Goal: Complete application form

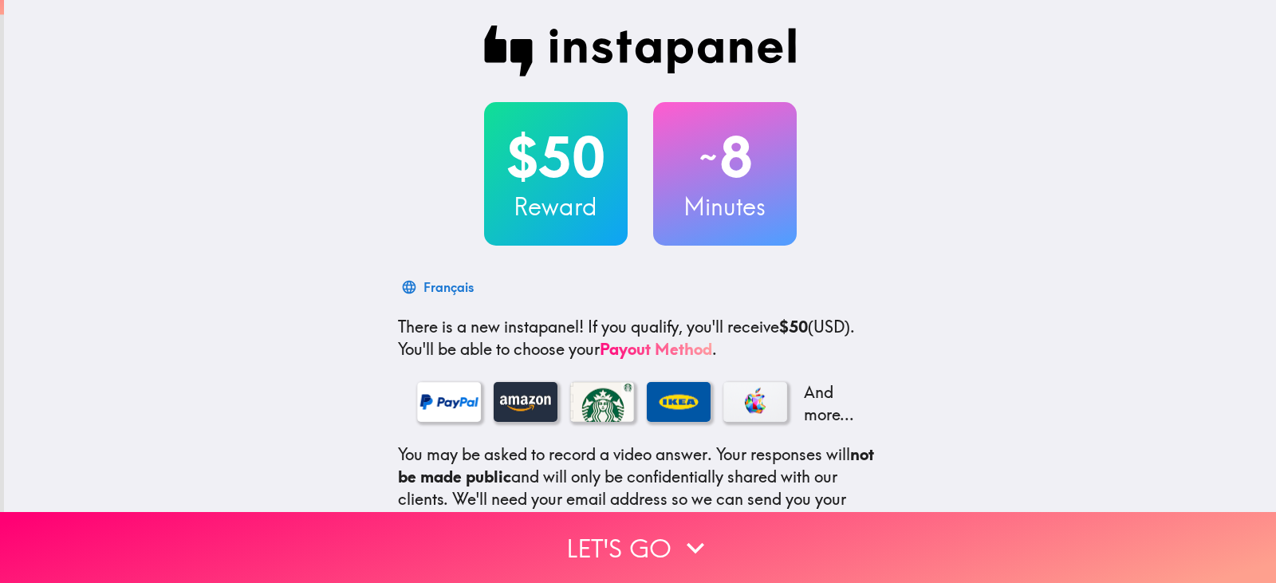
scroll to position [173, 0]
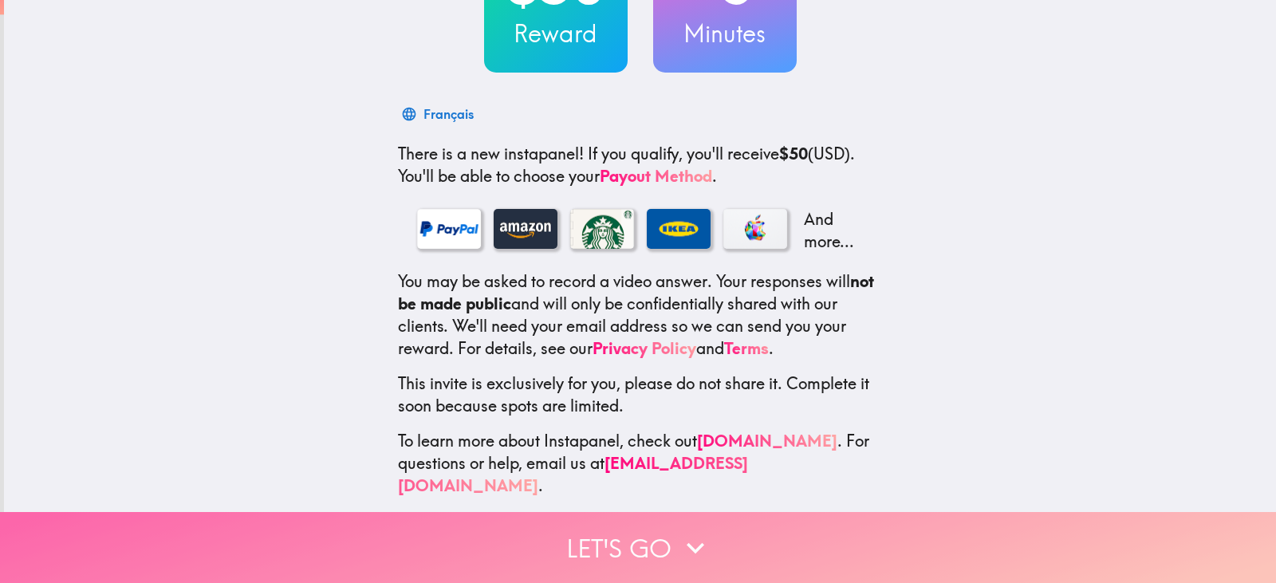
click at [657, 534] on button "Let's go" at bounding box center [638, 547] width 1276 height 71
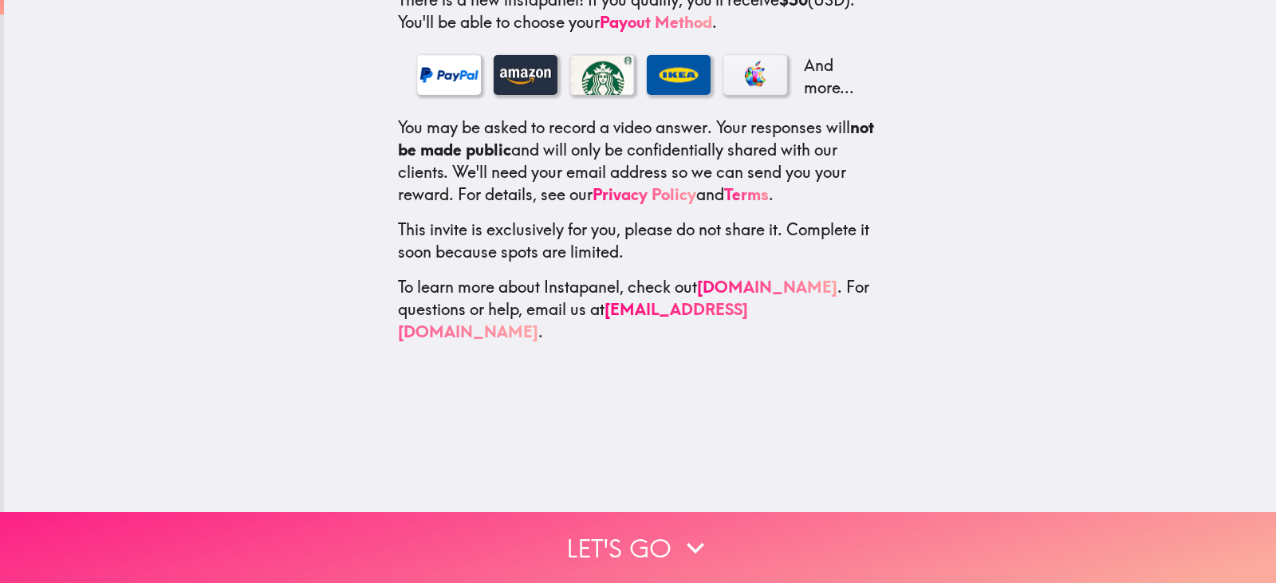
scroll to position [0, 0]
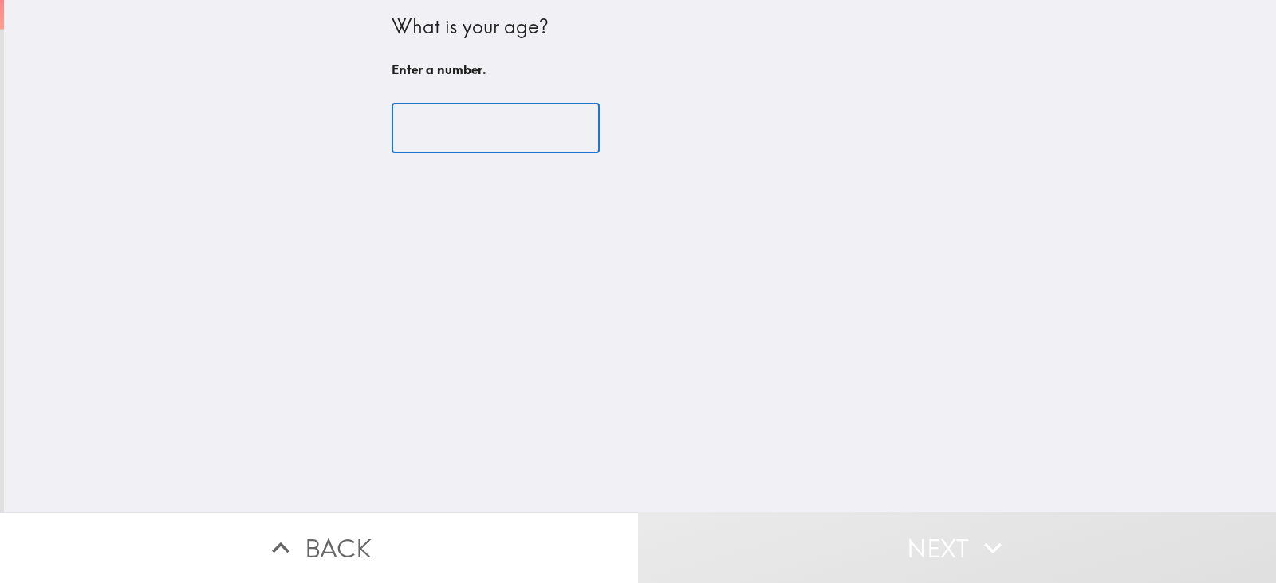
click at [542, 119] on input "number" at bounding box center [496, 128] width 208 height 49
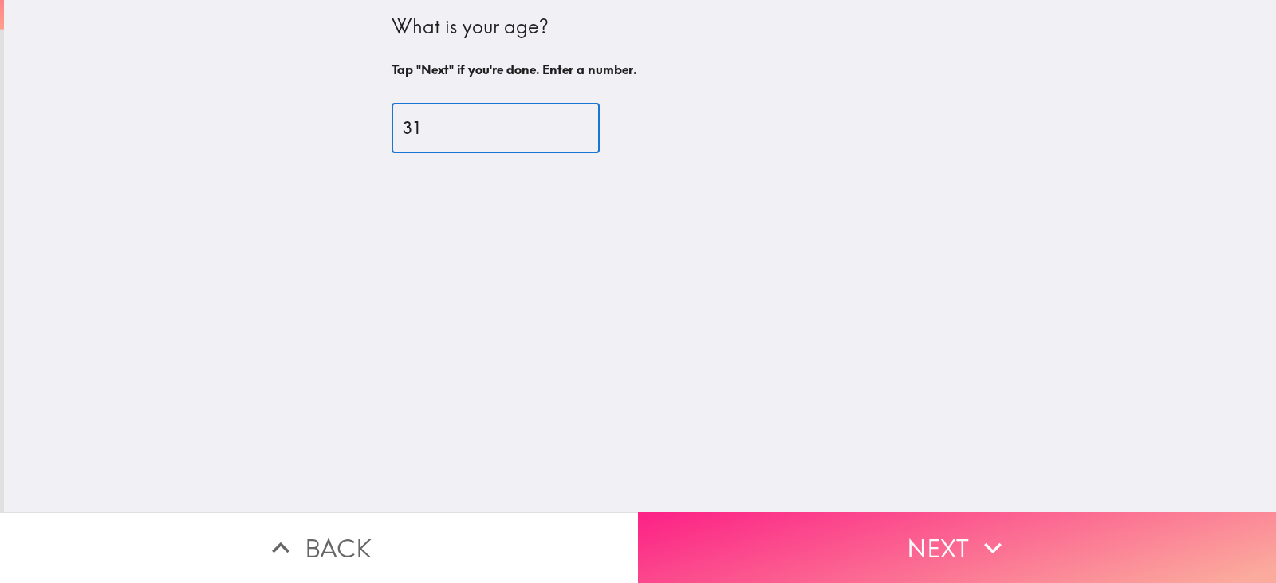
type input "31"
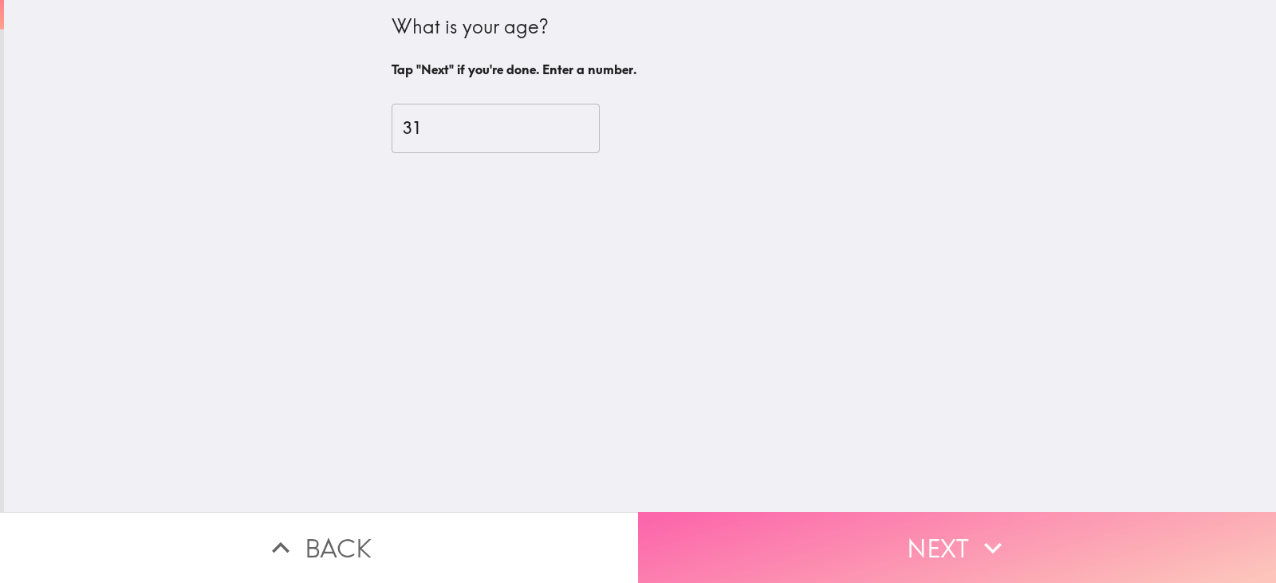
click at [792, 535] on button "Next" at bounding box center [957, 547] width 638 height 71
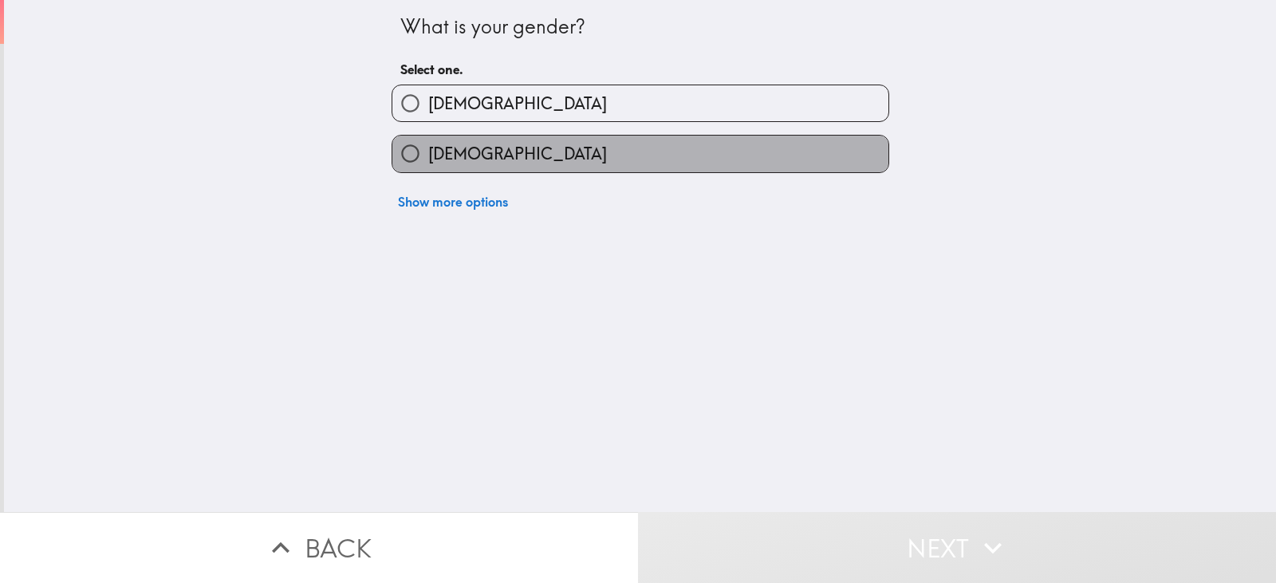
click at [469, 148] on span "[DEMOGRAPHIC_DATA]" at bounding box center [517, 154] width 179 height 22
click at [428, 148] on input "[DEMOGRAPHIC_DATA]" at bounding box center [410, 154] width 36 height 36
radio input "true"
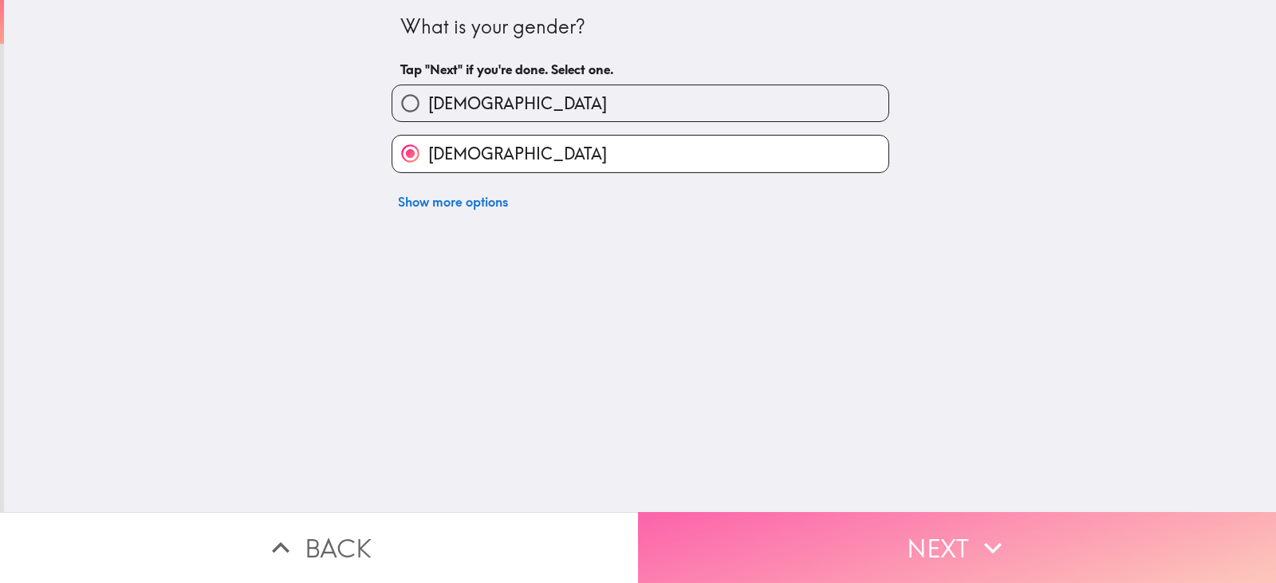
click at [819, 549] on button "Next" at bounding box center [957, 547] width 638 height 71
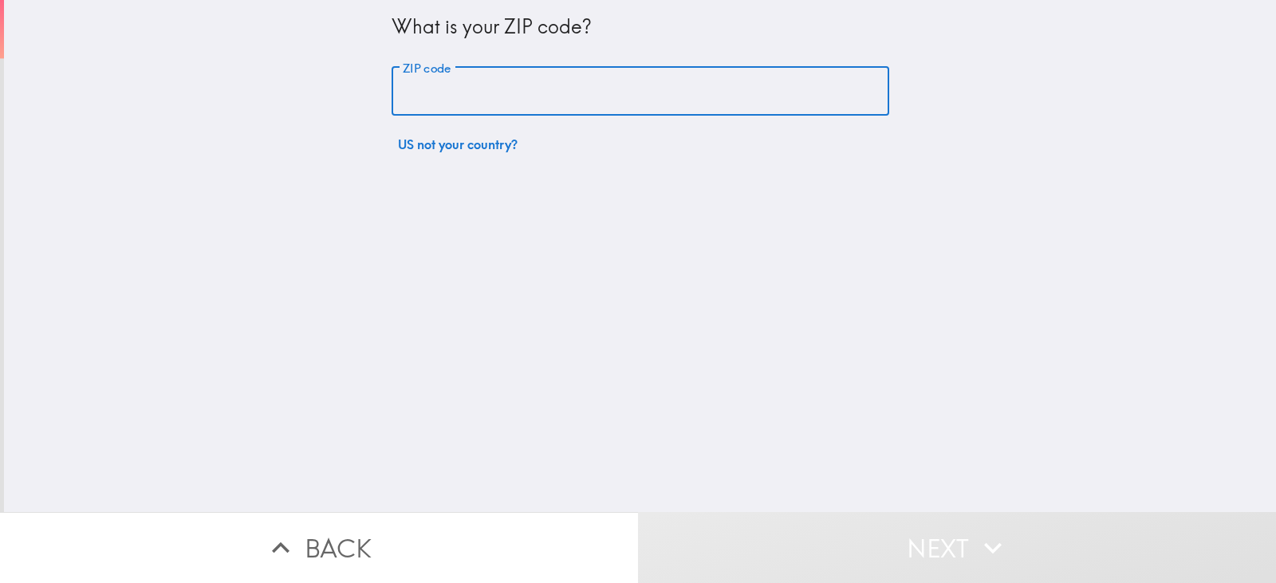
click at [650, 96] on input "ZIP code" at bounding box center [641, 91] width 498 height 49
type input "72712"
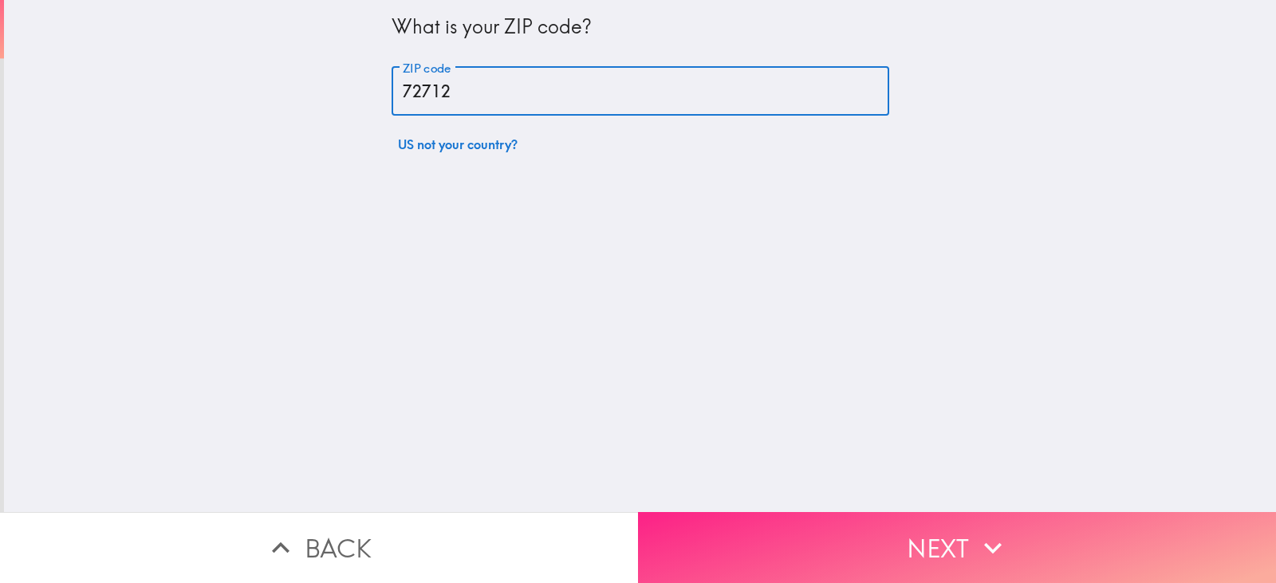
click at [789, 525] on button "Next" at bounding box center [957, 547] width 638 height 71
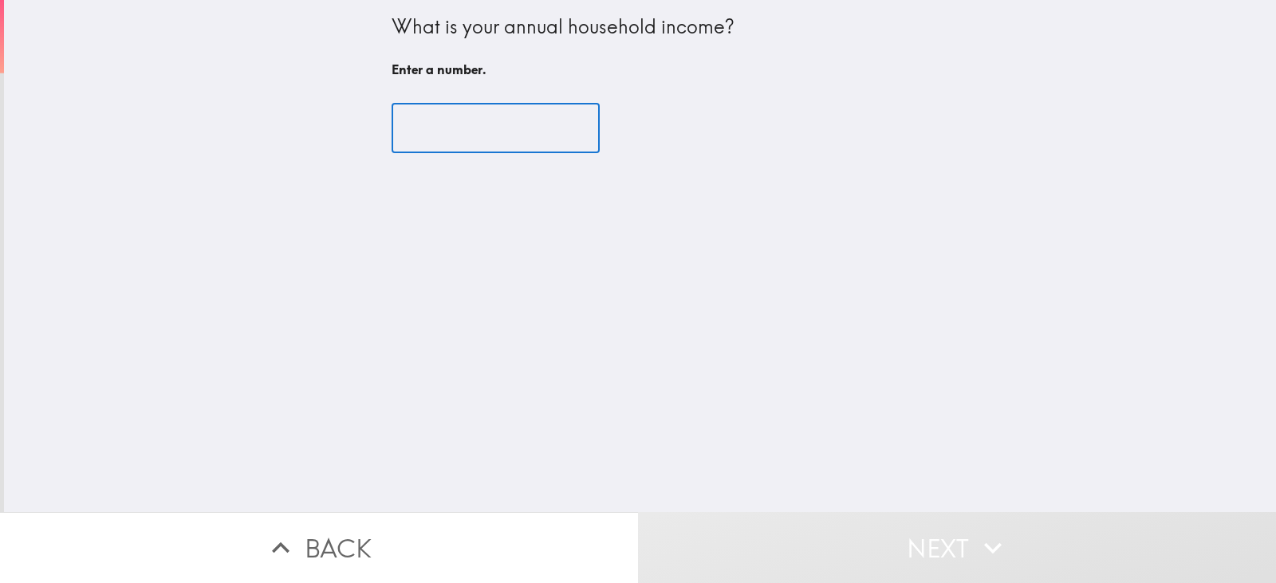
click at [450, 128] on input "number" at bounding box center [496, 128] width 208 height 49
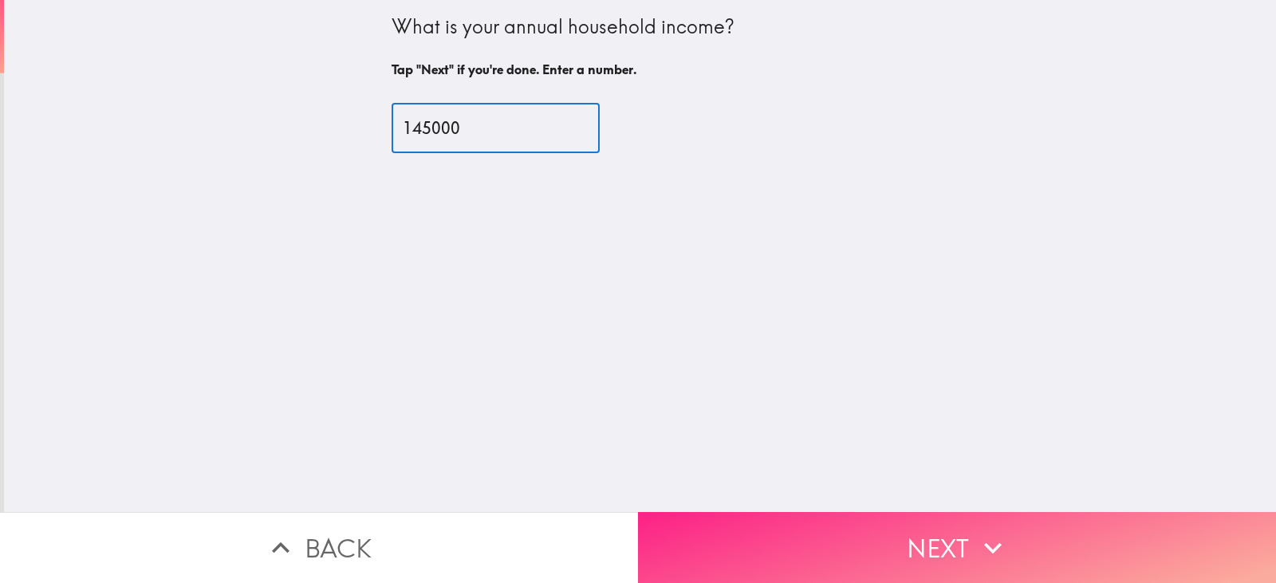
type input "145000"
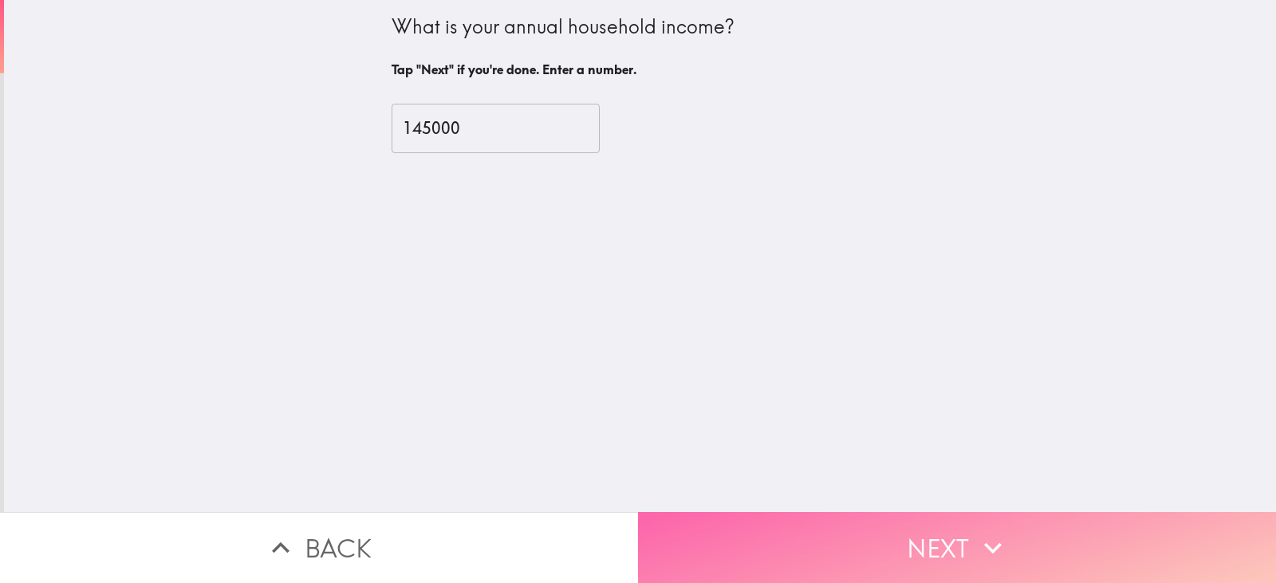
click at [785, 529] on button "Next" at bounding box center [957, 547] width 638 height 71
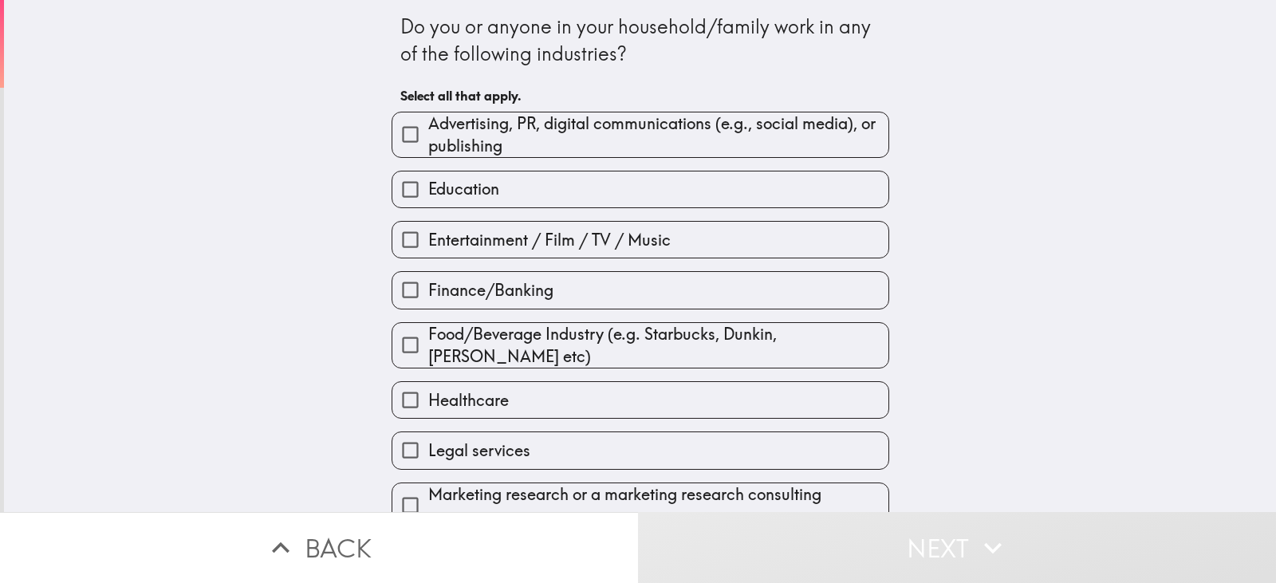
scroll to position [239, 0]
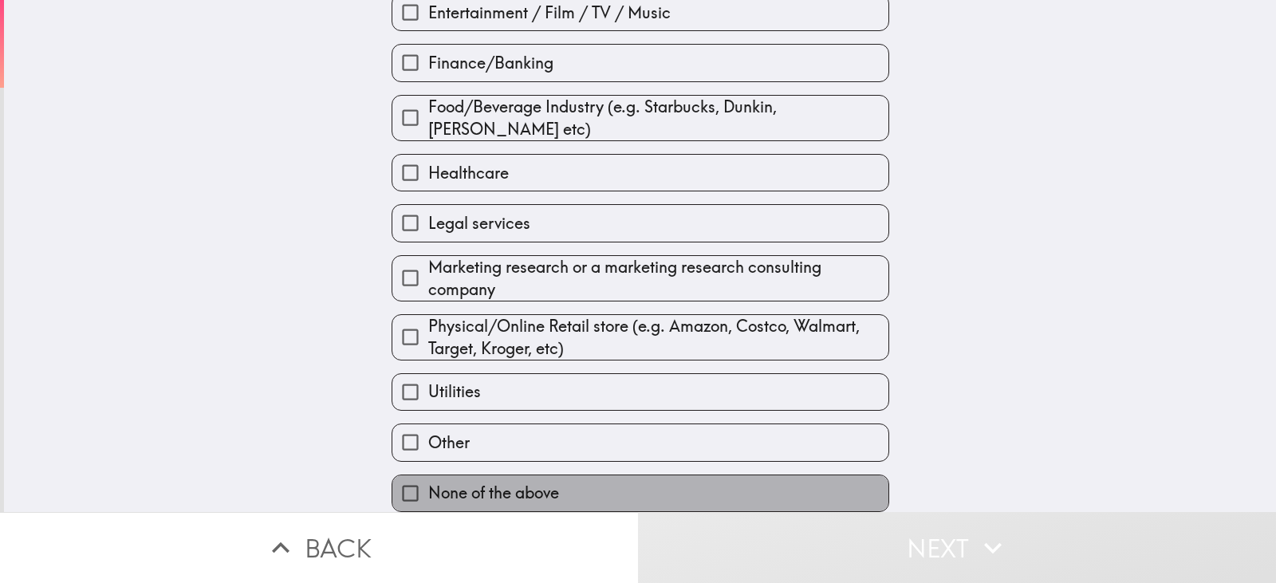
click at [543, 485] on span "None of the above" at bounding box center [493, 493] width 131 height 22
click at [428, 485] on input "None of the above" at bounding box center [410, 493] width 36 height 36
checkbox input "true"
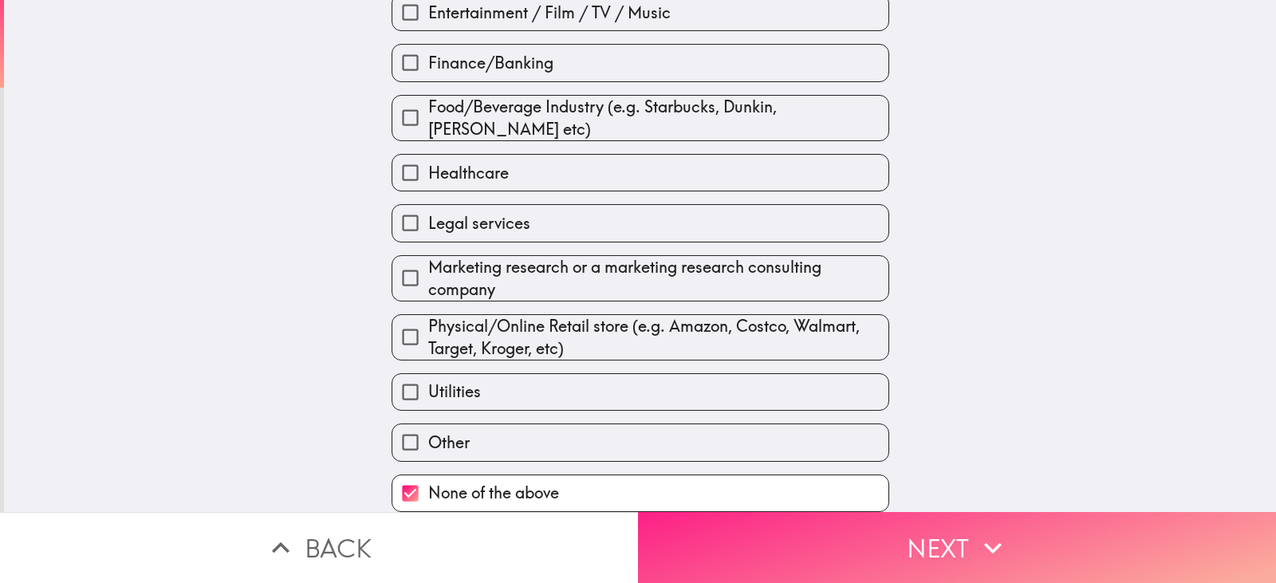
click at [724, 529] on button "Next" at bounding box center [957, 547] width 638 height 71
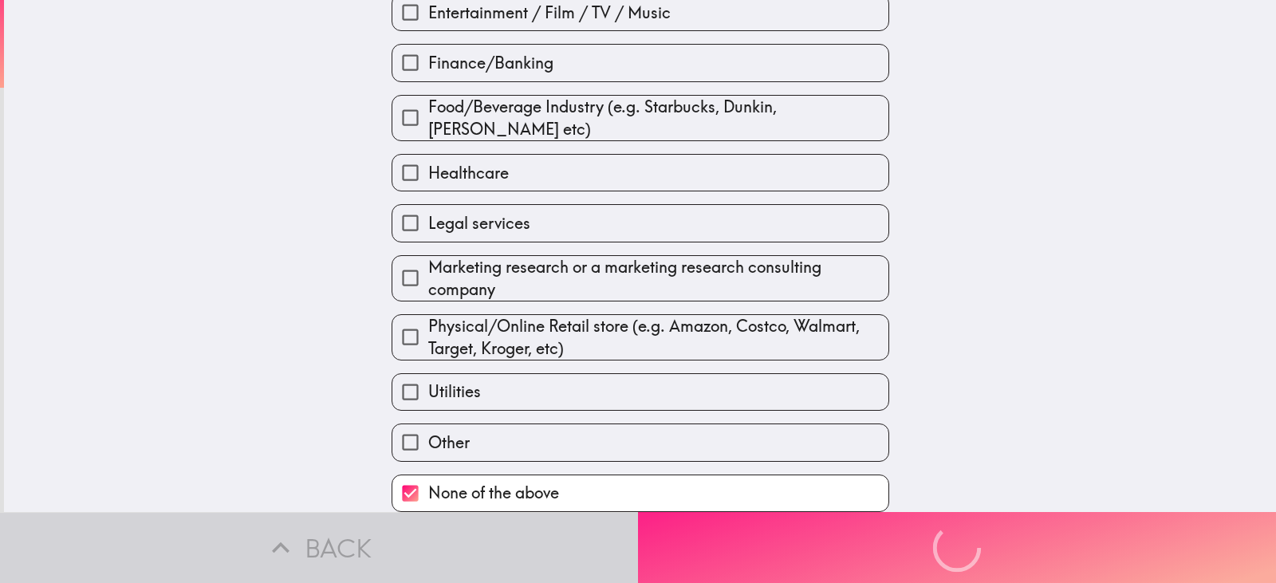
scroll to position [6, 0]
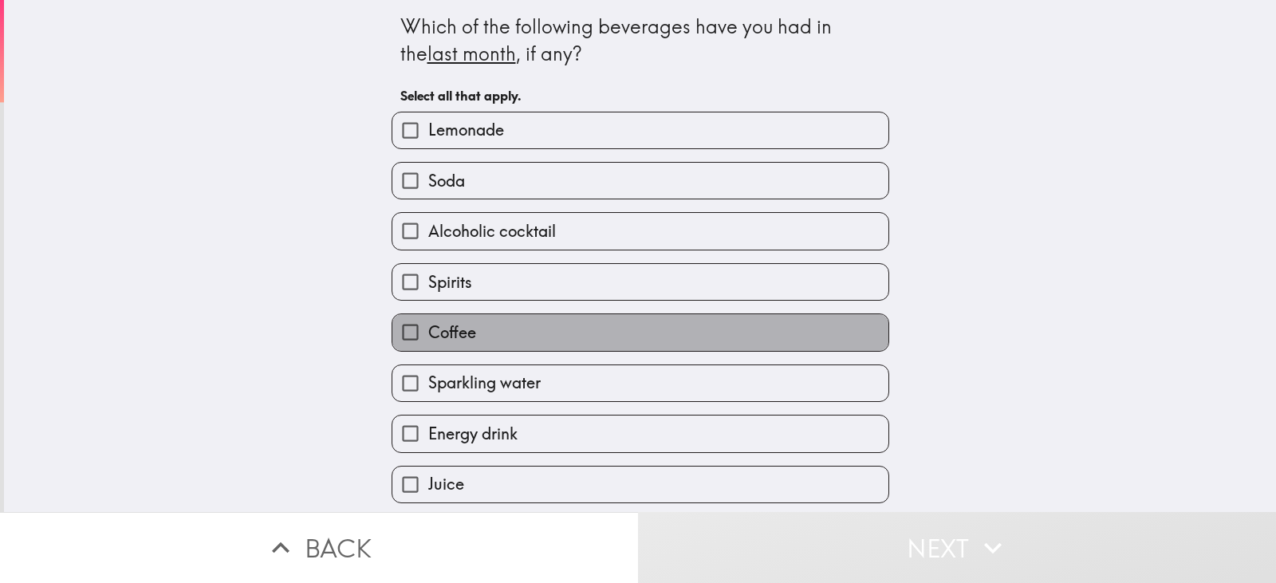
click at [471, 329] on label "Coffee" at bounding box center [640, 332] width 496 height 36
click at [428, 329] on input "Coffee" at bounding box center [410, 332] width 36 height 36
checkbox input "true"
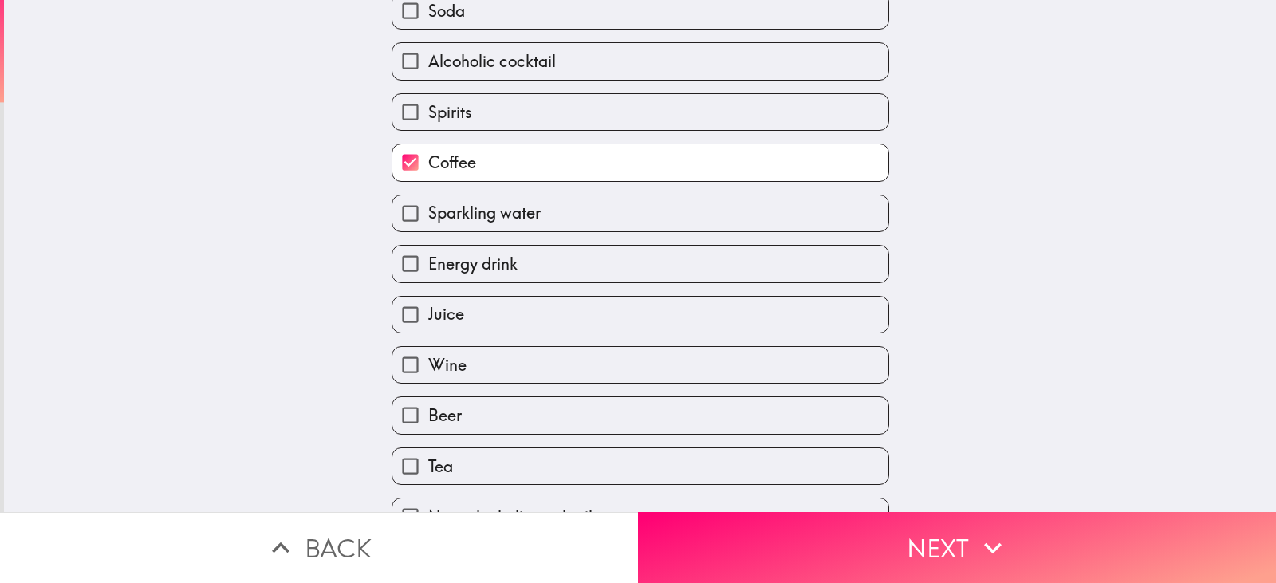
scroll to position [175, 0]
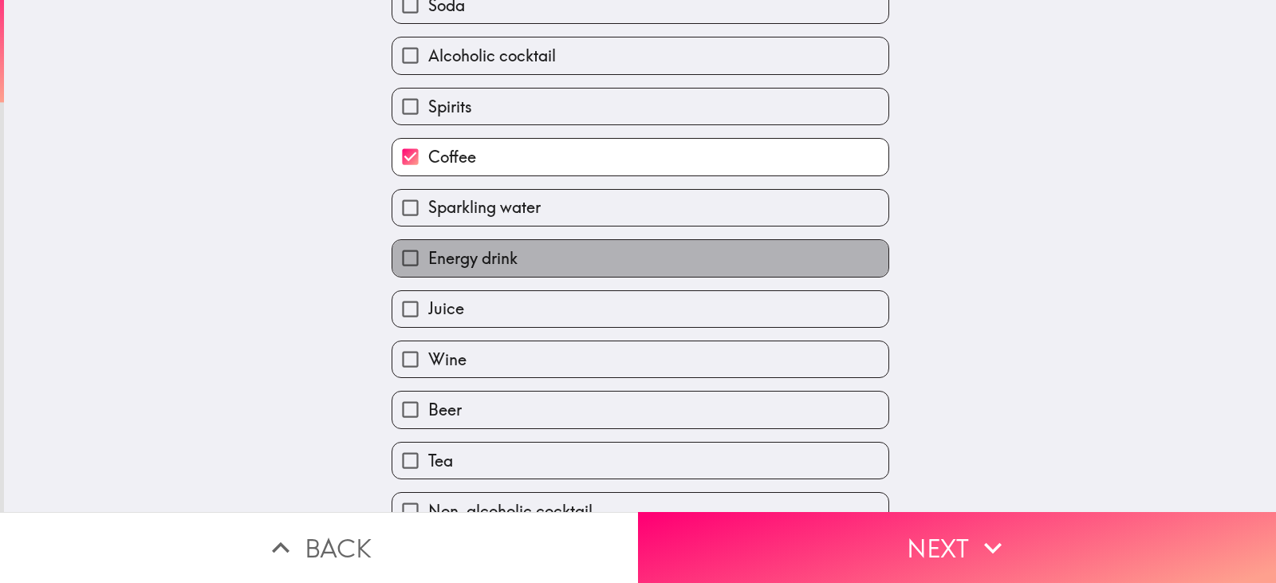
click at [491, 270] on label "Energy drink" at bounding box center [640, 258] width 496 height 36
click at [428, 270] on input "Energy drink" at bounding box center [410, 258] width 36 height 36
checkbox input "true"
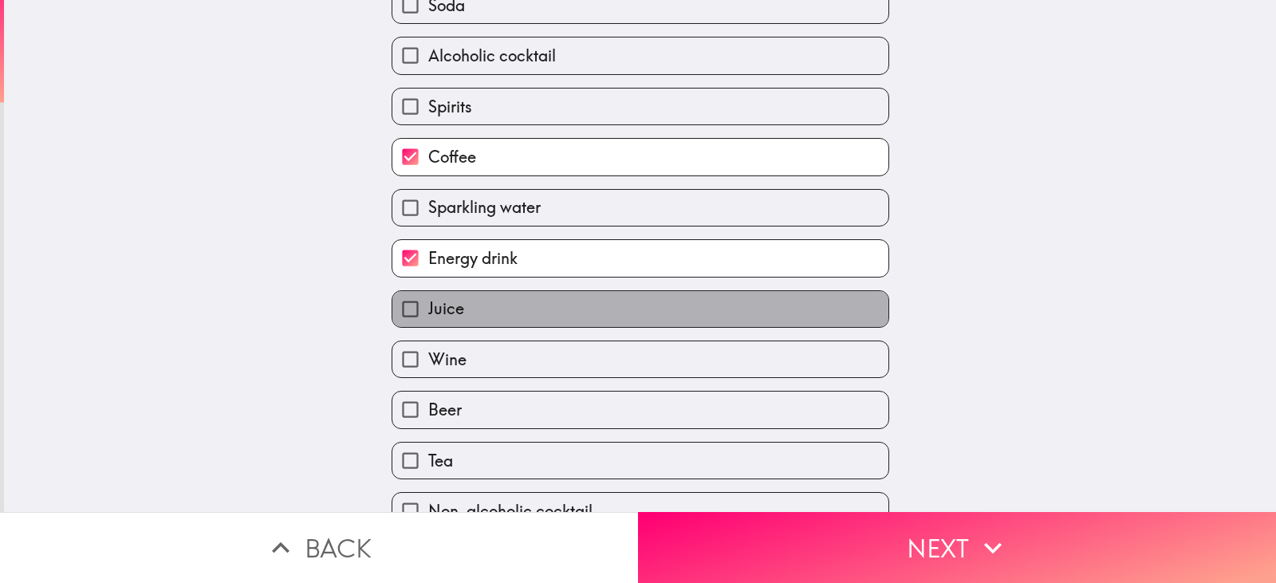
click at [483, 316] on label "Juice" at bounding box center [640, 309] width 496 height 36
click at [428, 316] on input "Juice" at bounding box center [410, 309] width 36 height 36
checkbox input "true"
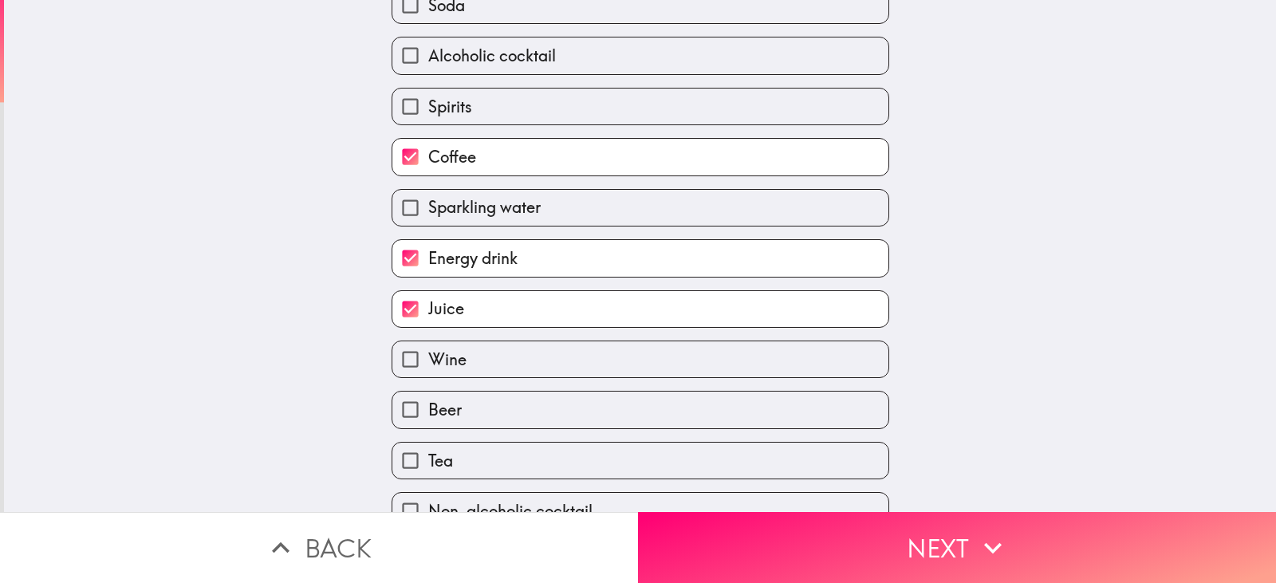
scroll to position [306, 0]
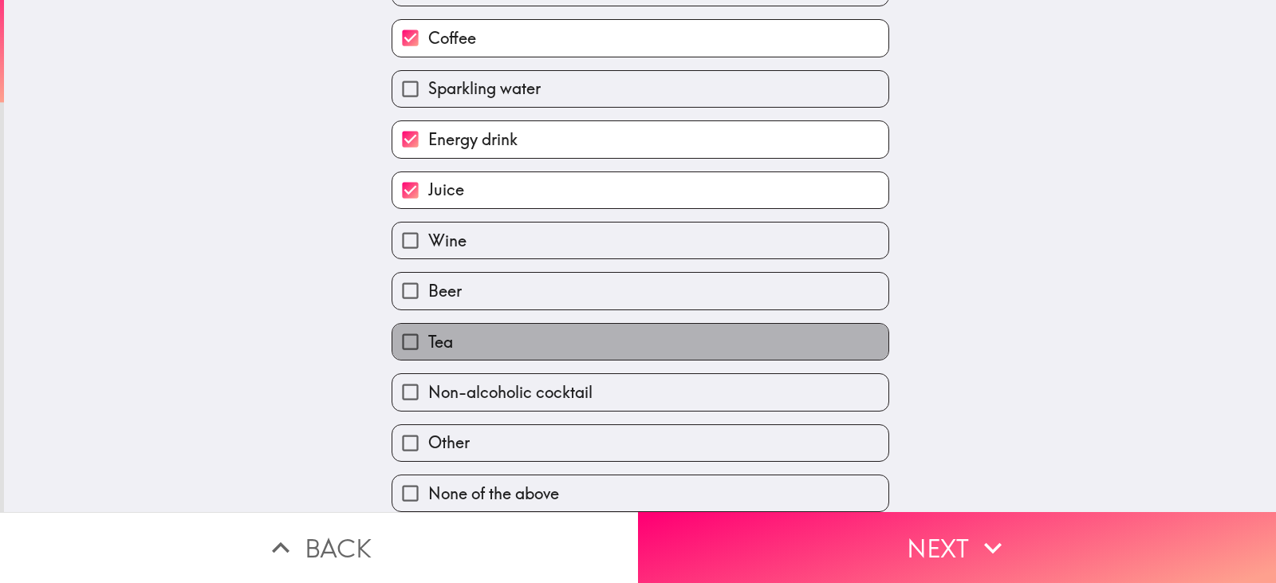
click at [483, 324] on label "Tea" at bounding box center [640, 342] width 496 height 36
click at [428, 324] on input "Tea" at bounding box center [410, 342] width 36 height 36
checkbox input "true"
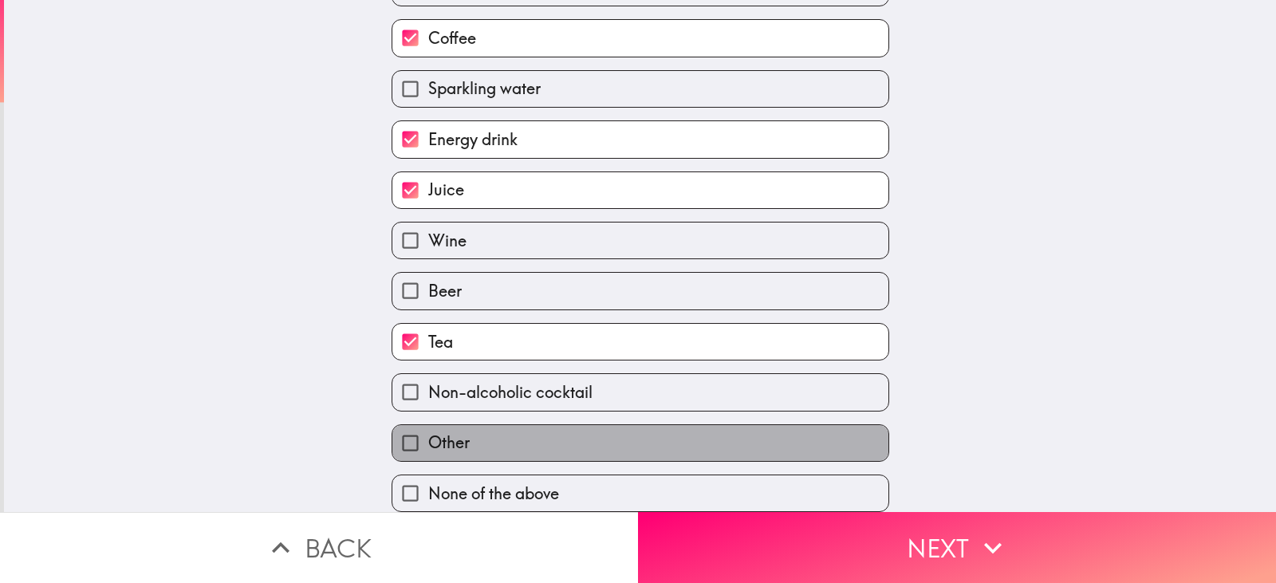
click at [495, 425] on label "Other" at bounding box center [640, 443] width 496 height 36
click at [428, 425] on input "Other" at bounding box center [410, 443] width 36 height 36
checkbox input "true"
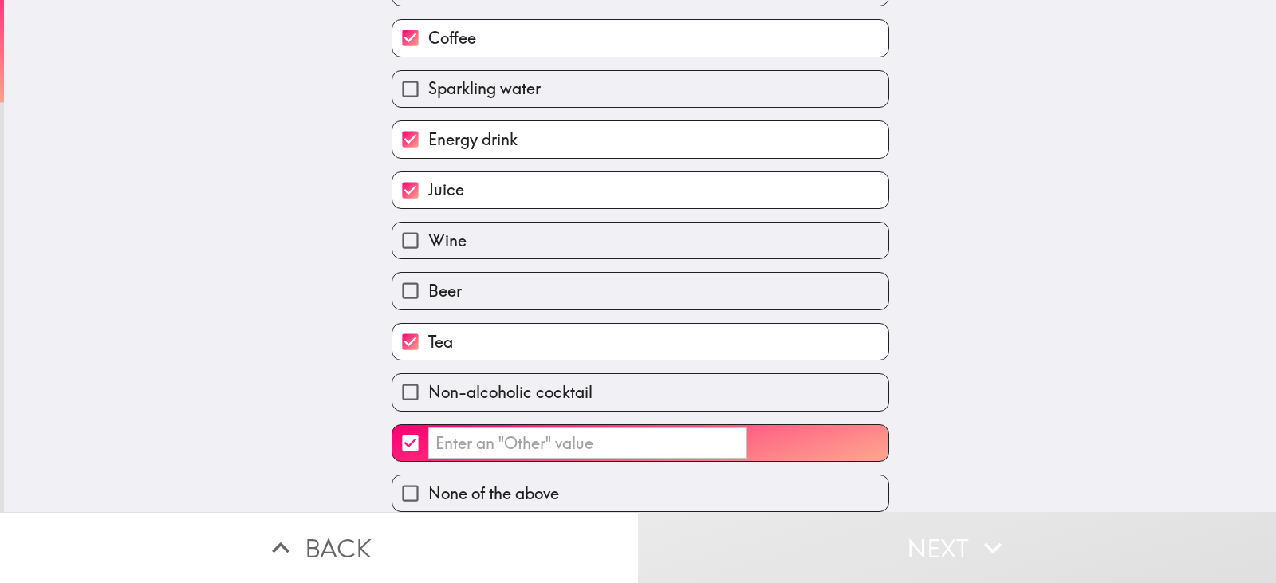
click at [516, 432] on input "​" at bounding box center [587, 443] width 319 height 31
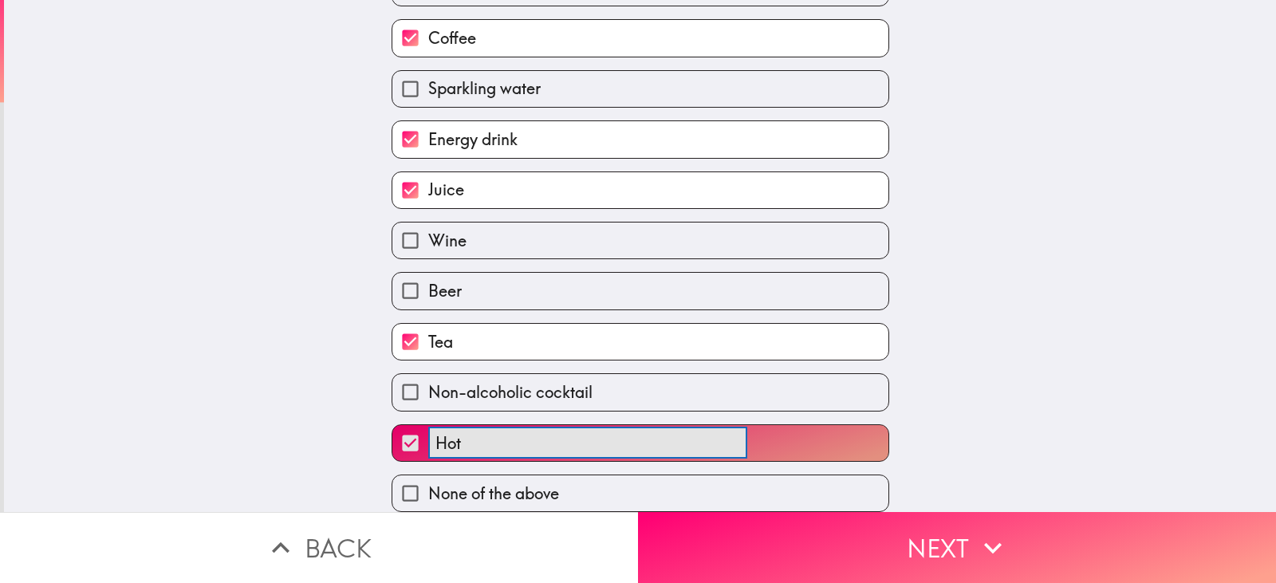
click at [392, 425] on button "Hot ​" at bounding box center [640, 443] width 496 height 36
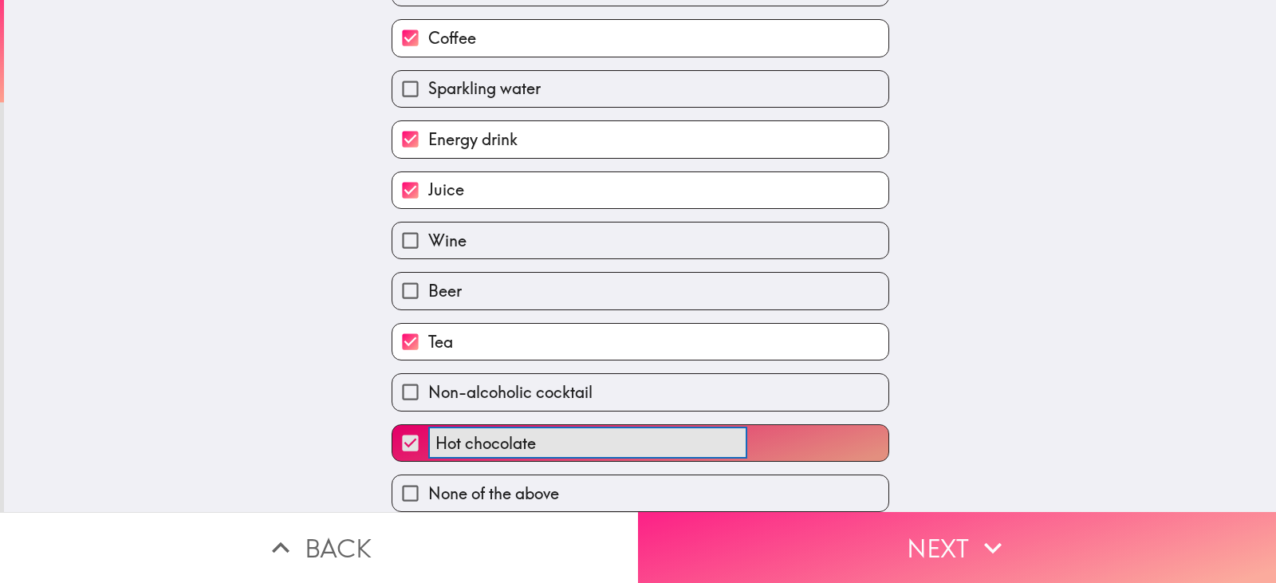
type input "Hot chocolate"
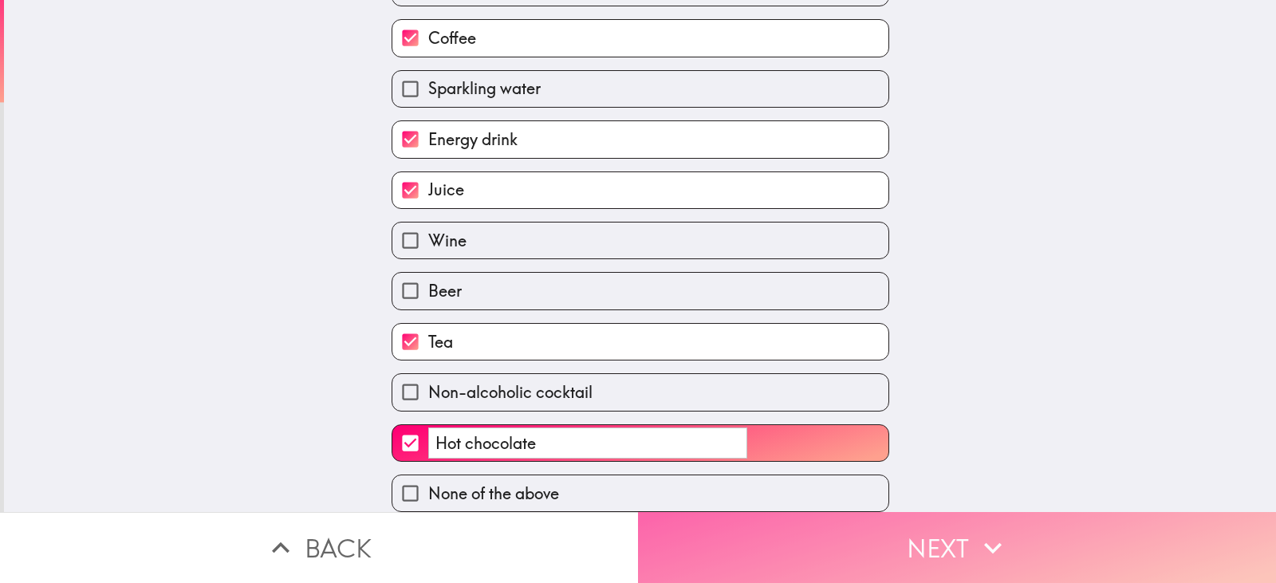
click at [719, 541] on button "Next" at bounding box center [957, 547] width 638 height 71
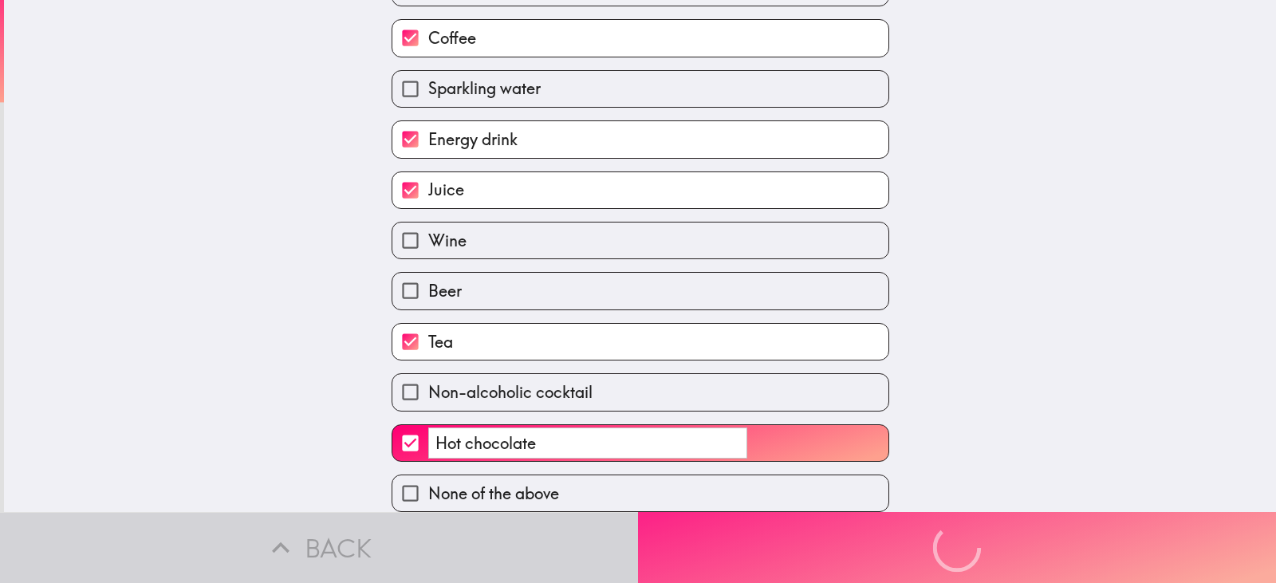
scroll to position [118, 0]
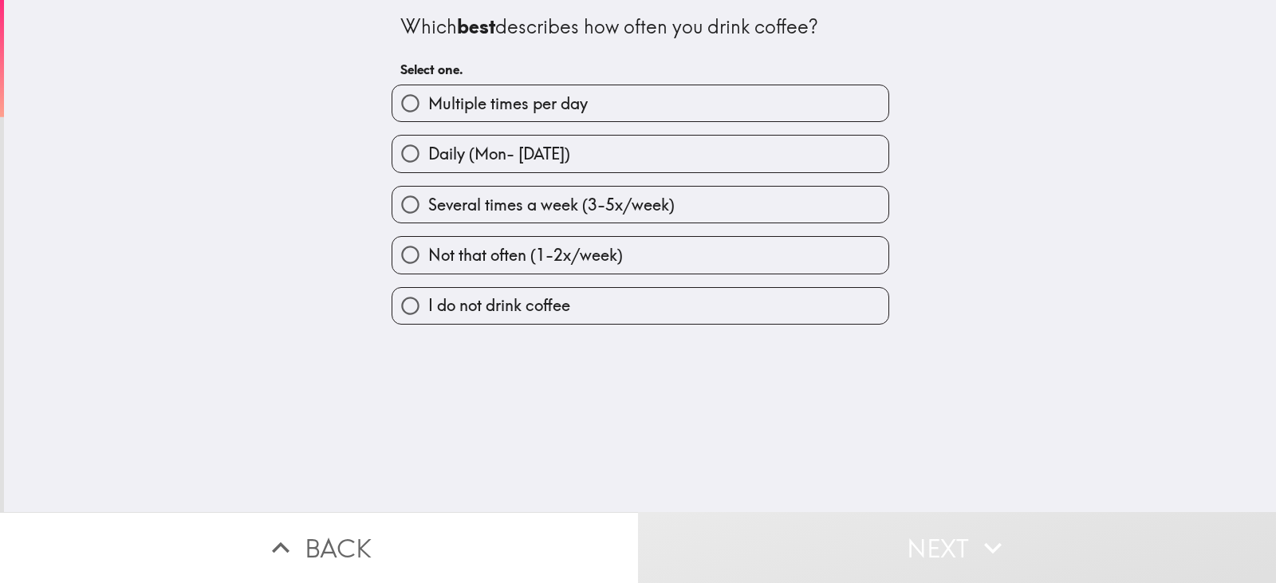
click at [550, 190] on label "Several times a week (3-5x/week)" at bounding box center [640, 205] width 496 height 36
click at [428, 190] on input "Several times a week (3-5x/week)" at bounding box center [410, 205] width 36 height 36
radio input "true"
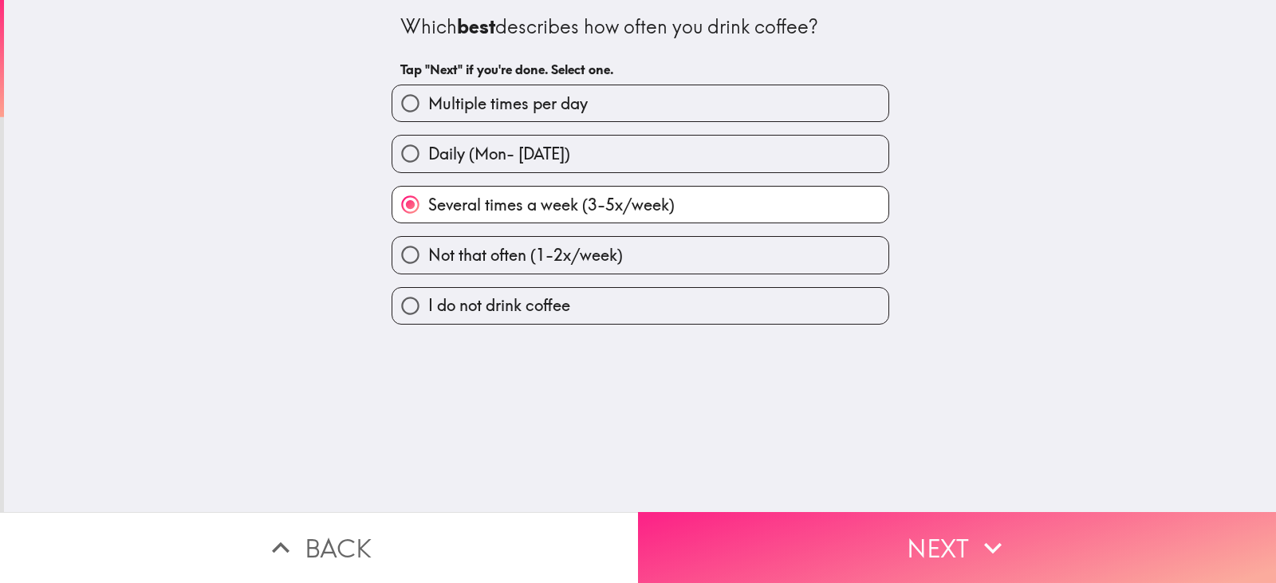
click at [802, 512] on button "Next" at bounding box center [957, 547] width 638 height 71
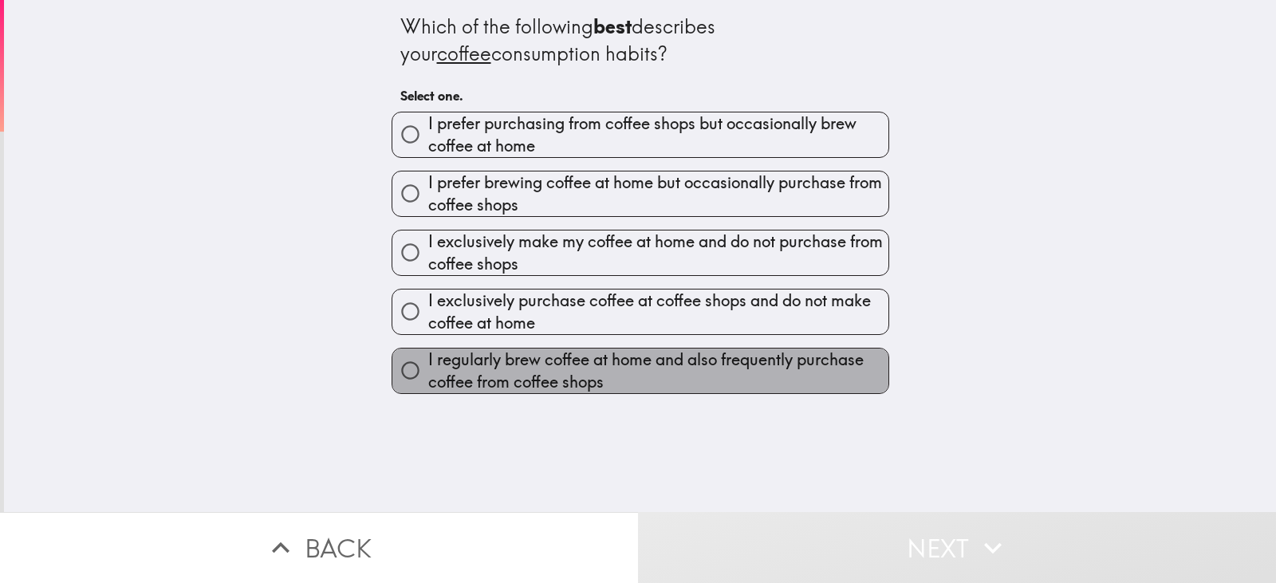
click at [568, 360] on span "I regularly brew coffee at home and also frequently purchase coffee from coffee…" at bounding box center [658, 371] width 460 height 45
click at [428, 360] on input "I regularly brew coffee at home and also frequently purchase coffee from coffee…" at bounding box center [410, 371] width 36 height 36
radio input "true"
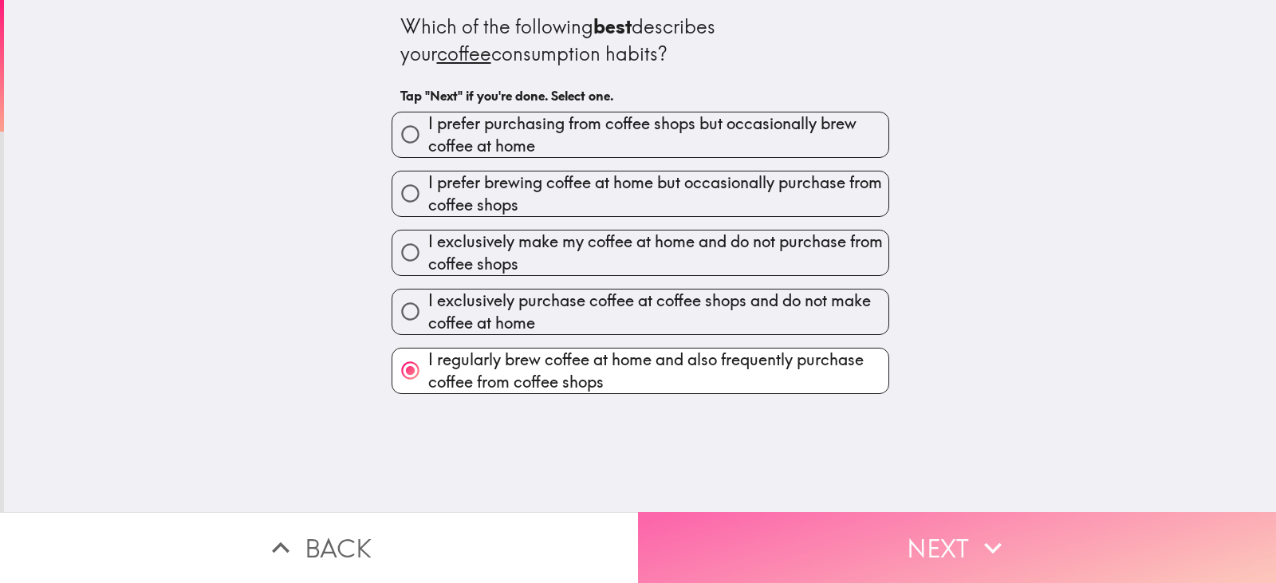
click at [723, 512] on button "Next" at bounding box center [957, 547] width 638 height 71
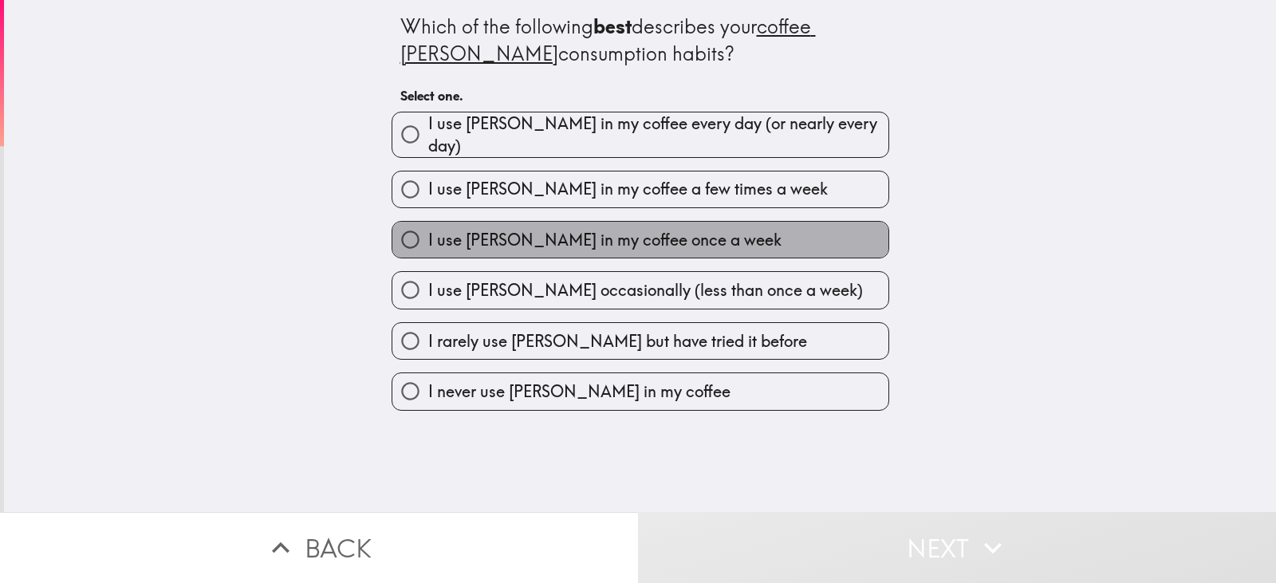
click at [660, 231] on span "I use [PERSON_NAME] in my coffee once a week" at bounding box center [604, 240] width 353 height 22
click at [428, 231] on input "I use [PERSON_NAME] in my coffee once a week" at bounding box center [410, 240] width 36 height 36
radio input "true"
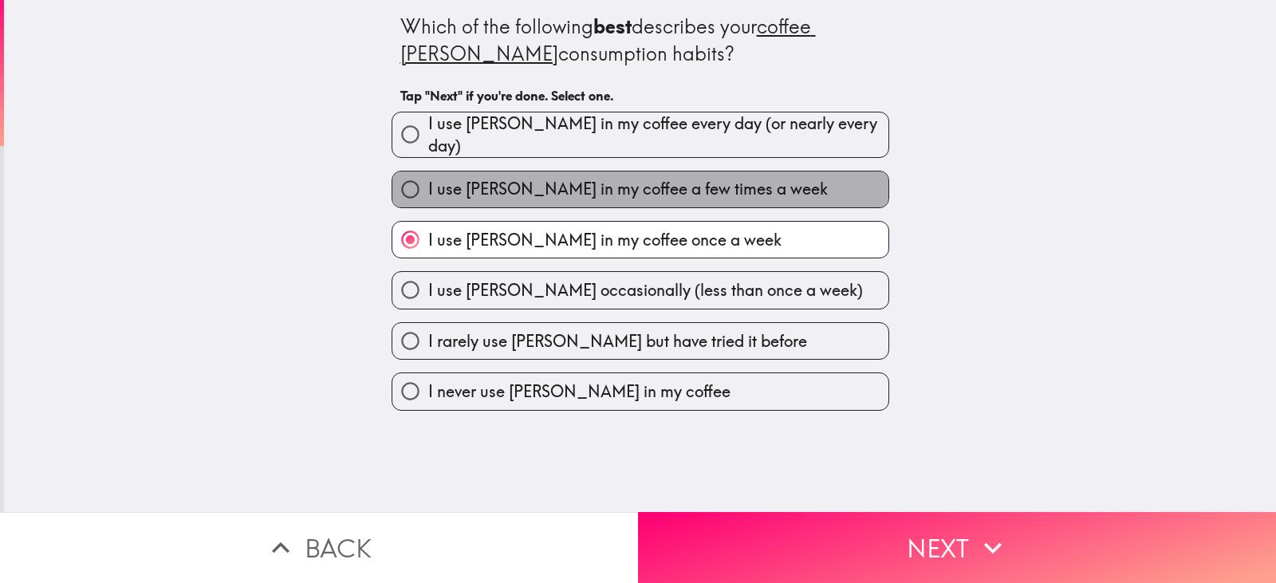
click at [755, 183] on label "I use [PERSON_NAME] in my coffee a few times a week" at bounding box center [640, 189] width 496 height 36
click at [428, 183] on input "I use [PERSON_NAME] in my coffee a few times a week" at bounding box center [410, 189] width 36 height 36
radio input "true"
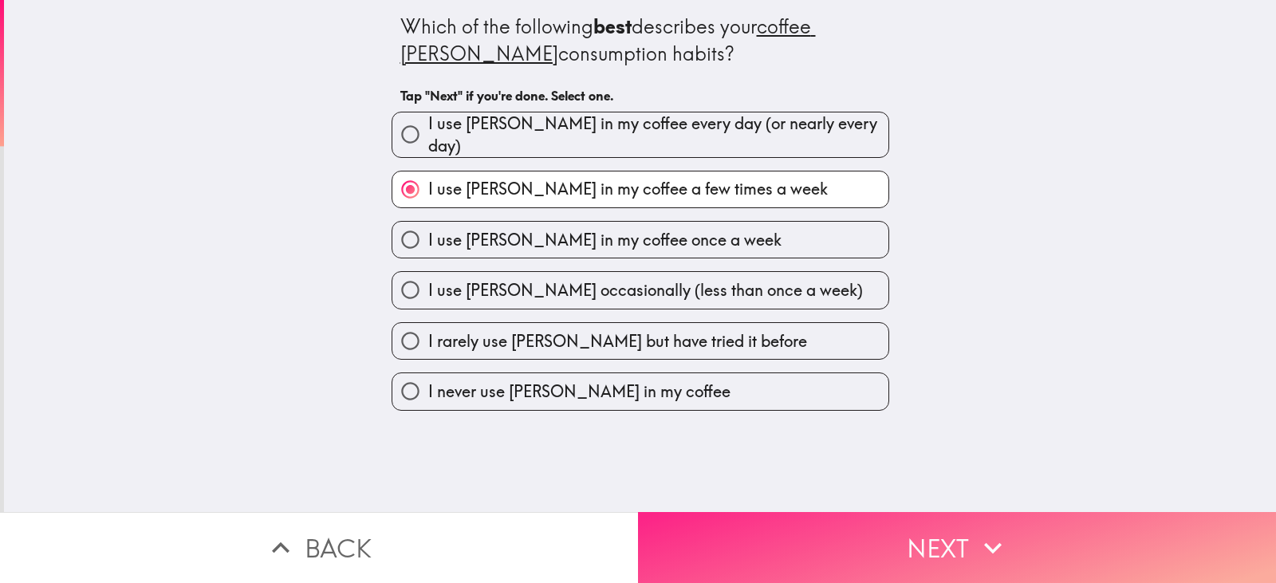
click at [845, 548] on button "Next" at bounding box center [957, 547] width 638 height 71
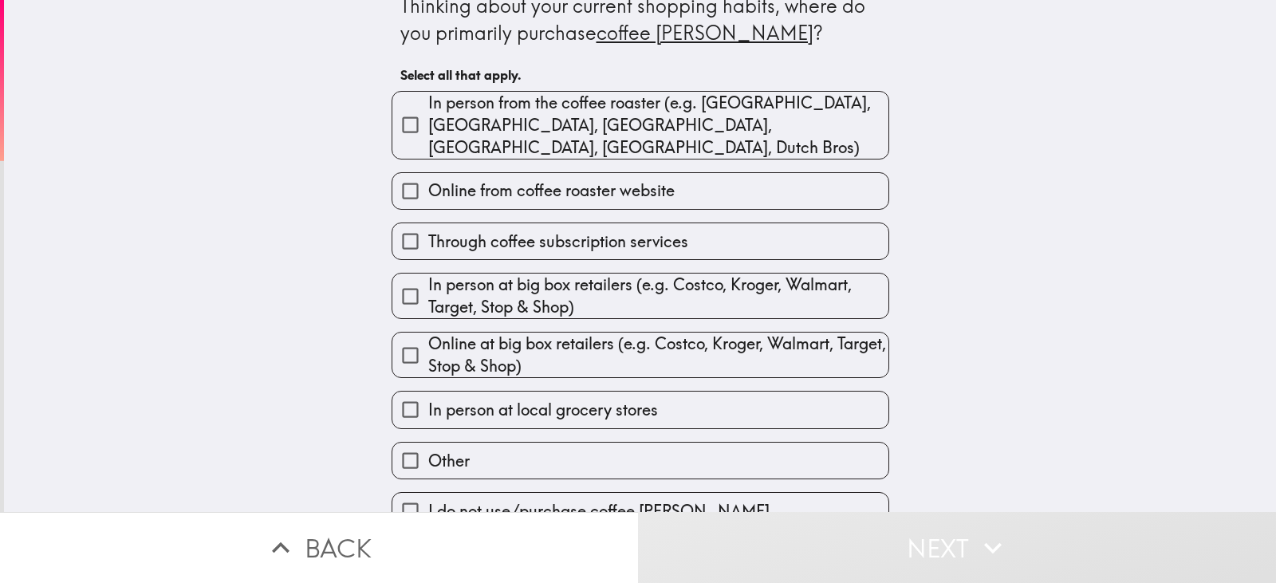
scroll to position [29, 0]
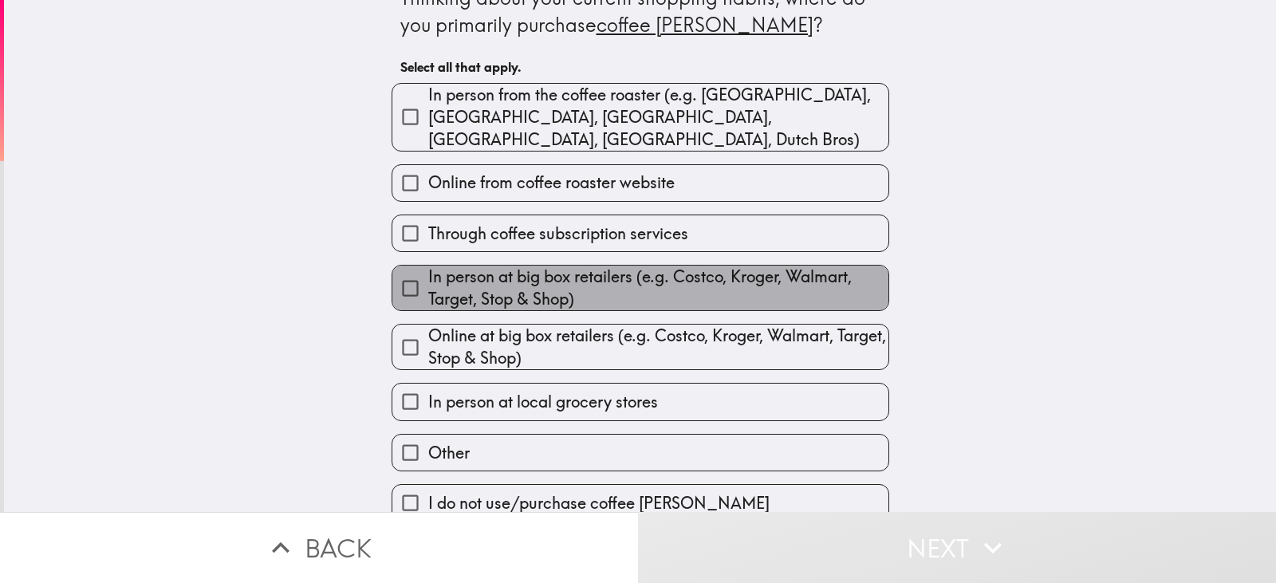
click at [652, 266] on span "In person at big box retailers (e.g. Costco, Kroger, Walmart, Target, Stop & Sh…" at bounding box center [658, 288] width 460 height 45
click at [428, 270] on input "In person at big box retailers (e.g. Costco, Kroger, Walmart, Target, Stop & Sh…" at bounding box center [410, 288] width 36 height 36
checkbox input "true"
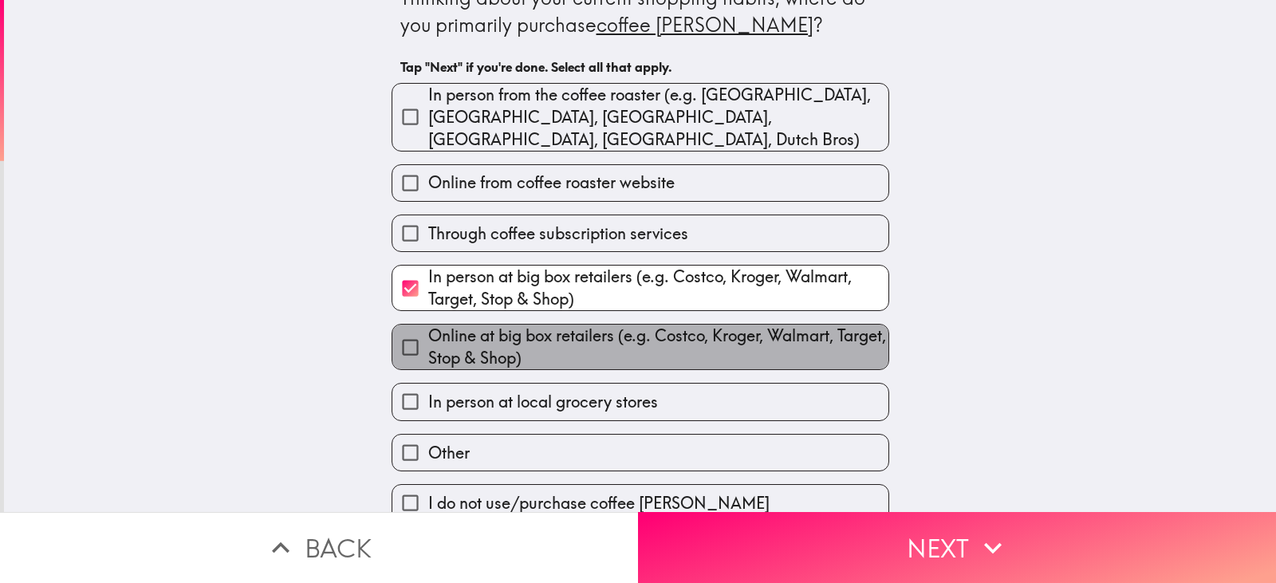
click at [659, 325] on span "Online at big box retailers (e.g. Costco, Kroger, Walmart, Target, Stop & Shop)" at bounding box center [658, 347] width 460 height 45
click at [428, 329] on input "Online at big box retailers (e.g. Costco, Kroger, Walmart, Target, Stop & Shop)" at bounding box center [410, 347] width 36 height 36
checkbox input "true"
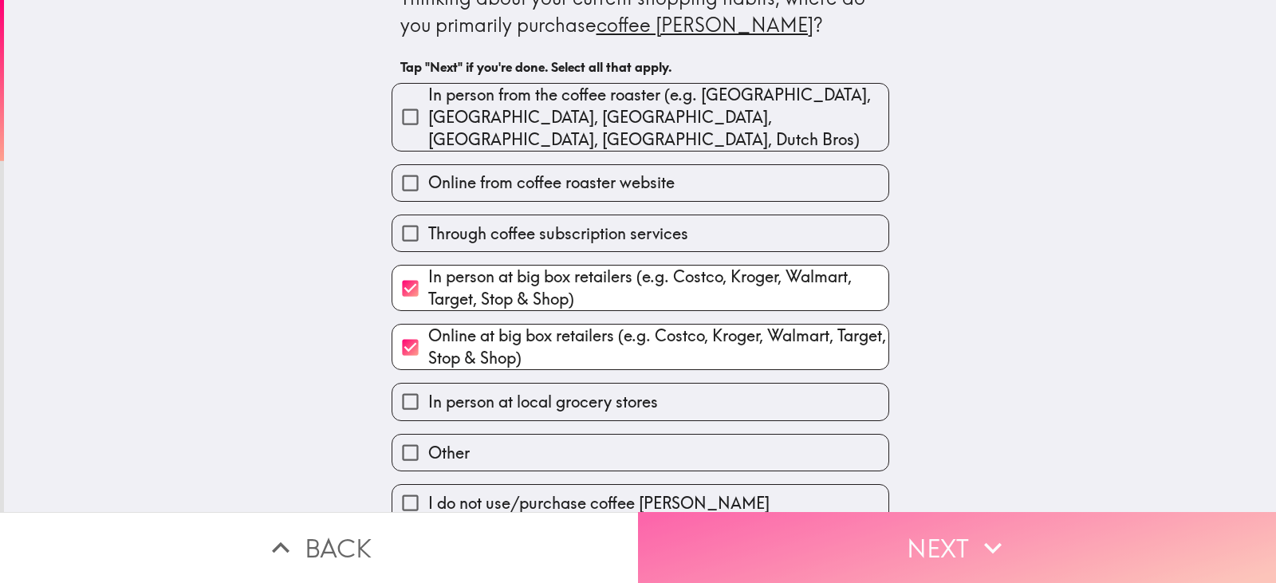
click at [745, 558] on button "Next" at bounding box center [957, 547] width 638 height 71
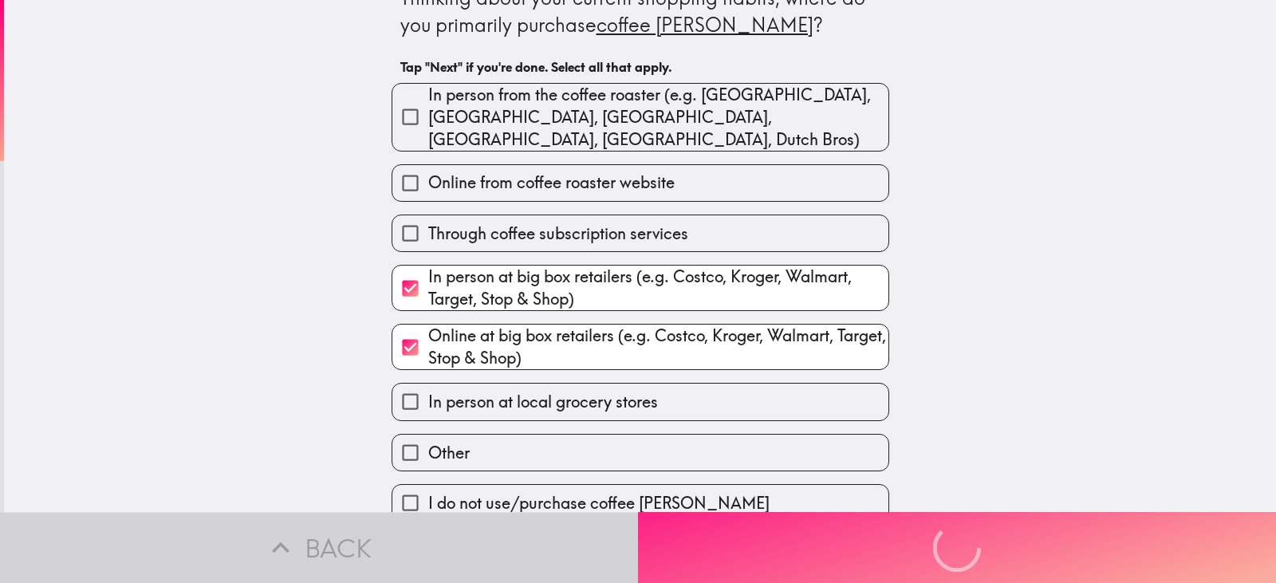
scroll to position [0, 0]
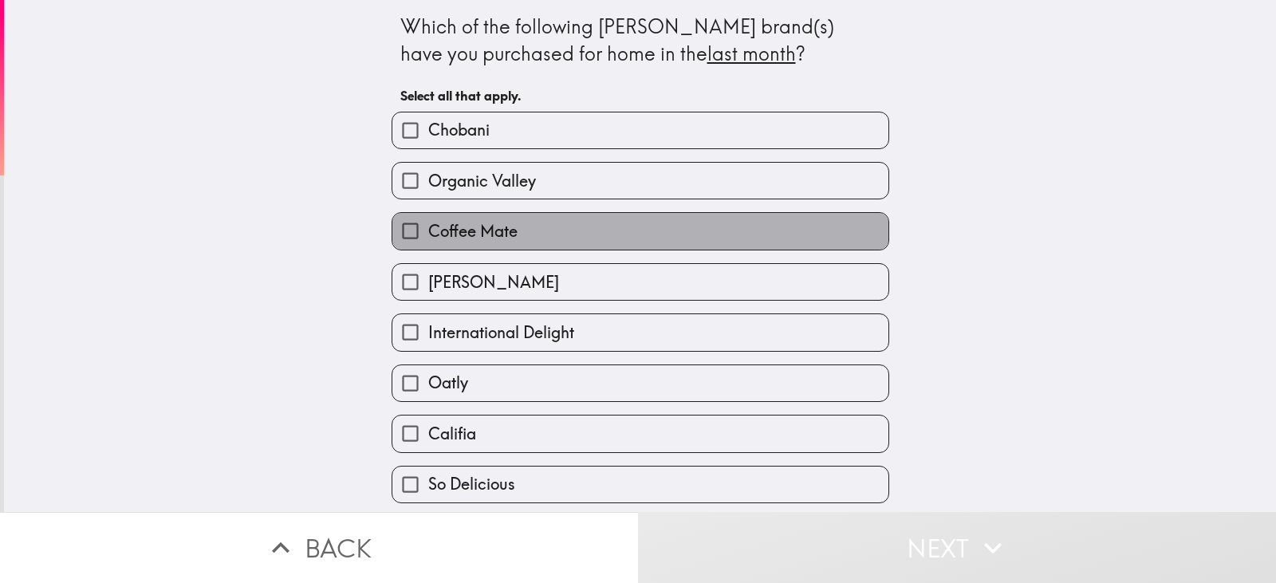
click at [534, 227] on label "Coffee Mate" at bounding box center [640, 231] width 496 height 36
click at [428, 227] on input "Coffee Mate" at bounding box center [410, 231] width 36 height 36
checkbox input "true"
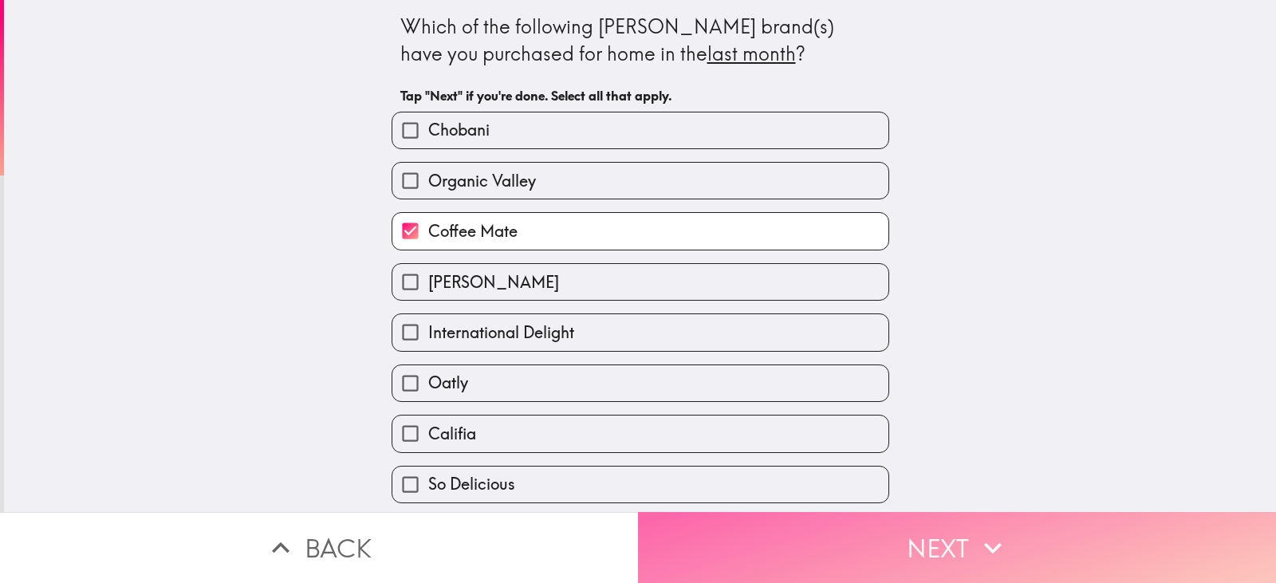
click at [800, 522] on button "Next" at bounding box center [957, 547] width 638 height 71
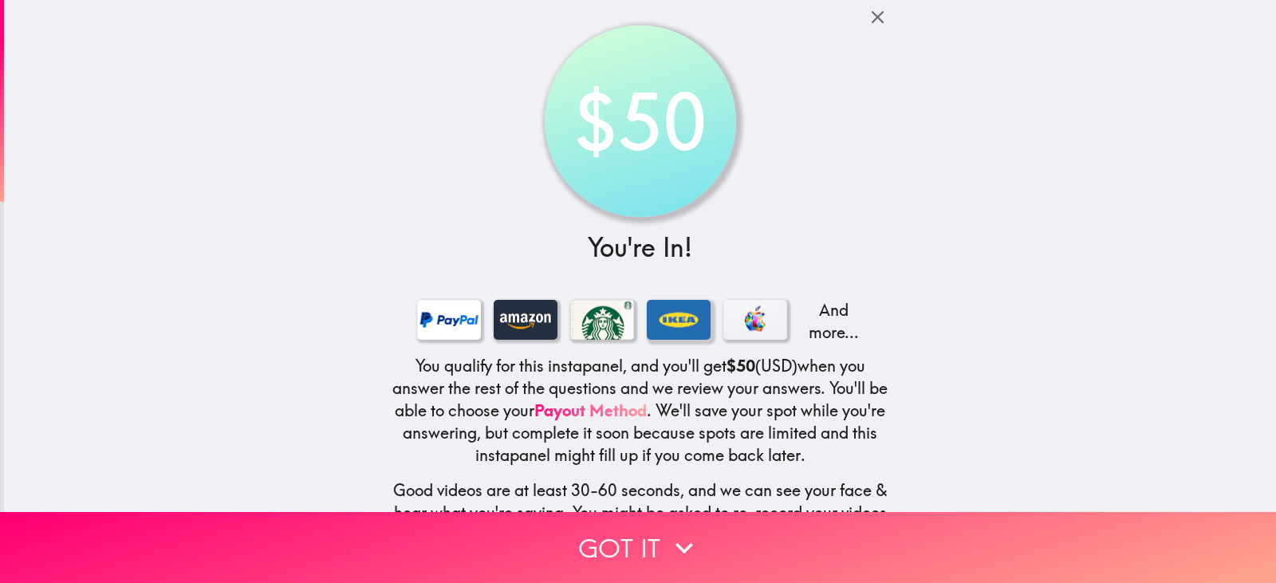
scroll to position [139, 0]
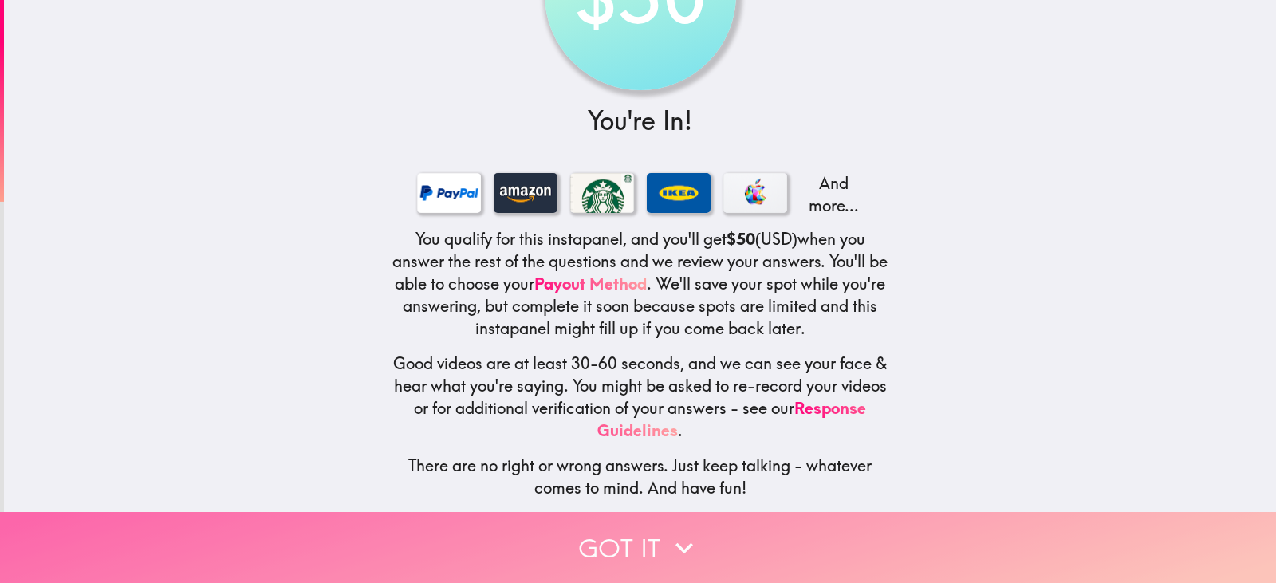
click at [634, 539] on button "Got it" at bounding box center [638, 547] width 1276 height 71
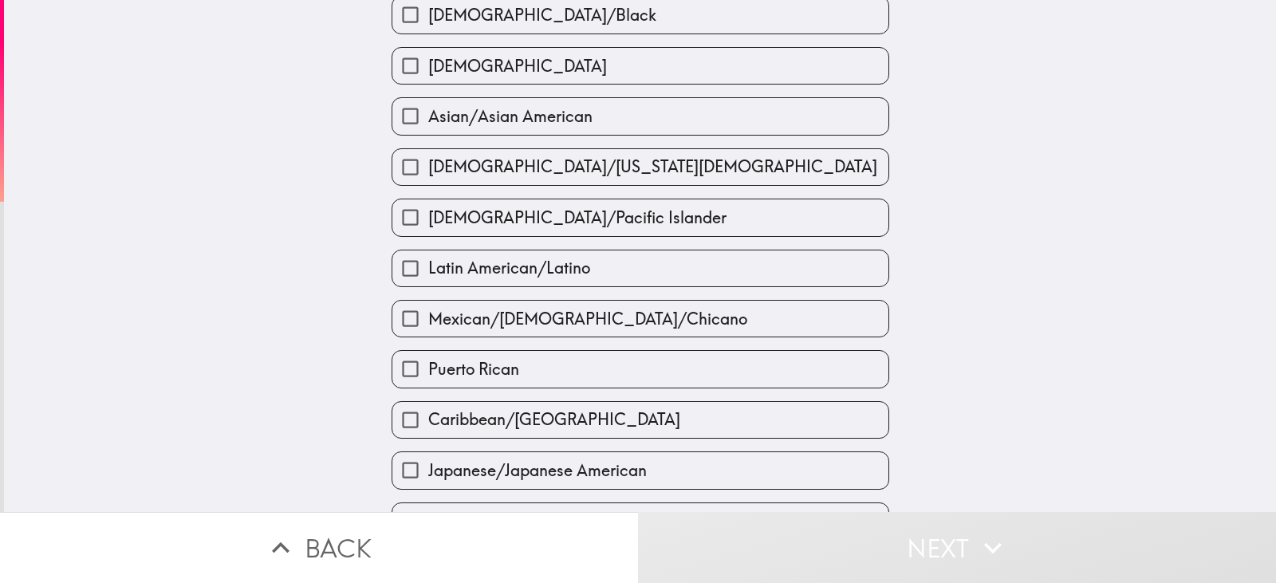
scroll to position [0, 0]
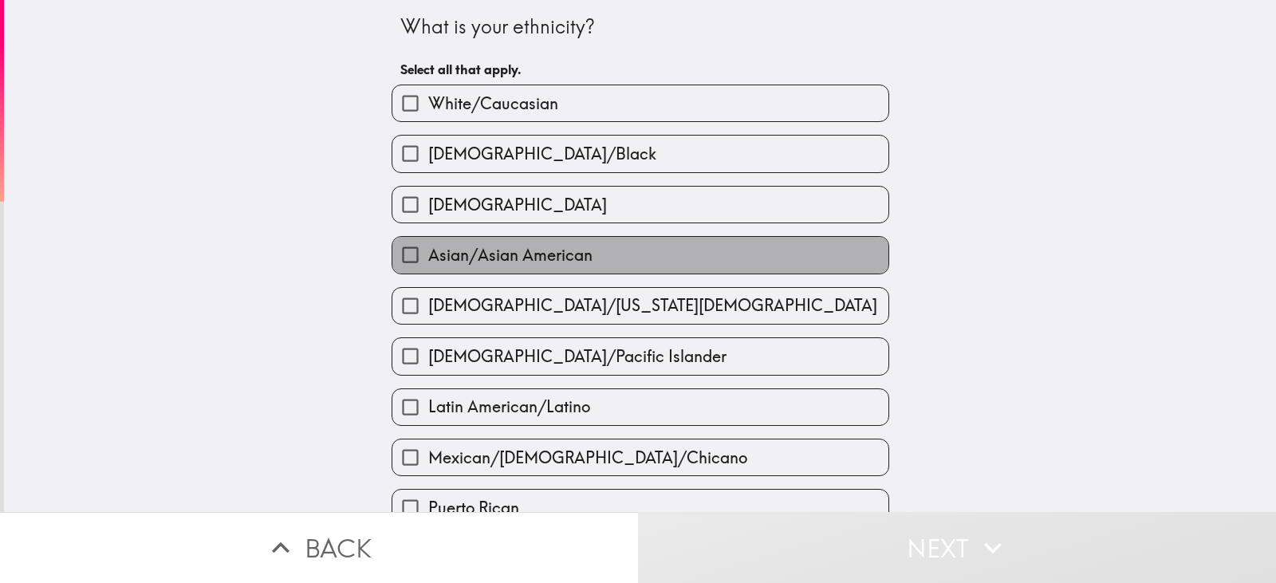
click at [510, 254] on span "Asian/Asian American" at bounding box center [510, 255] width 164 height 22
click at [428, 254] on input "Asian/Asian American" at bounding box center [410, 255] width 36 height 36
checkbox input "true"
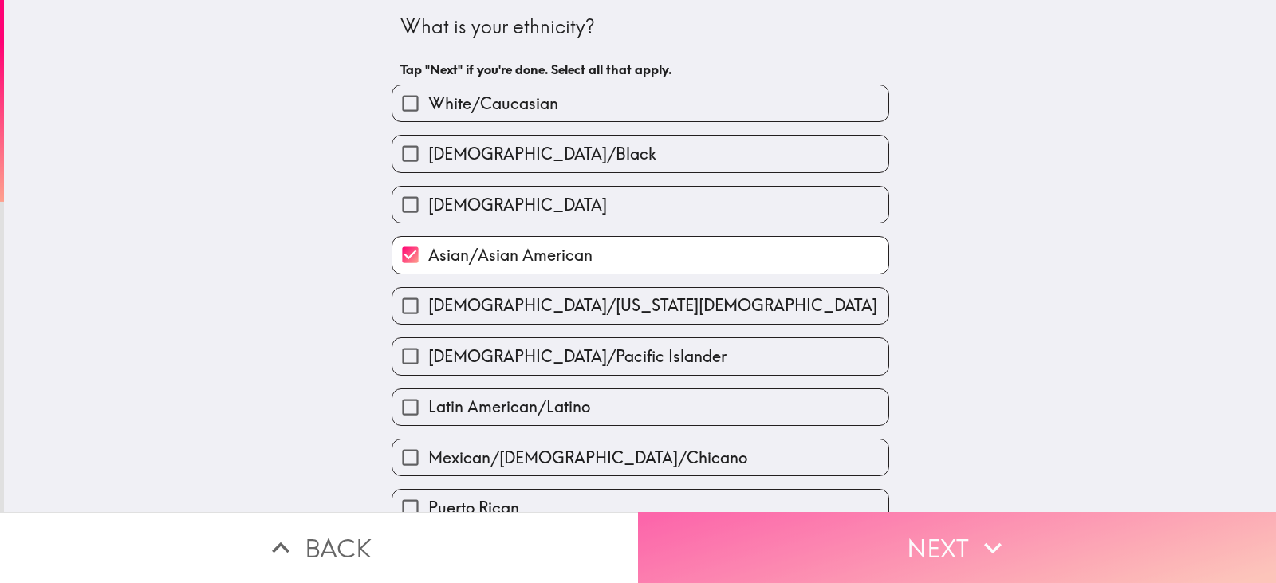
click at [779, 512] on button "Next" at bounding box center [957, 547] width 638 height 71
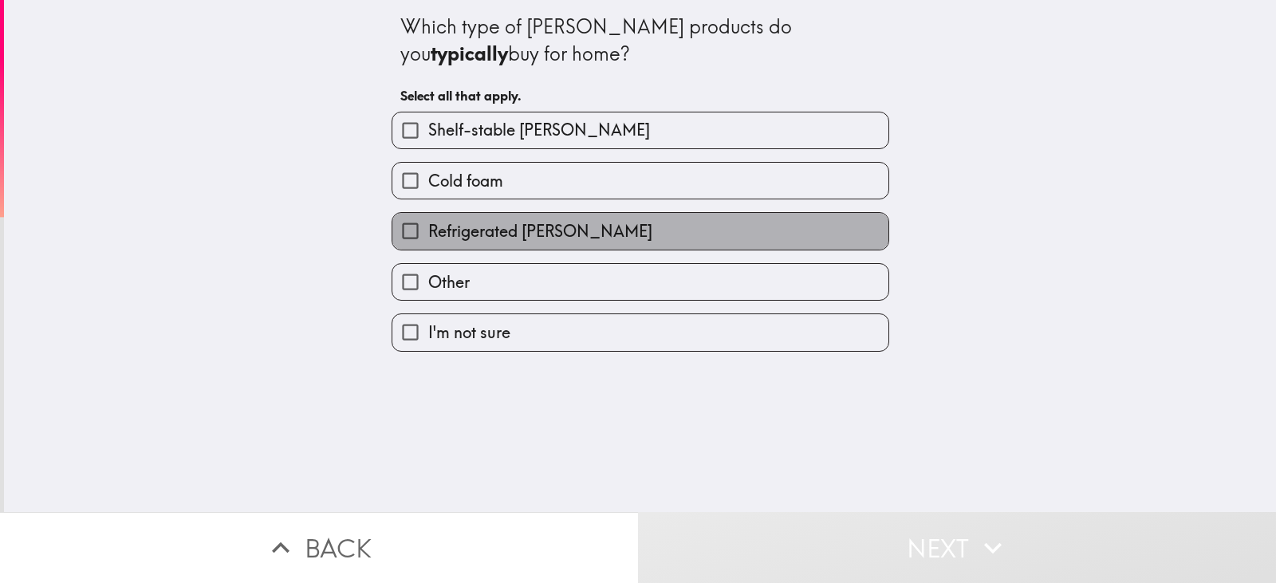
click at [566, 219] on label "Refrigerated creamer" at bounding box center [640, 231] width 496 height 36
click at [428, 219] on input "Refrigerated creamer" at bounding box center [410, 231] width 36 height 36
checkbox input "true"
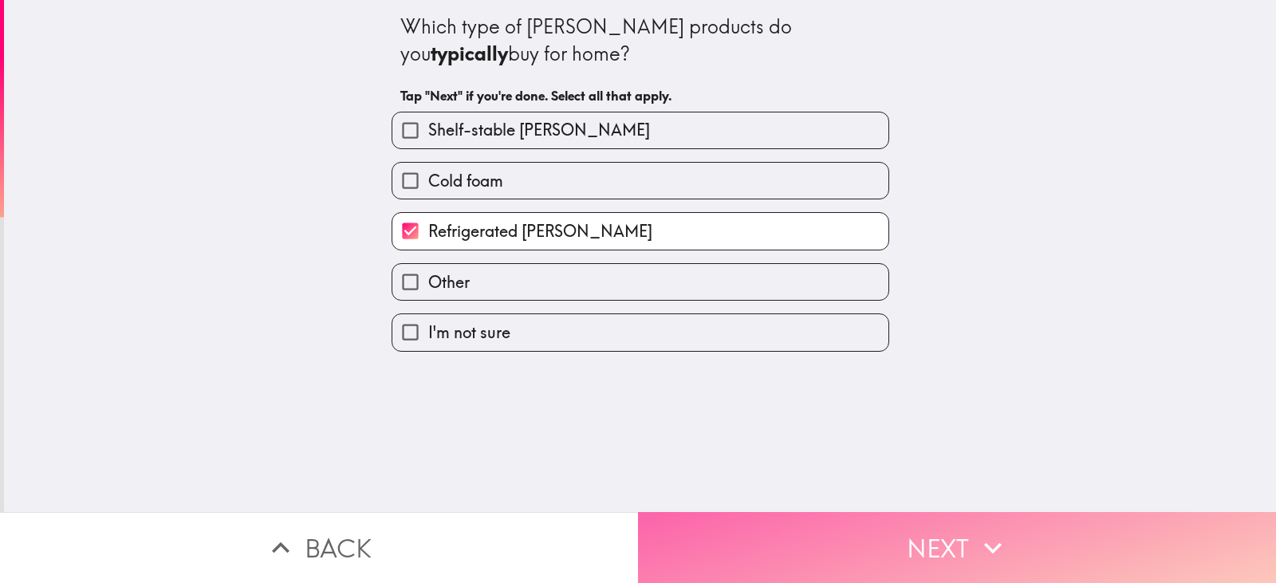
click at [781, 521] on button "Next" at bounding box center [957, 547] width 638 height 71
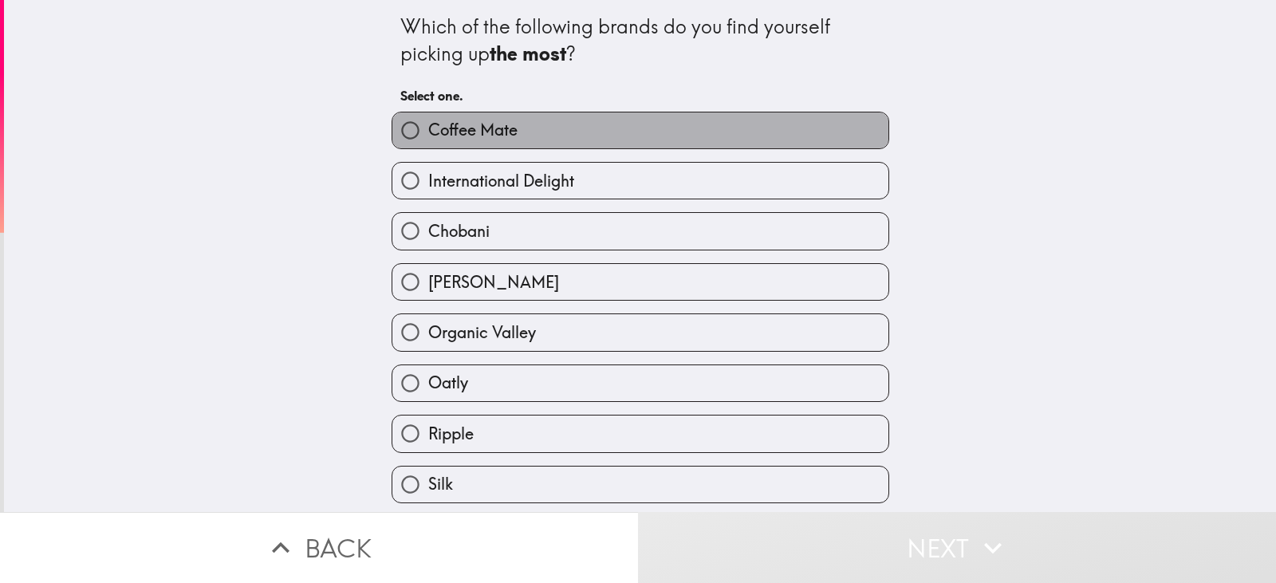
click at [671, 132] on label "Coffee Mate" at bounding box center [640, 130] width 496 height 36
click at [428, 132] on input "Coffee Mate" at bounding box center [410, 130] width 36 height 36
radio input "true"
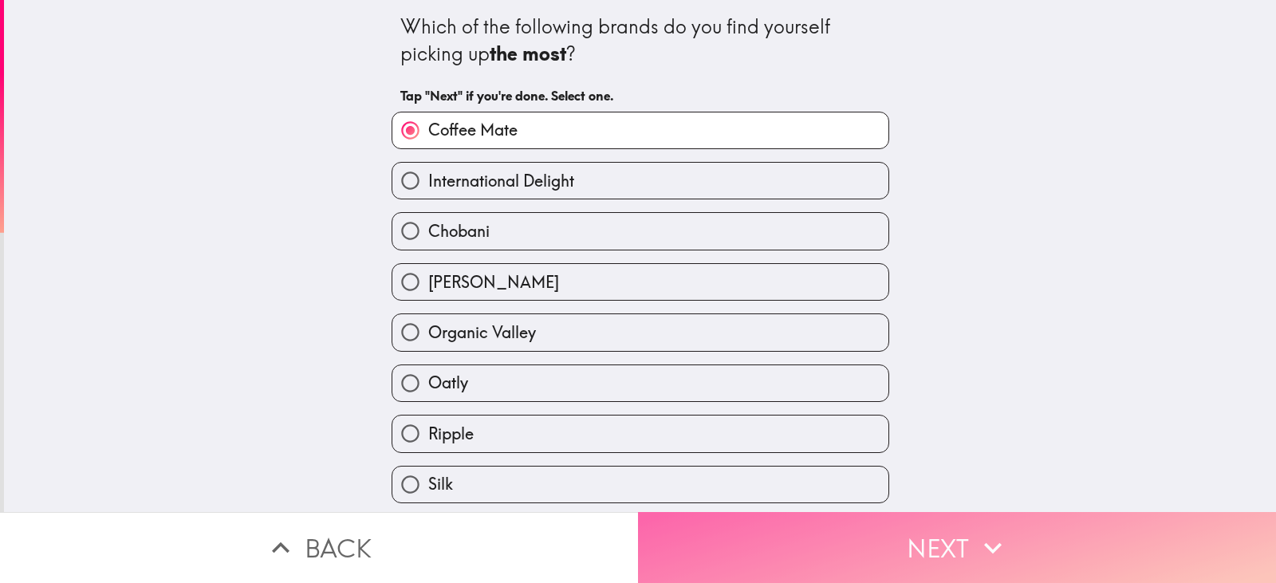
click at [833, 543] on button "Next" at bounding box center [957, 547] width 638 height 71
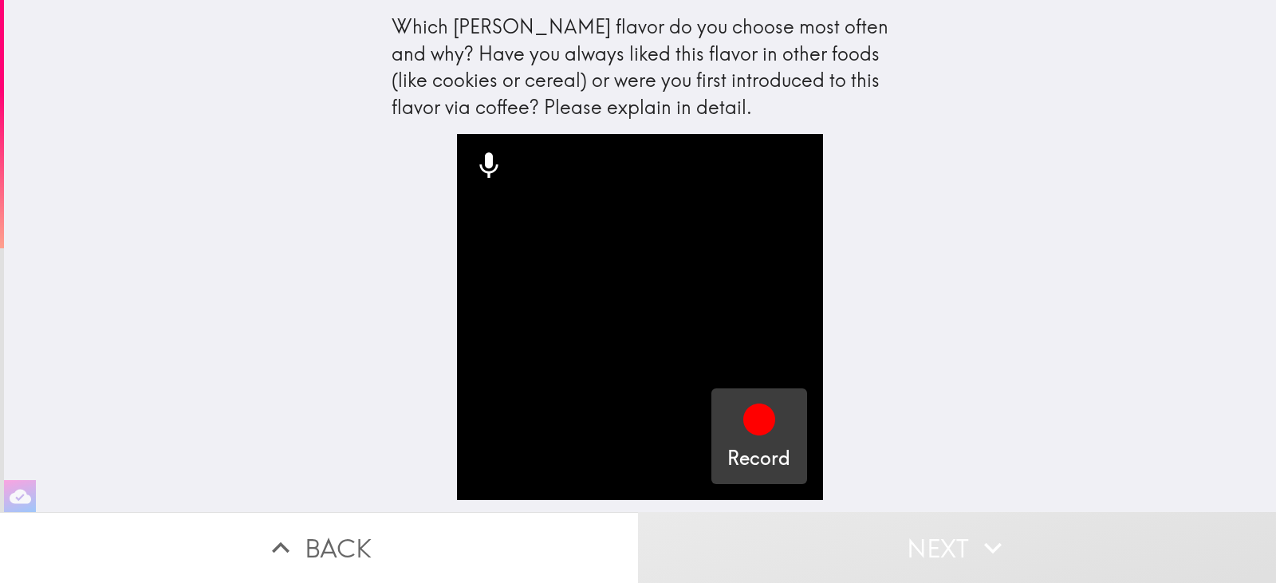
click at [758, 422] on icon "button" at bounding box center [759, 420] width 32 height 32
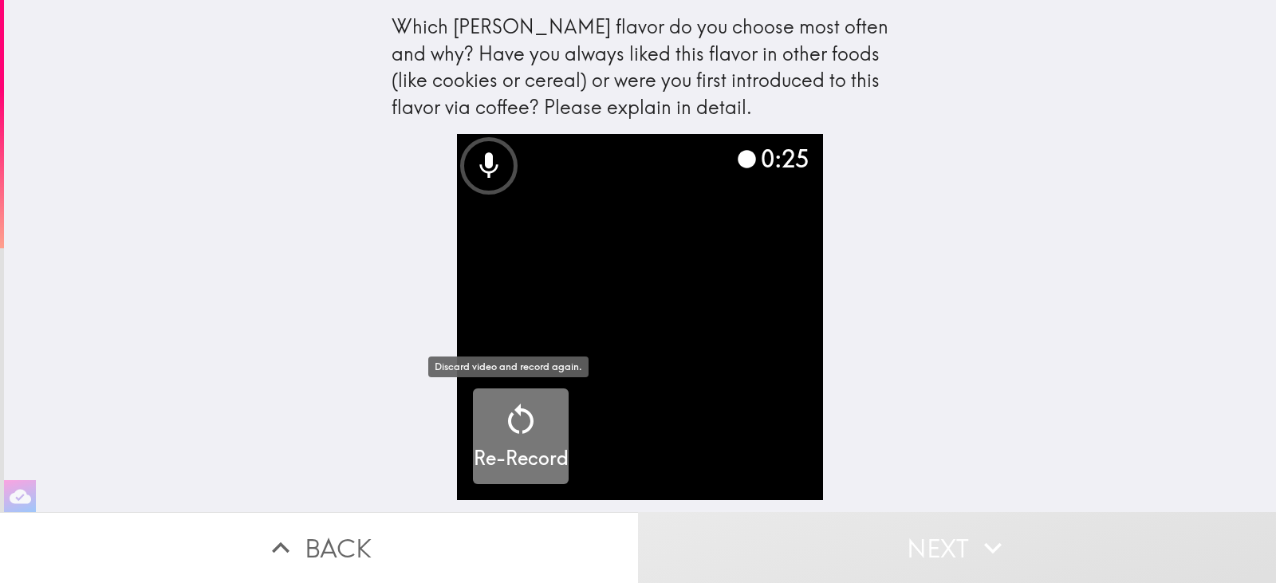
click at [514, 429] on icon "button" at bounding box center [521, 419] width 38 height 38
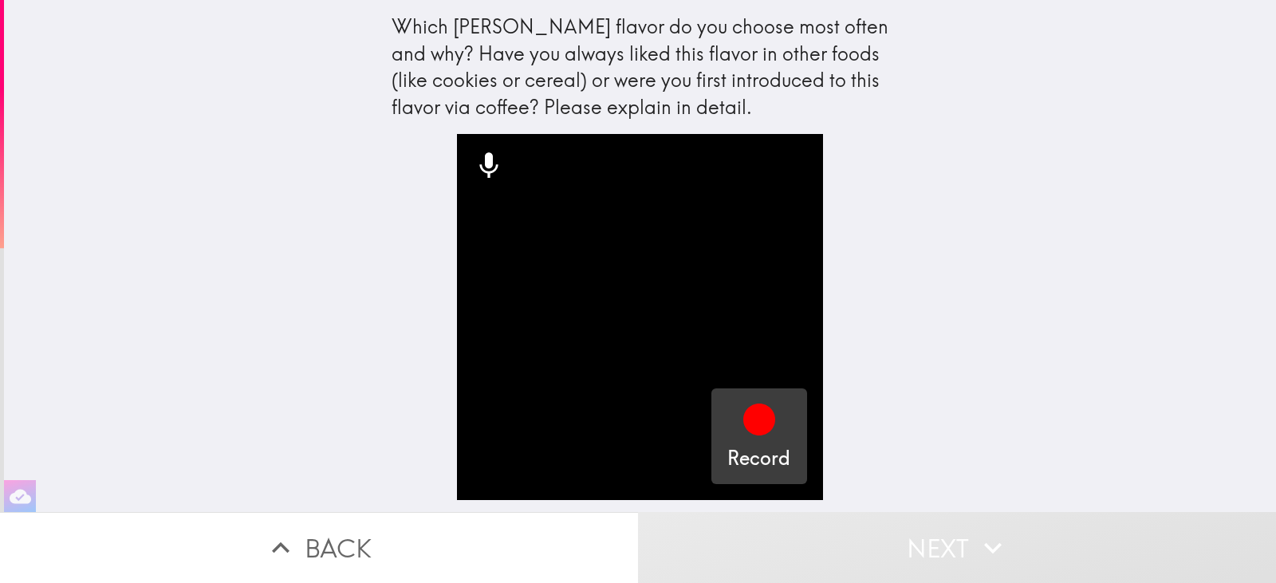
click at [750, 422] on icon "button" at bounding box center [759, 420] width 32 height 32
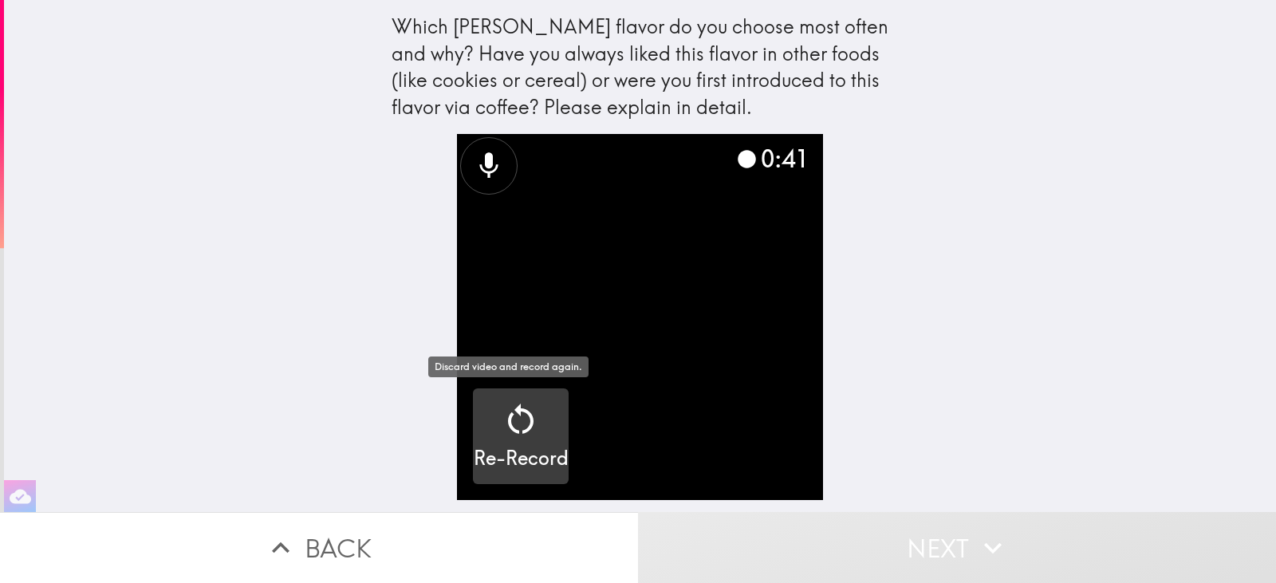
click at [496, 445] on h5 "Re-Record" at bounding box center [521, 458] width 95 height 27
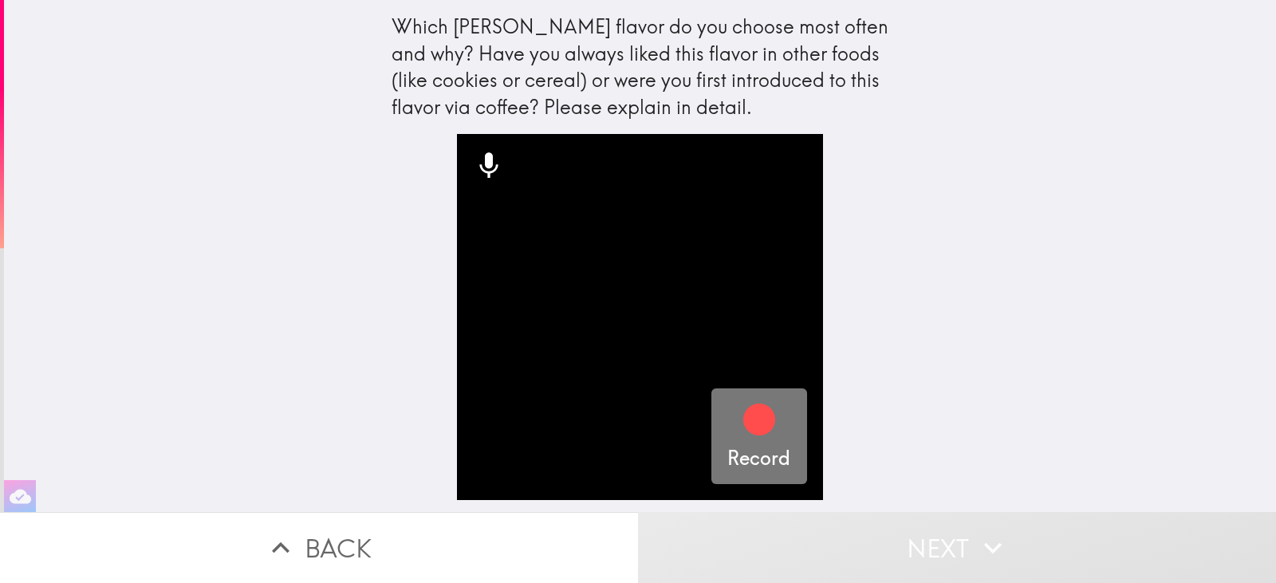
click at [758, 433] on icon "button" at bounding box center [759, 419] width 38 height 38
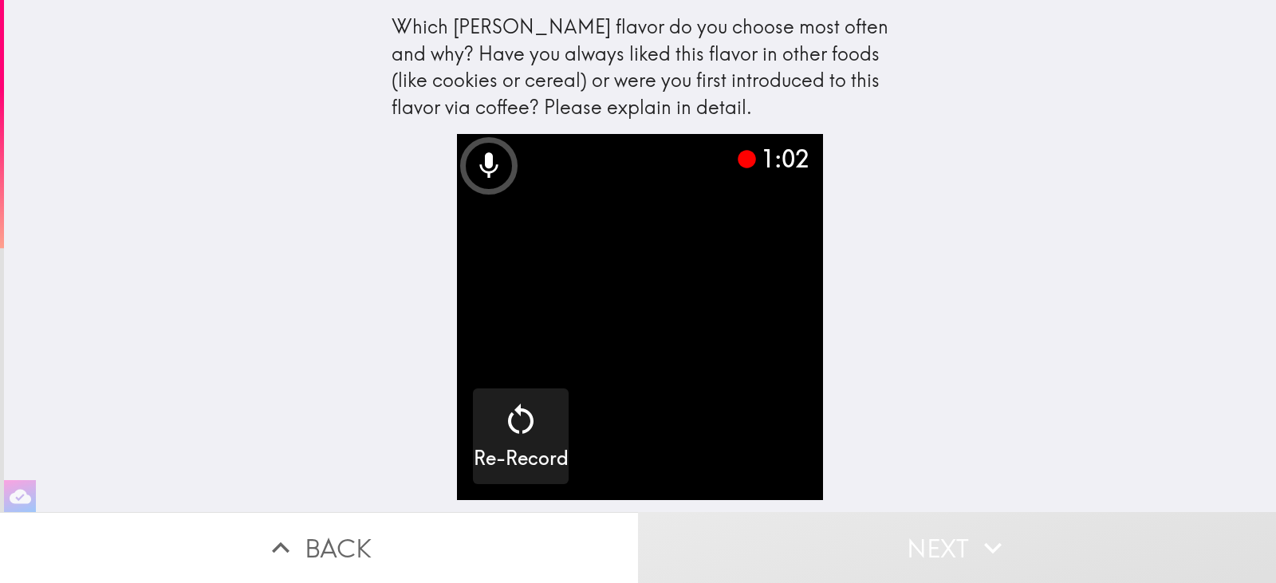
click at [1003, 360] on div "Which creamer flavor do you choose most often and why? Have you always liked th…" at bounding box center [640, 256] width 1272 height 512
click at [473, 164] on icon at bounding box center [489, 166] width 32 height 32
drag, startPoint x: 1255, startPoint y: 165, endPoint x: 1255, endPoint y: 187, distance: 22.3
click at [1255, 179] on div "Which creamer flavor do you choose most often and why? Have you always liked th…" at bounding box center [640, 256] width 1272 height 512
click at [242, 536] on button "Back" at bounding box center [319, 547] width 638 height 71
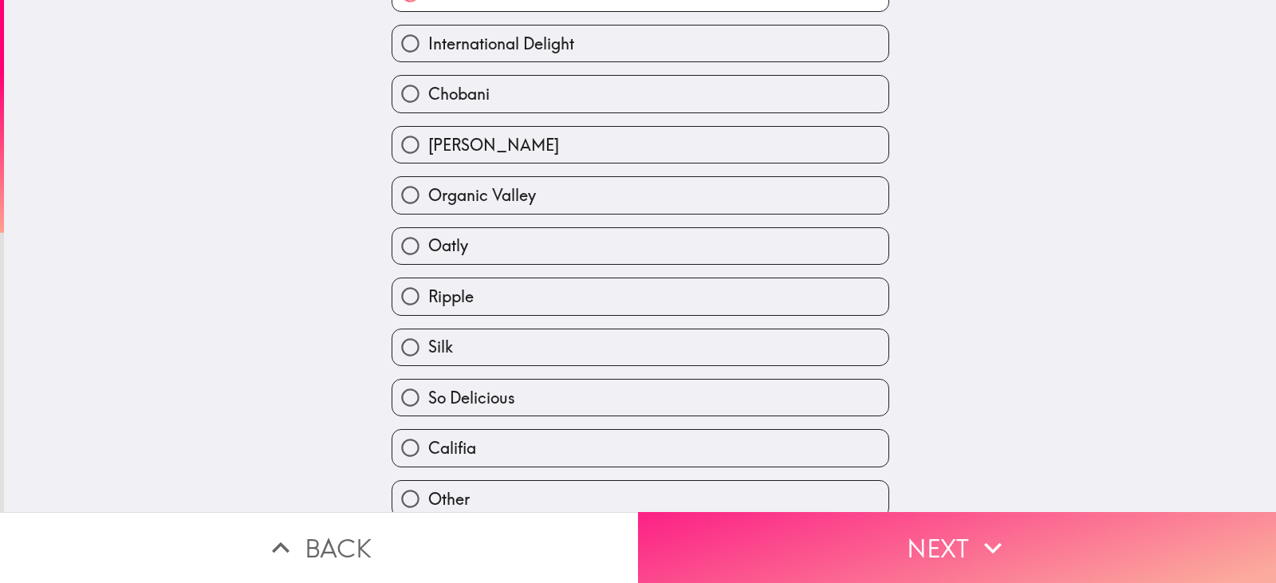
scroll to position [155, 0]
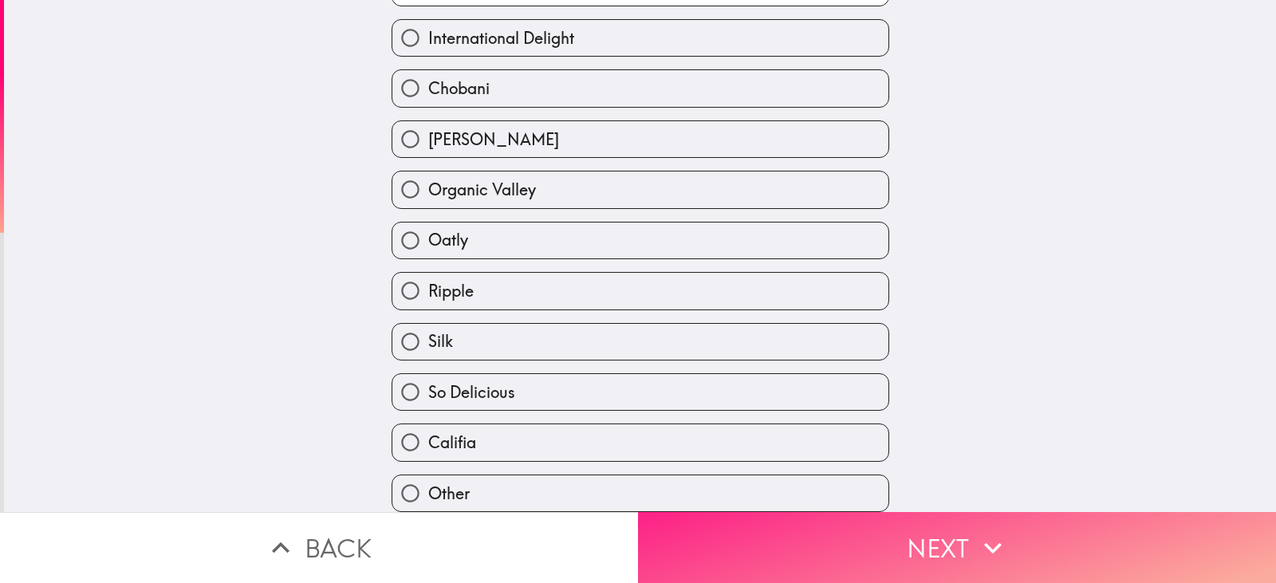
click at [806, 542] on button "Next" at bounding box center [957, 547] width 638 height 71
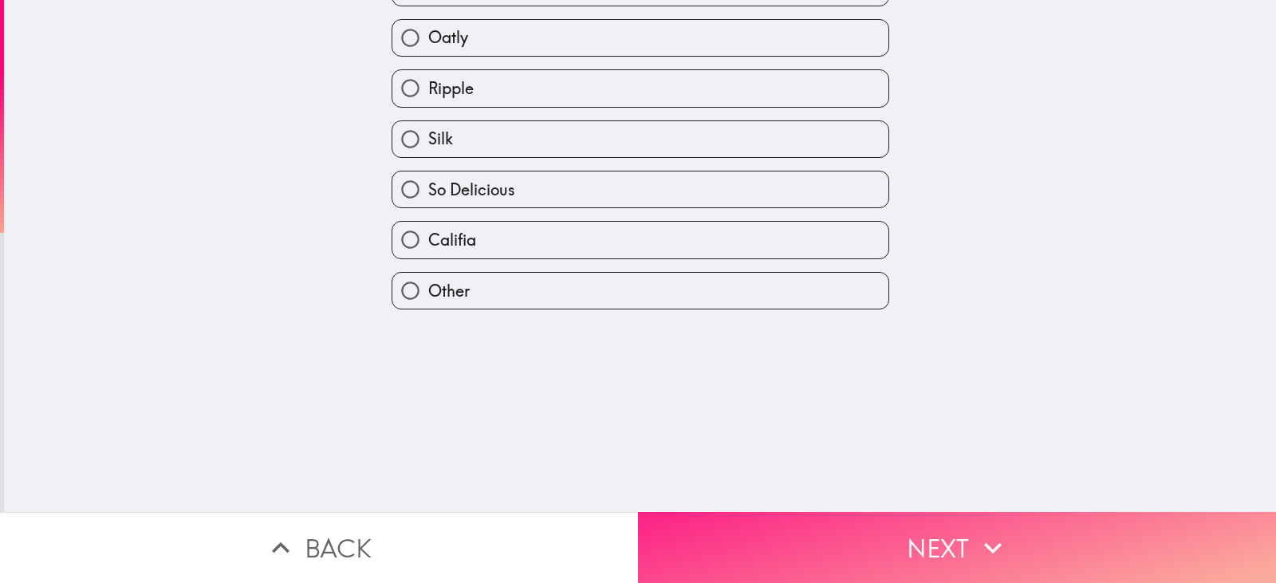
scroll to position [0, 0]
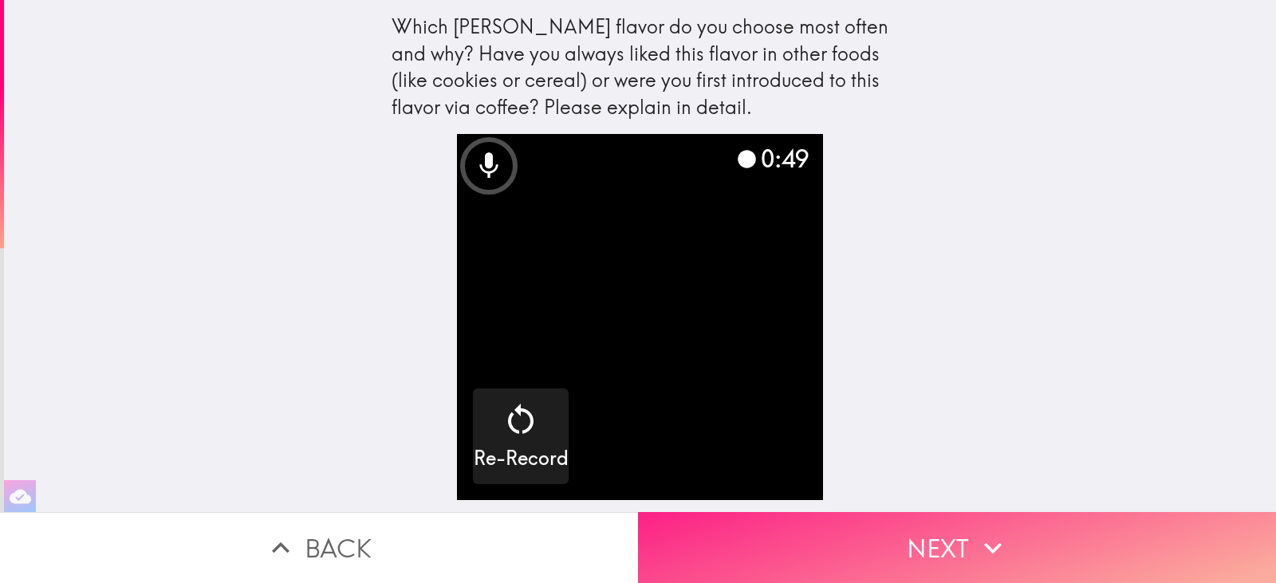
click at [999, 543] on icon "button" at bounding box center [992, 547] width 35 height 35
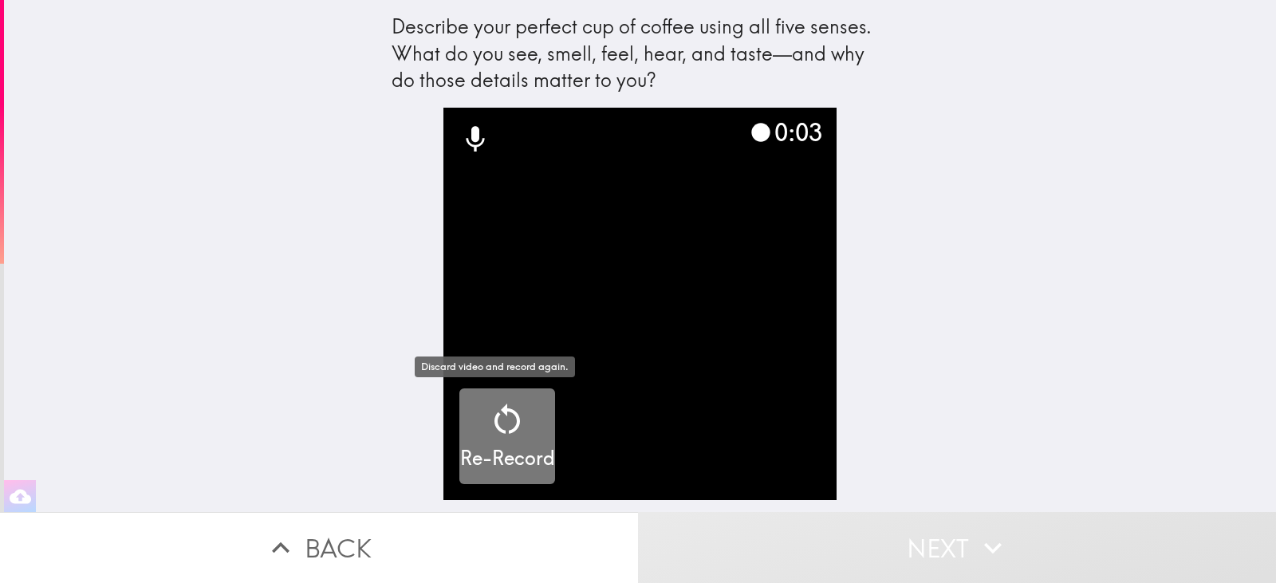
click at [495, 446] on h5 "Re-Record" at bounding box center [507, 458] width 95 height 27
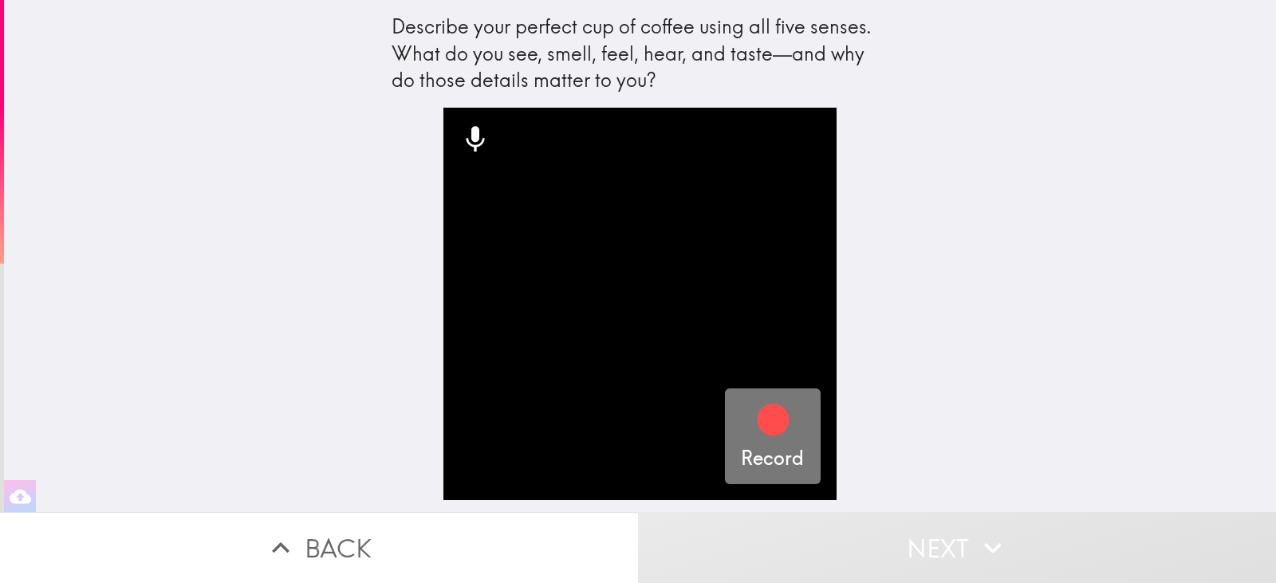
click at [806, 425] on button "Record" at bounding box center [773, 436] width 96 height 96
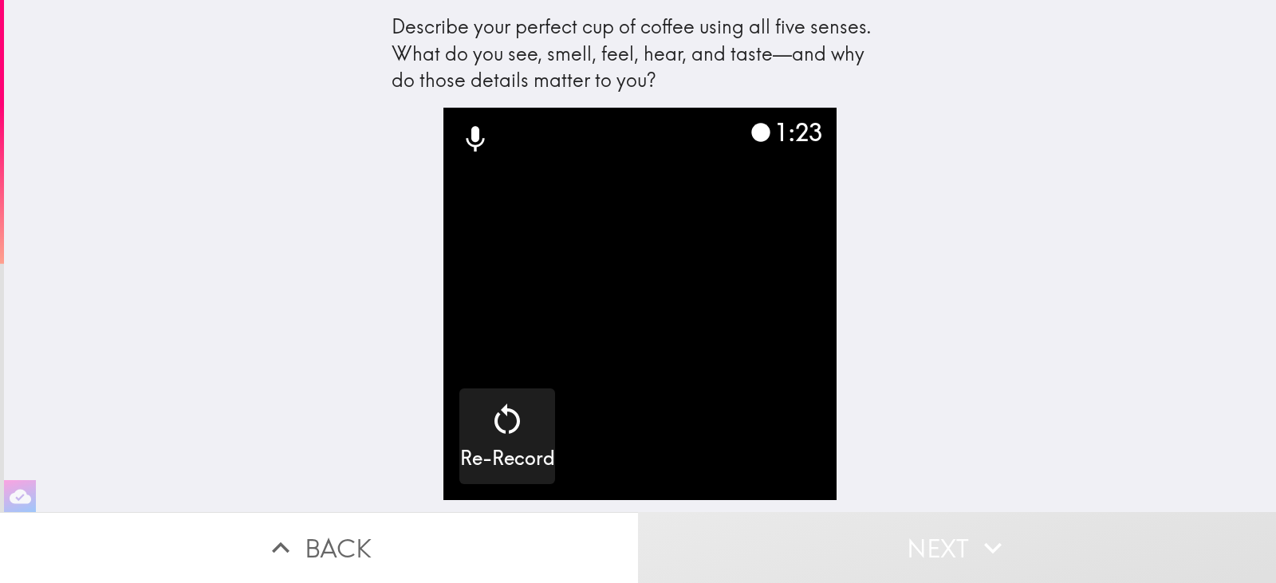
click at [728, 410] on video "button" at bounding box center [639, 304] width 392 height 392
click at [896, 550] on button "Next" at bounding box center [957, 547] width 638 height 71
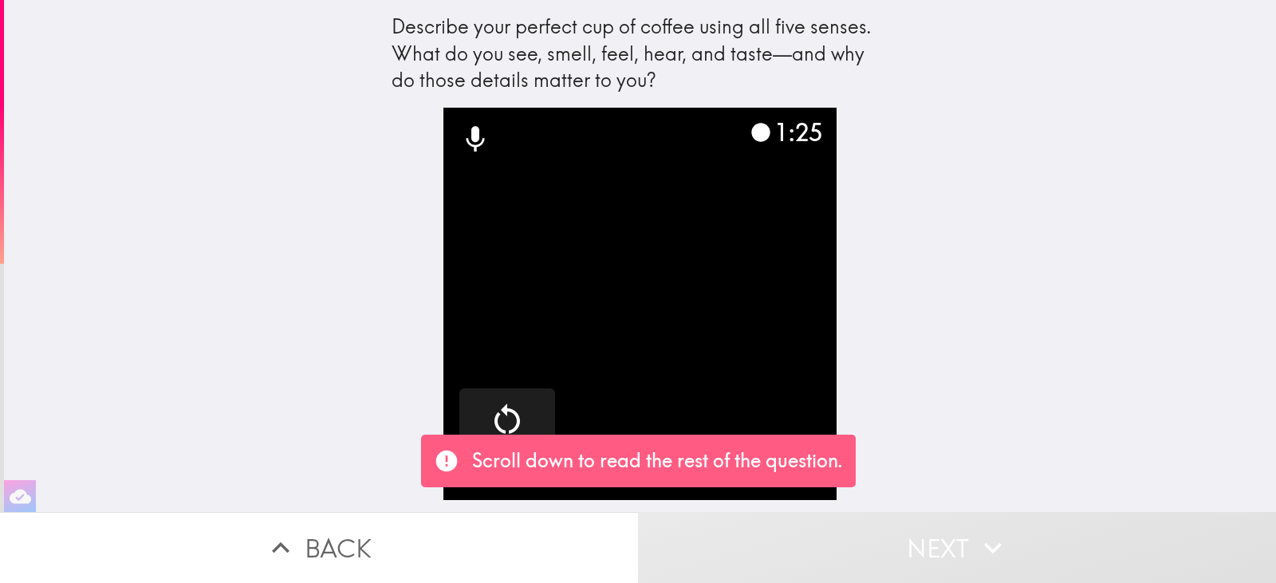
click at [896, 550] on button "Next" at bounding box center [957, 547] width 638 height 71
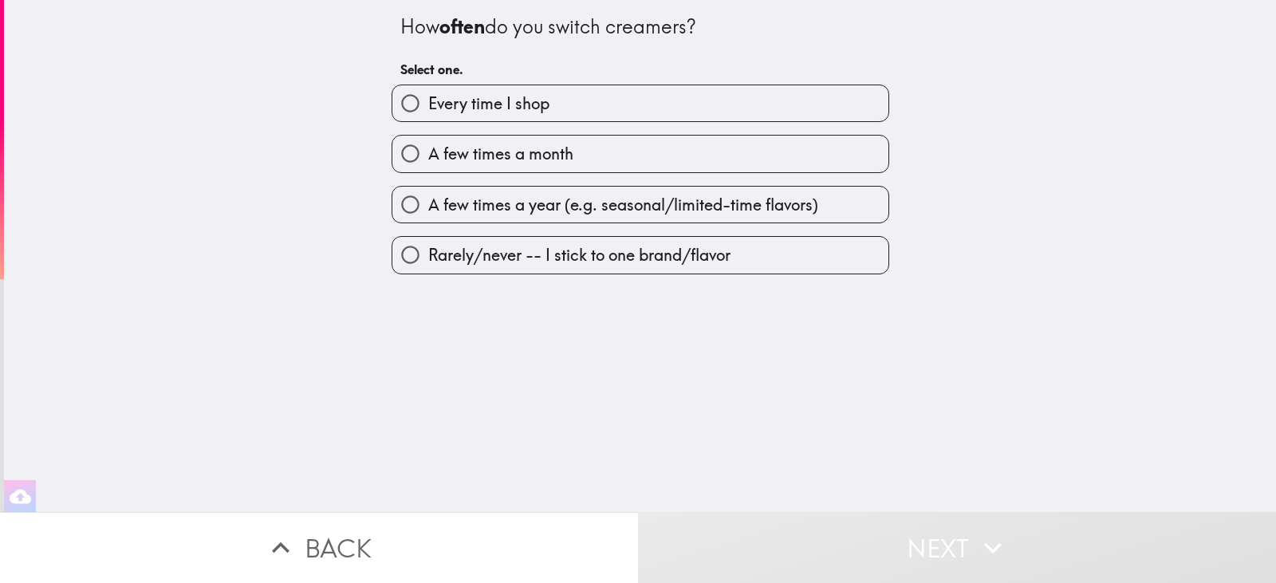
click at [638, 200] on span "A few times a year (e.g. seasonal/limited-time flavors)" at bounding box center [623, 205] width 390 height 22
click at [428, 200] on input "A few times a year (e.g. seasonal/limited-time flavors)" at bounding box center [410, 205] width 36 height 36
radio input "true"
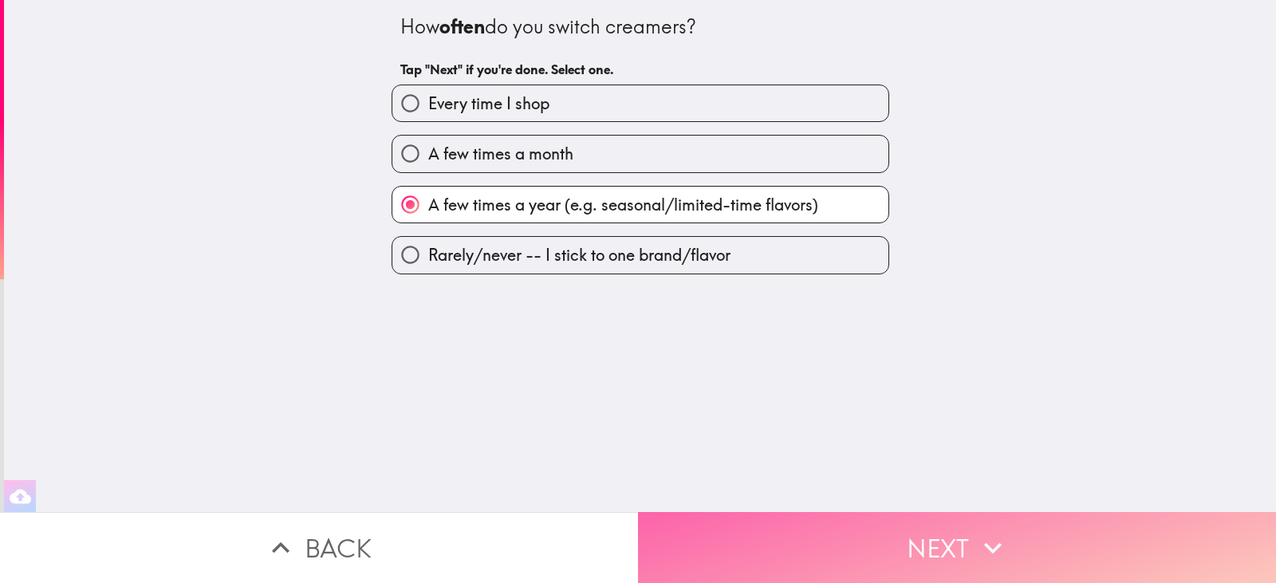
click at [770, 533] on button "Next" at bounding box center [957, 547] width 638 height 71
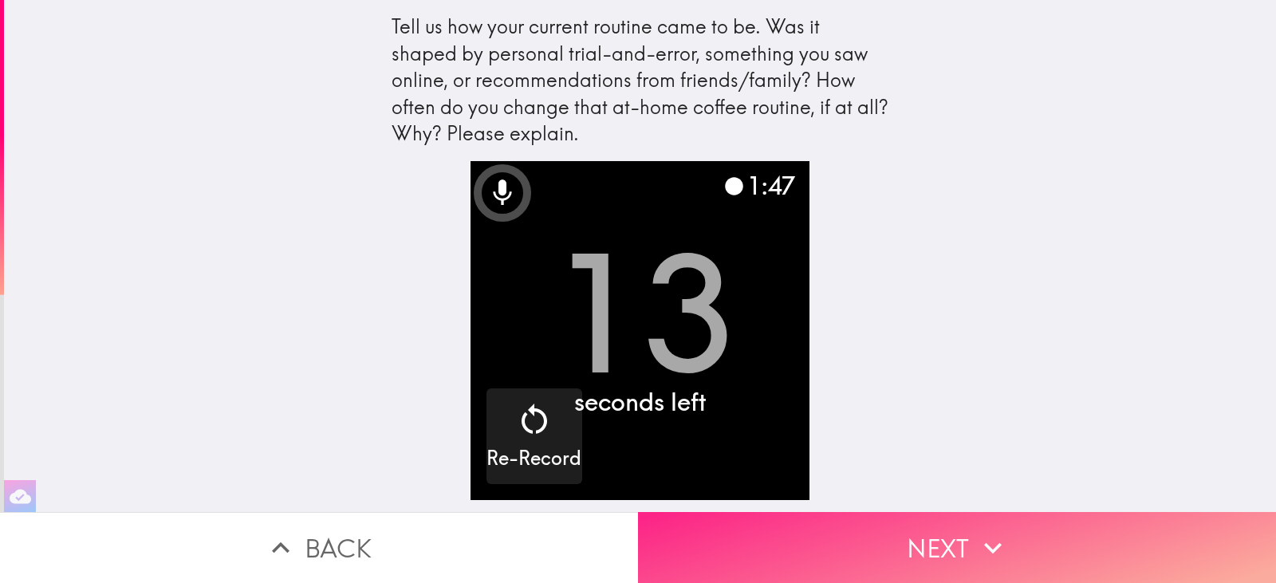
click at [930, 536] on button "Next" at bounding box center [957, 547] width 638 height 71
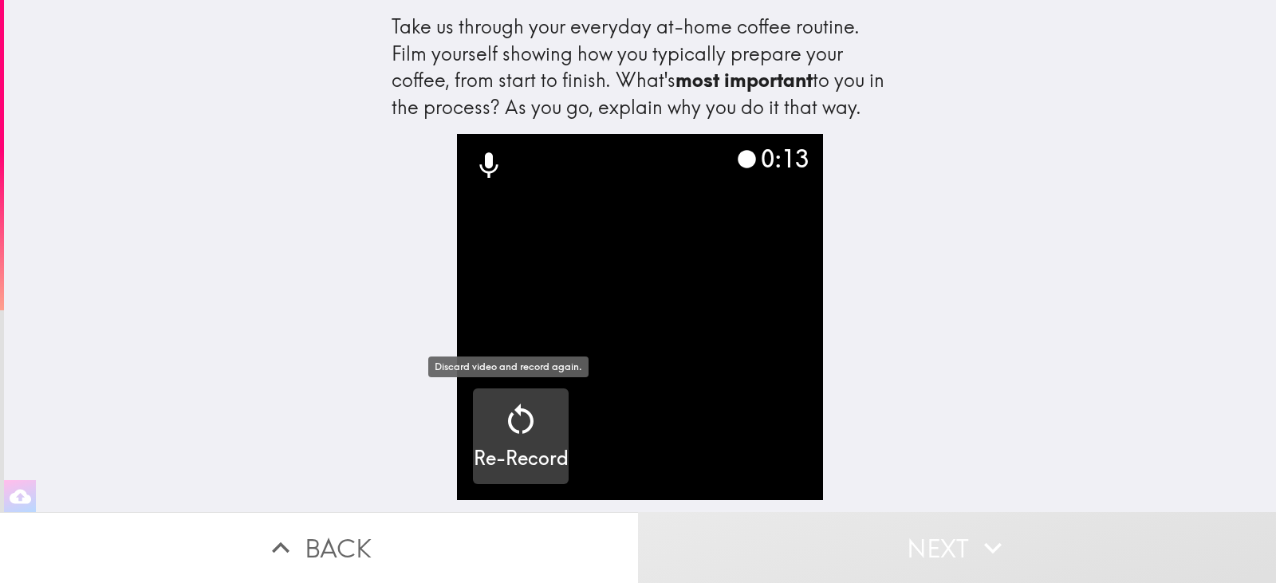
click at [512, 432] on icon "button" at bounding box center [521, 419] width 26 height 30
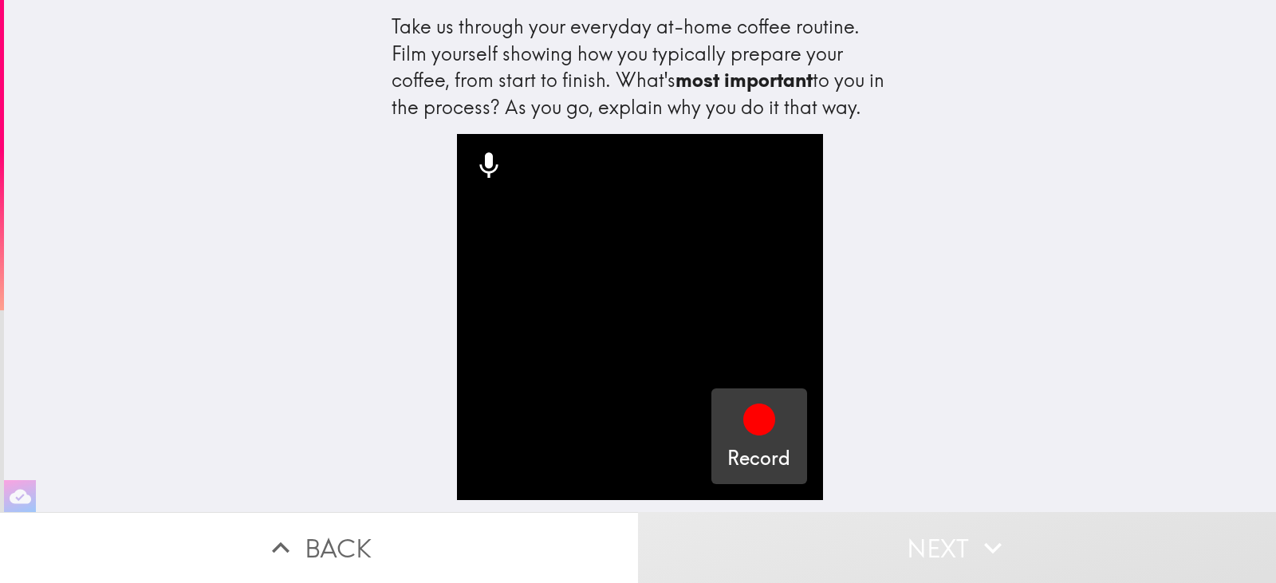
click at [757, 428] on icon "button" at bounding box center [759, 420] width 32 height 32
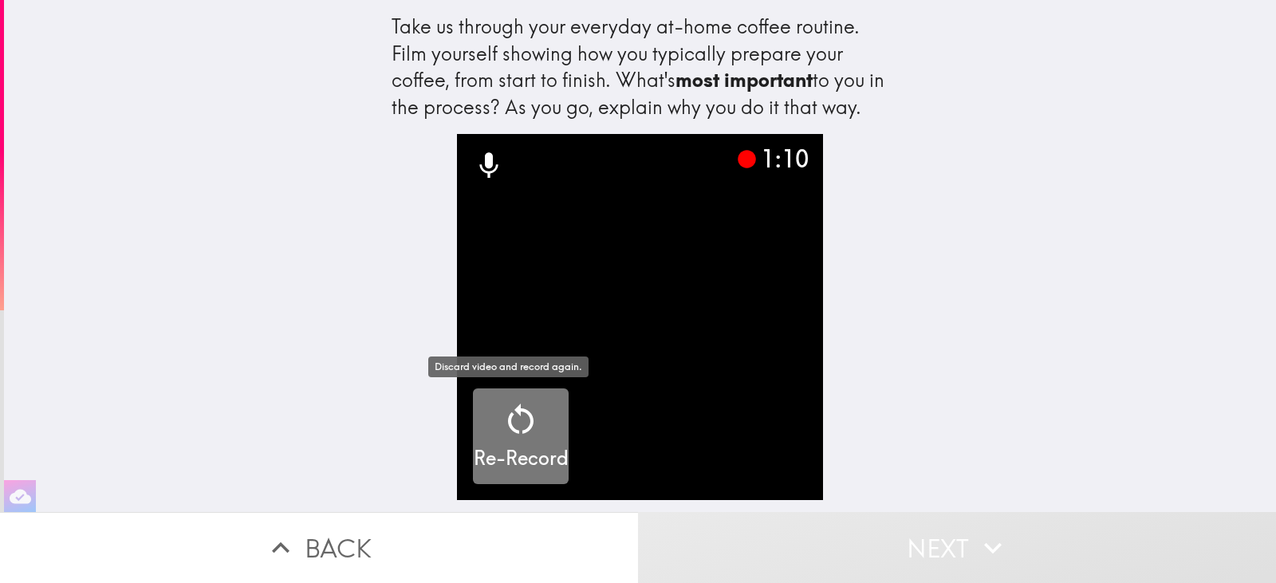
click at [541, 447] on h5 "Re-Record" at bounding box center [521, 458] width 95 height 27
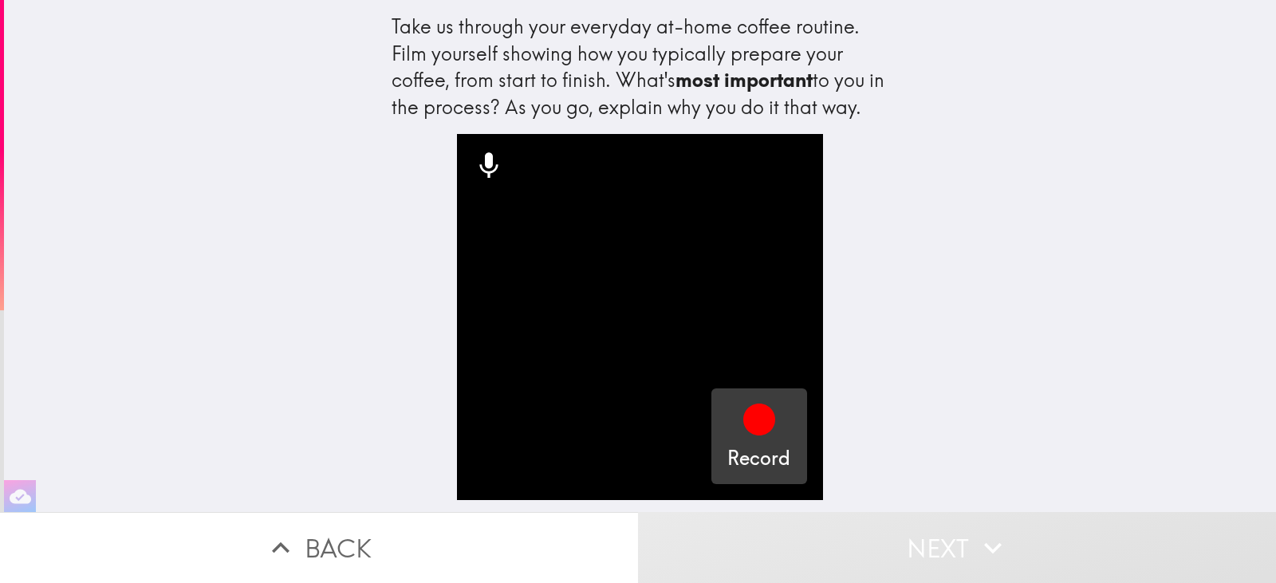
click at [788, 405] on button "Record" at bounding box center [759, 436] width 96 height 96
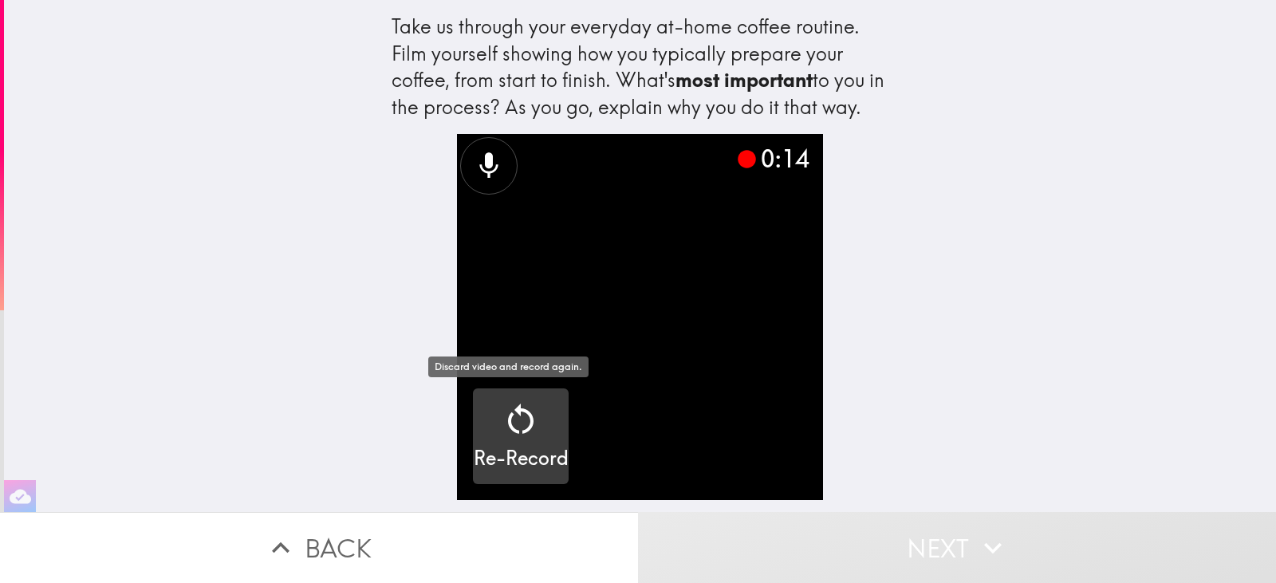
click at [502, 451] on h5 "Re-Record" at bounding box center [521, 458] width 95 height 27
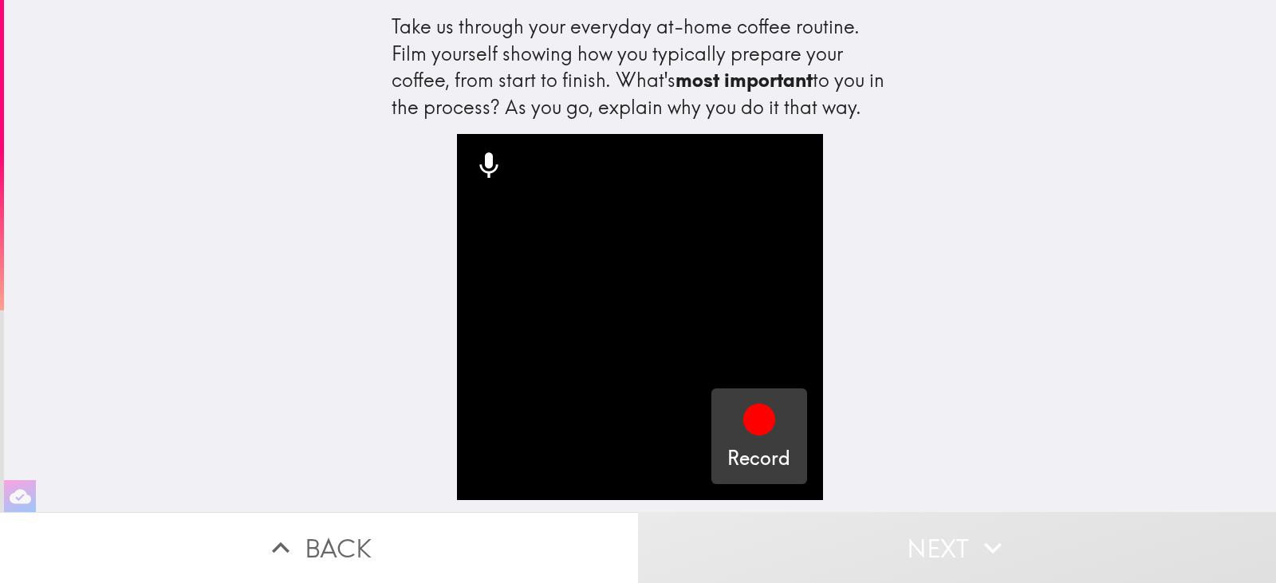
click at [790, 409] on button "Record" at bounding box center [759, 436] width 96 height 96
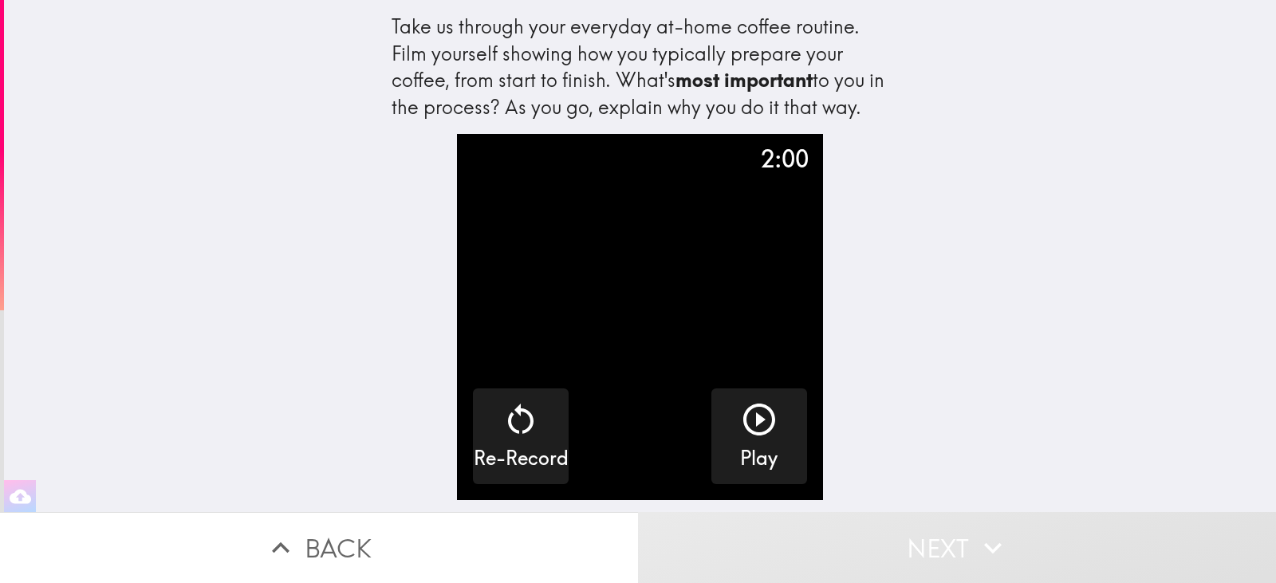
click at [1011, 521] on button "Next" at bounding box center [957, 547] width 638 height 71
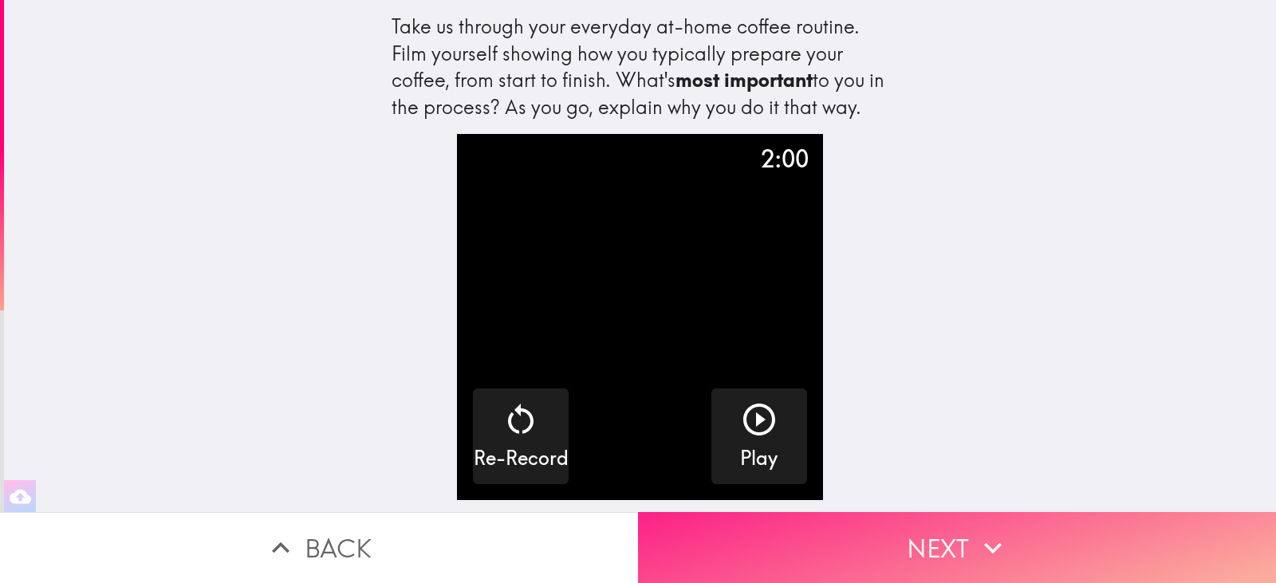
click at [961, 533] on button "Next" at bounding box center [957, 547] width 638 height 71
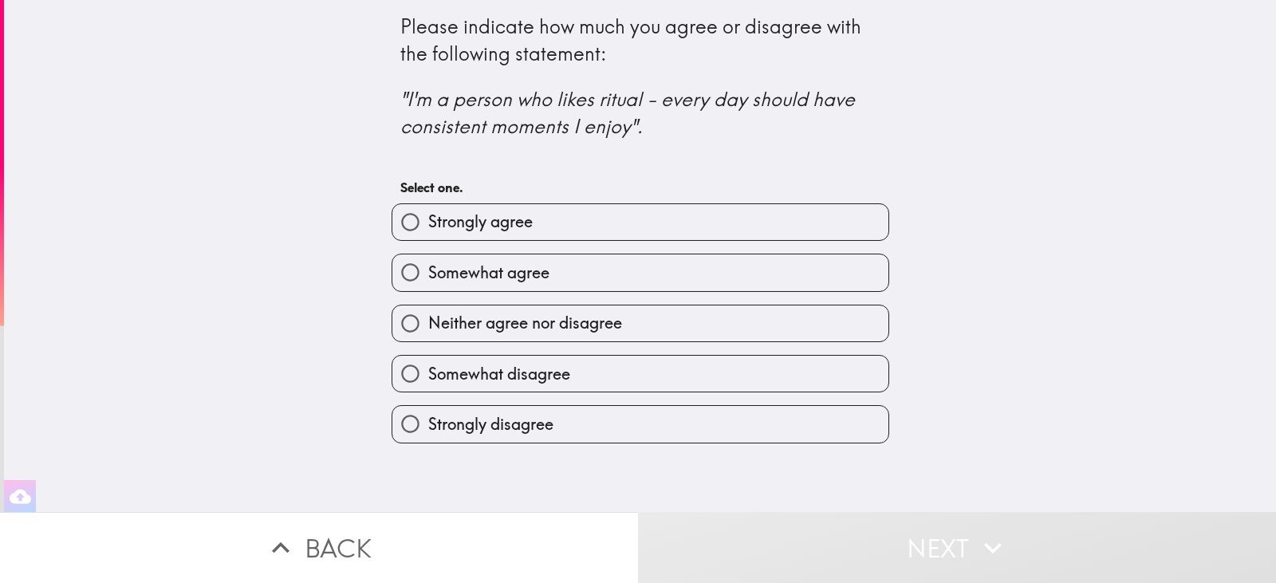
drag, startPoint x: 490, startPoint y: 100, endPoint x: 610, endPoint y: 110, distance: 120.9
click at [610, 110] on icon ""I'm a person who likes ritual - every day should have consistent moments I enj…" at bounding box center [629, 112] width 459 height 51
click at [614, 224] on label "Strongly agree" at bounding box center [640, 222] width 496 height 36
click at [428, 224] on input "Strongly agree" at bounding box center [410, 222] width 36 height 36
radio input "true"
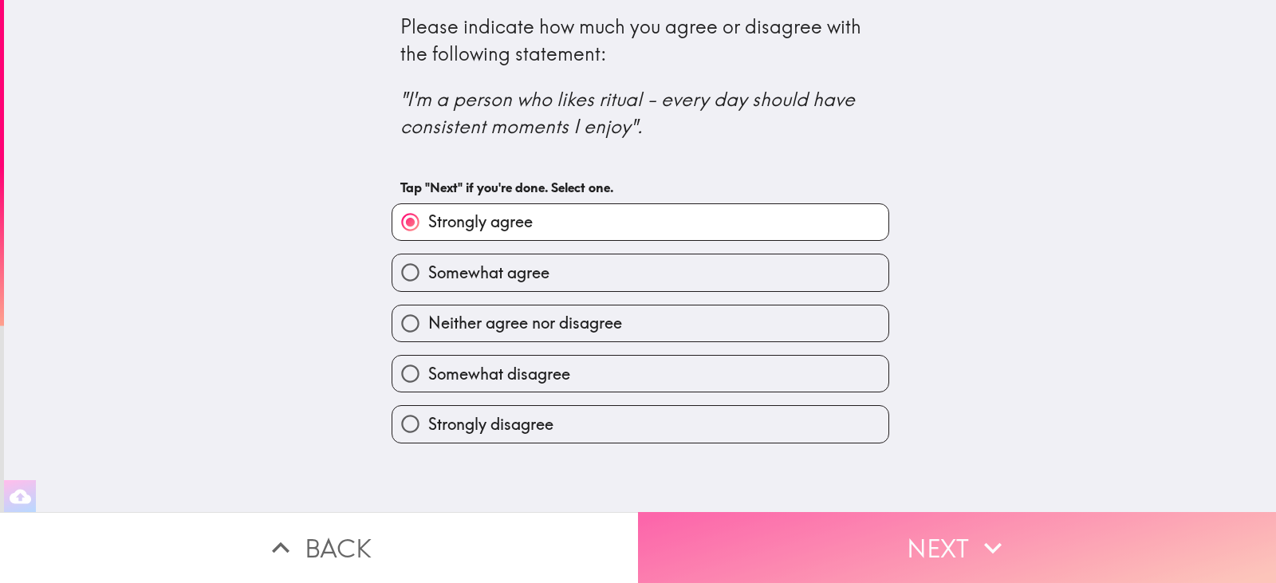
click at [837, 548] on button "Next" at bounding box center [957, 547] width 638 height 71
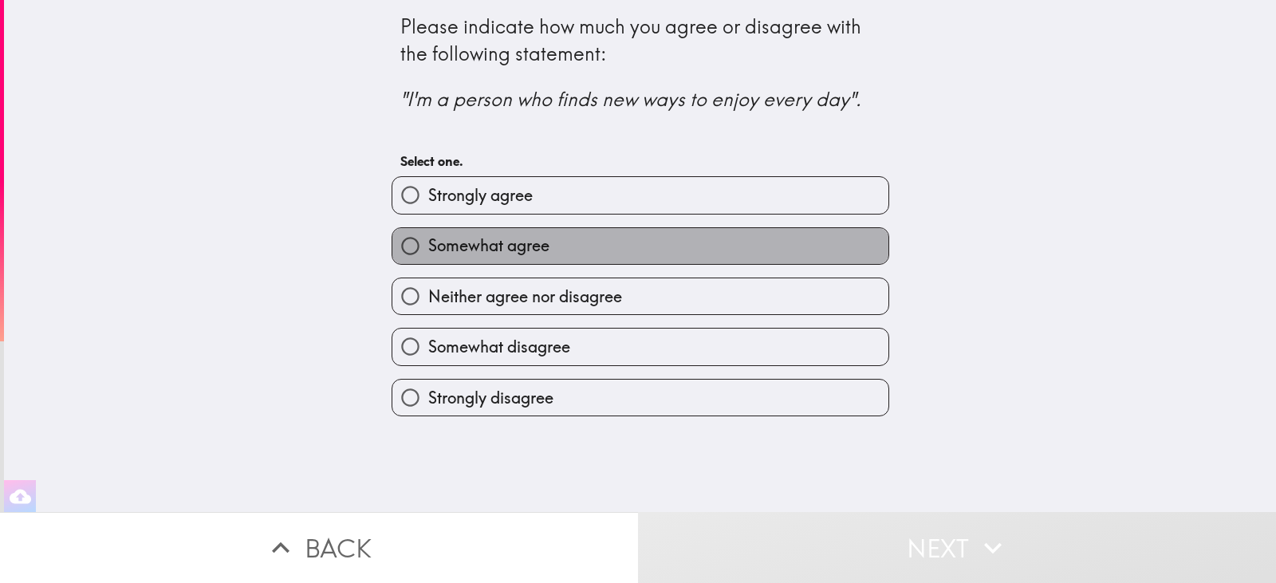
click at [523, 239] on span "Somewhat agree" at bounding box center [488, 245] width 121 height 22
click at [428, 239] on input "Somewhat agree" at bounding box center [410, 246] width 36 height 36
radio input "true"
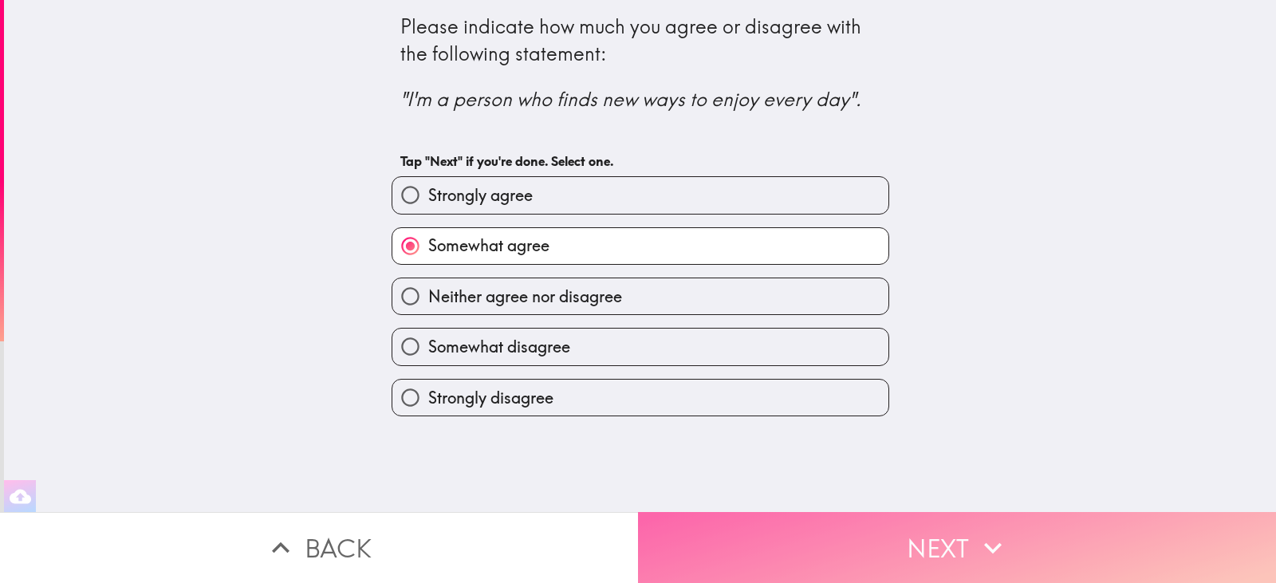
click at [875, 555] on button "Next" at bounding box center [957, 547] width 638 height 71
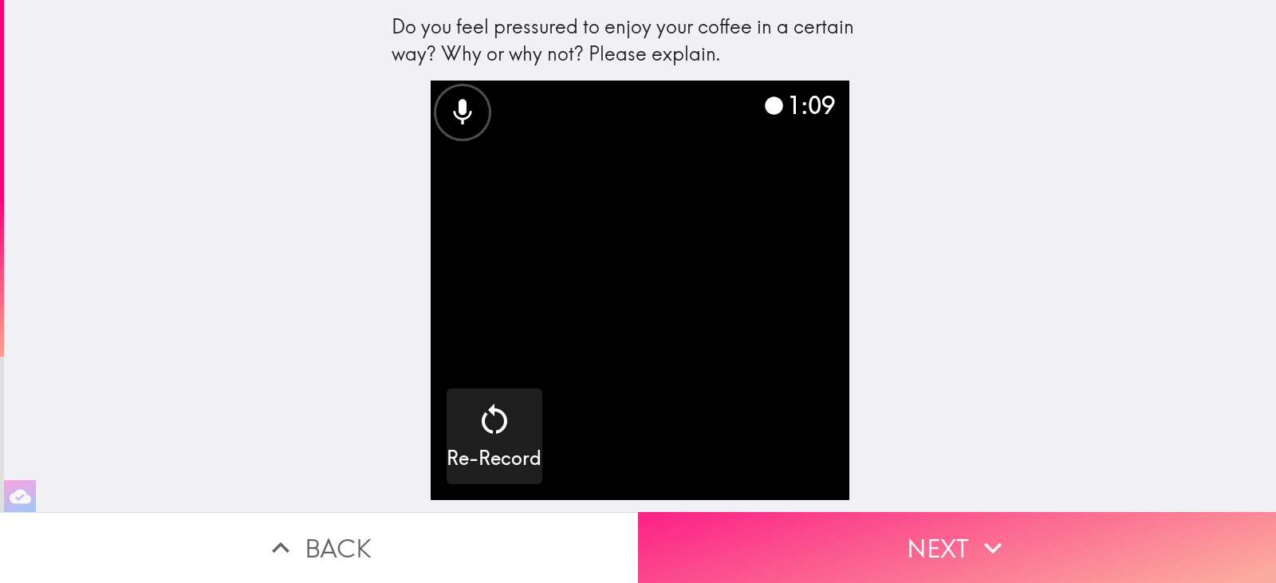
click at [870, 524] on button "Next" at bounding box center [957, 547] width 638 height 71
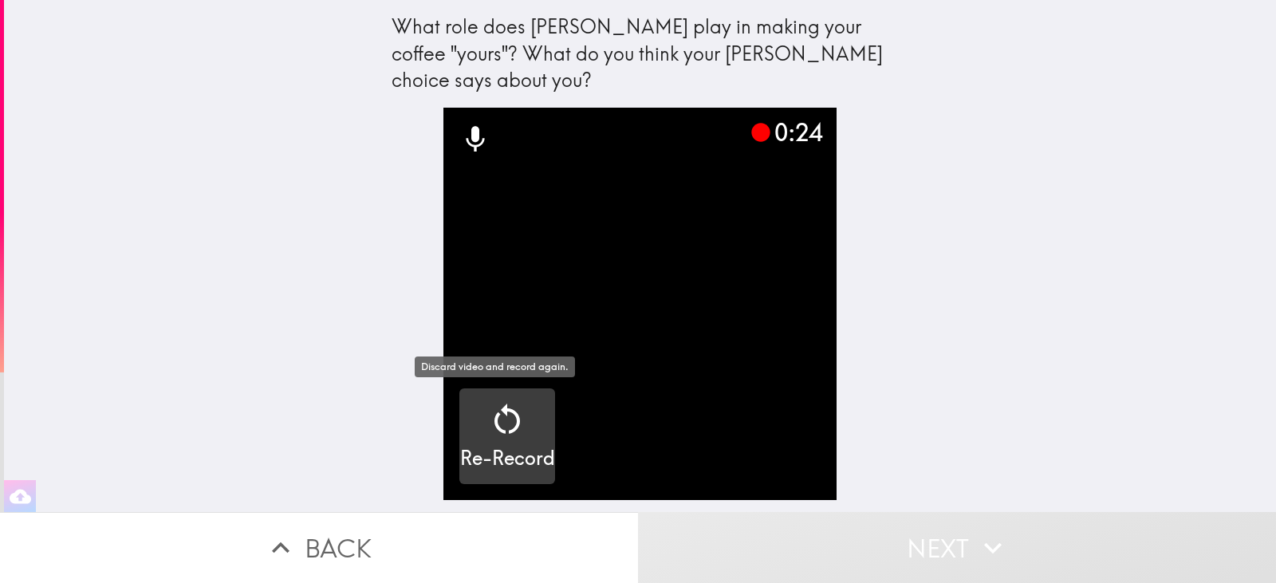
click at [460, 432] on div "Re-Record" at bounding box center [507, 436] width 95 height 72
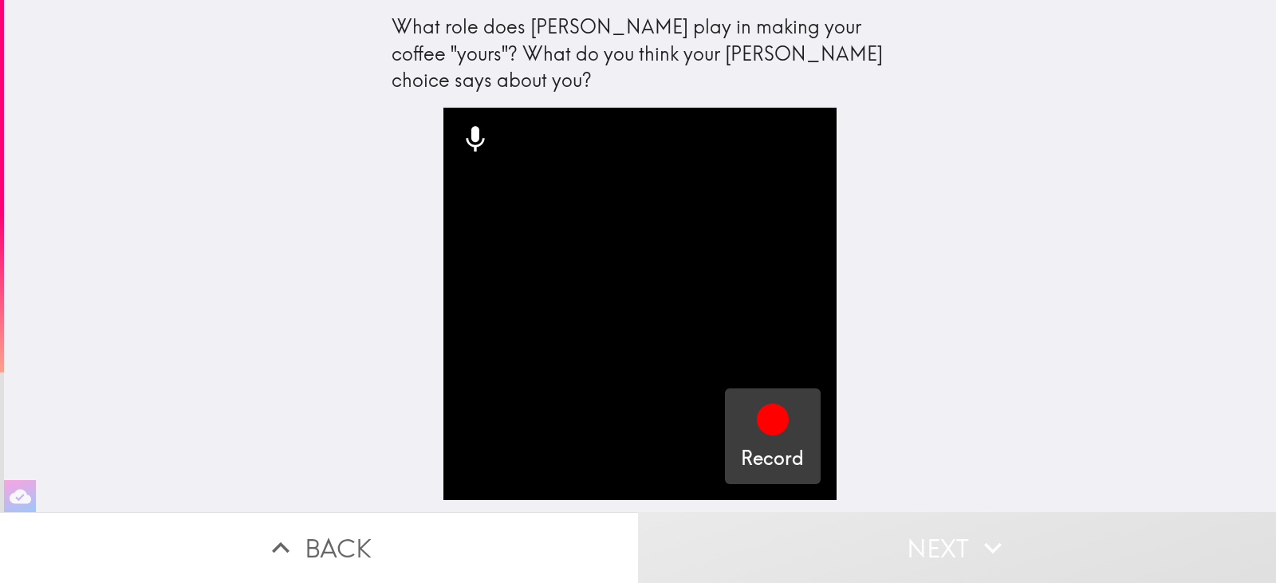
click at [774, 476] on button "Record" at bounding box center [773, 436] width 96 height 96
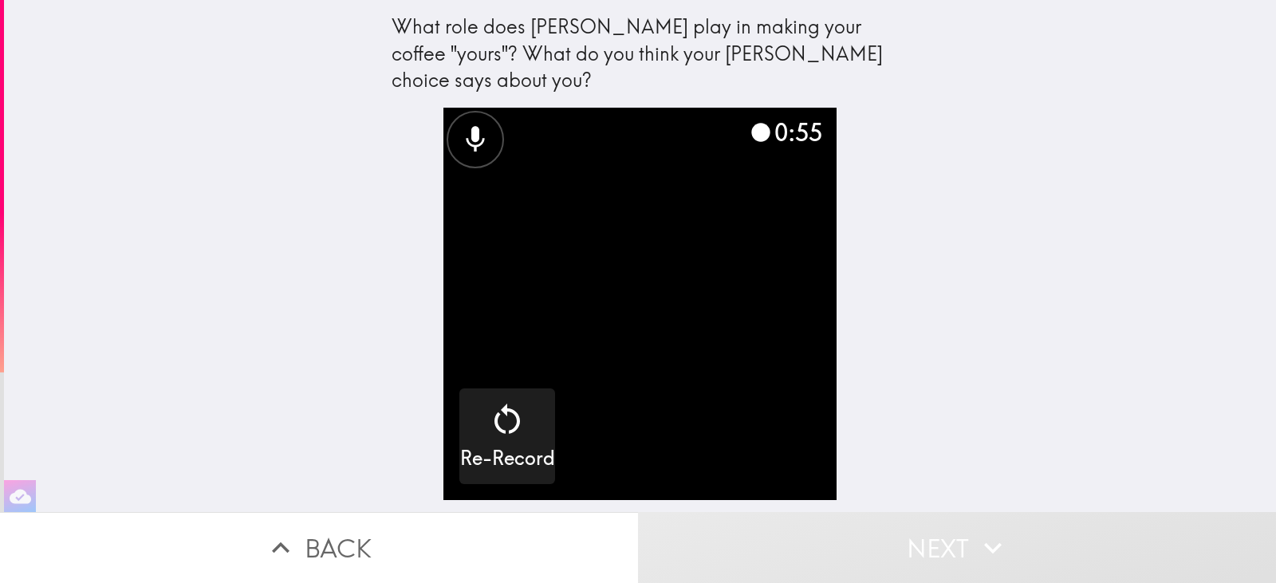
click at [622, 288] on video "button" at bounding box center [639, 304] width 392 height 392
click at [720, 145] on video "button" at bounding box center [639, 304] width 392 height 392
click at [940, 525] on button "Next" at bounding box center [957, 547] width 638 height 71
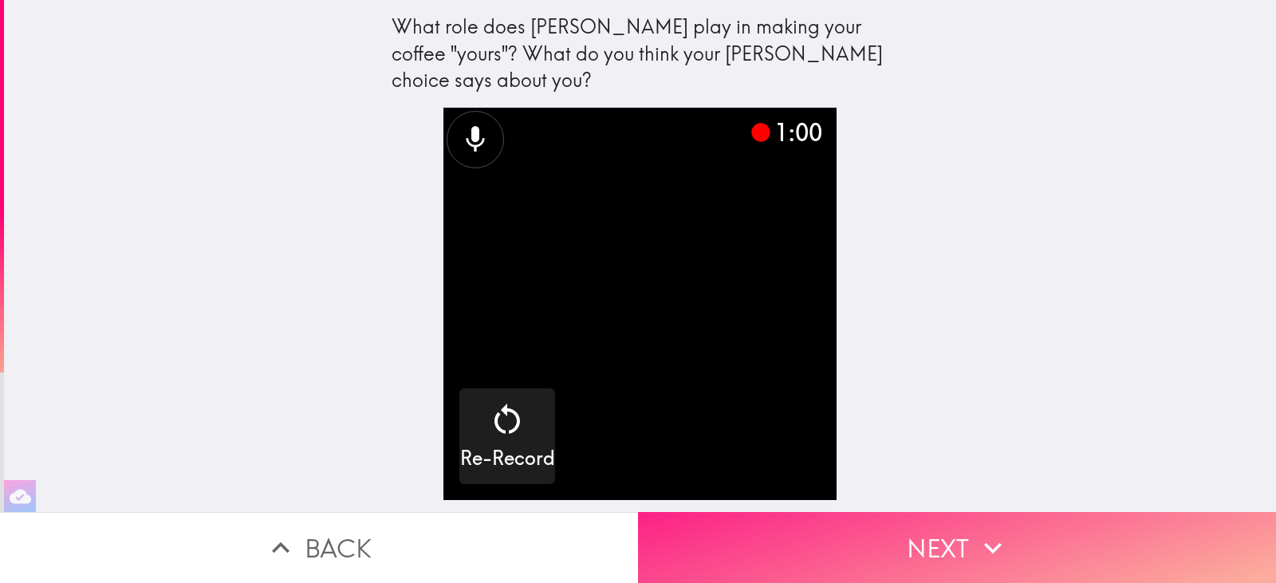
click at [940, 525] on button "Next" at bounding box center [957, 547] width 638 height 71
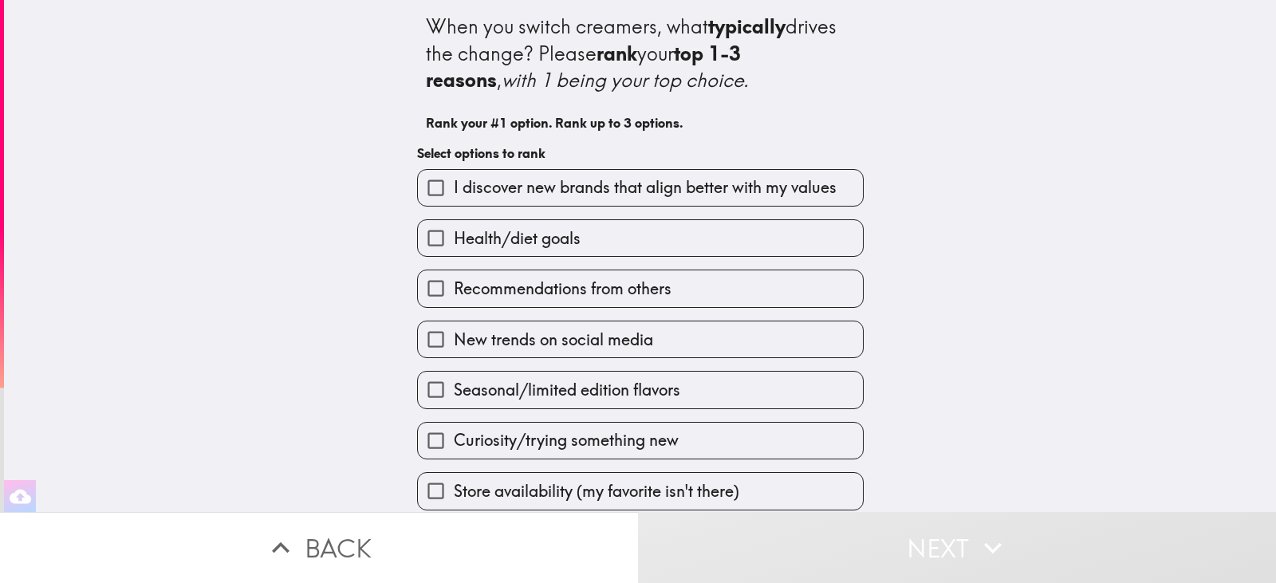
click at [499, 11] on div "When you switch creamers, what typically drives the change? Please rank your to…" at bounding box center [640, 69] width 429 height 138
drag, startPoint x: 499, startPoint y: 29, endPoint x: 694, endPoint y: 52, distance: 196.0
click at [694, 52] on div "When you switch creamers, what typically drives the change? Please rank your to…" at bounding box center [640, 54] width 429 height 81
click at [674, 61] on div "When you switch creamers, what typically drives the change? Please rank your to…" at bounding box center [640, 54] width 429 height 81
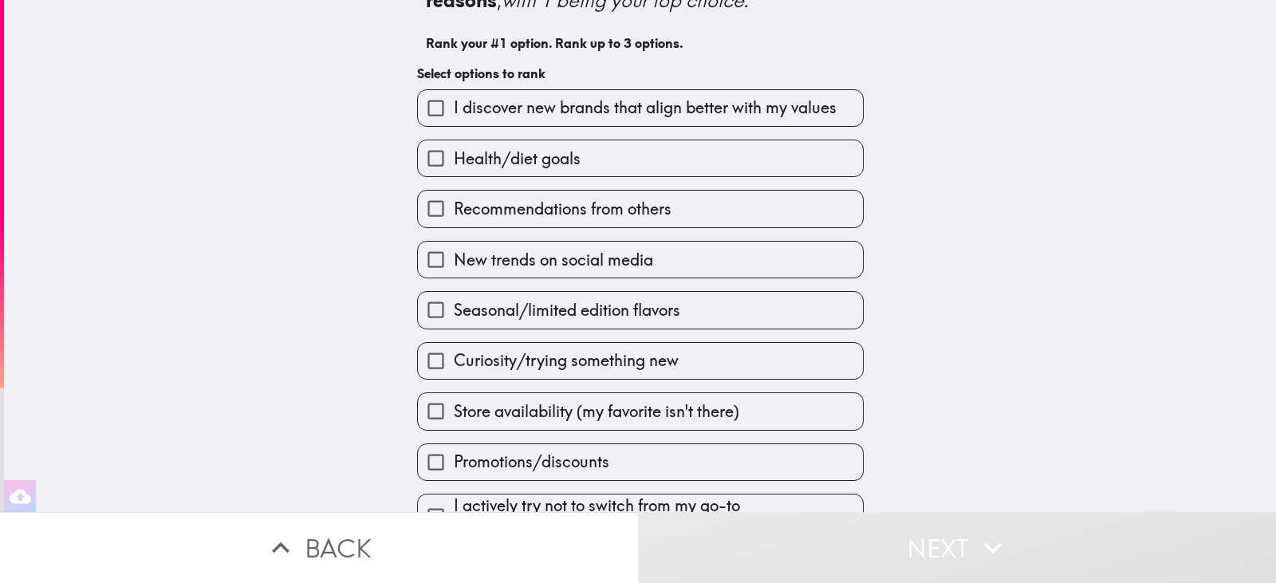
scroll to position [120, 0]
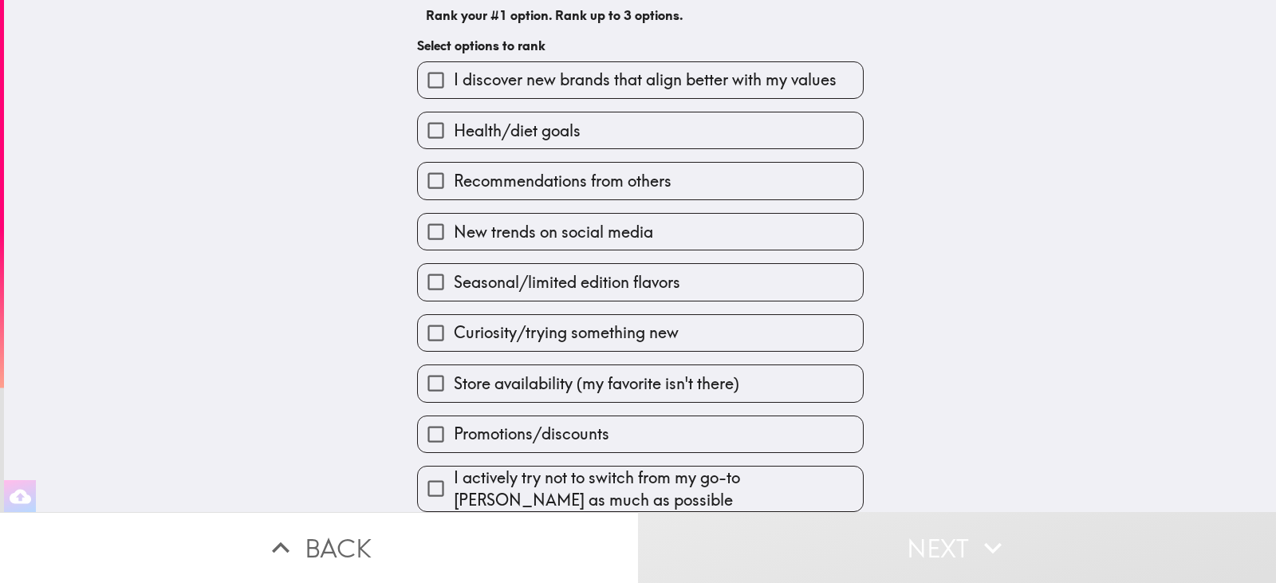
click at [614, 271] on span "Seasonal/limited edition flavors" at bounding box center [567, 282] width 227 height 22
click at [454, 270] on input "Seasonal/limited edition flavors" at bounding box center [436, 282] width 36 height 36
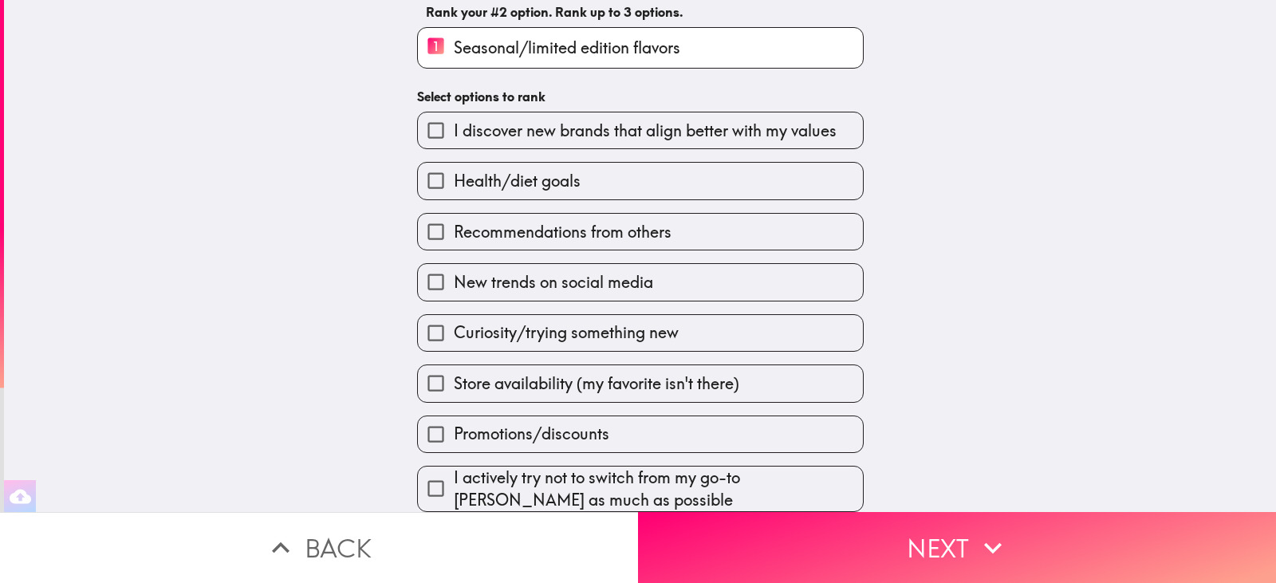
click at [616, 321] on span "Curiosity/trying something new" at bounding box center [566, 332] width 225 height 22
click at [454, 316] on input "Curiosity/trying something new" at bounding box center [436, 333] width 36 height 36
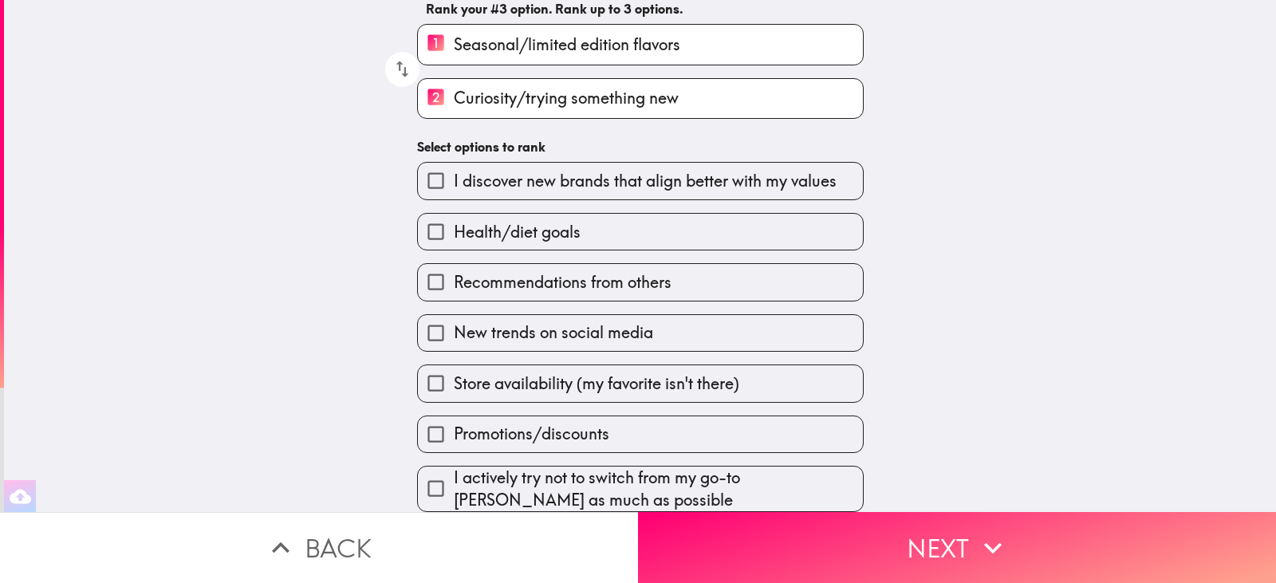
click at [645, 431] on label "Promotions/discounts" at bounding box center [640, 434] width 445 height 36
click at [454, 431] on input "Promotions/discounts" at bounding box center [436, 434] width 36 height 36
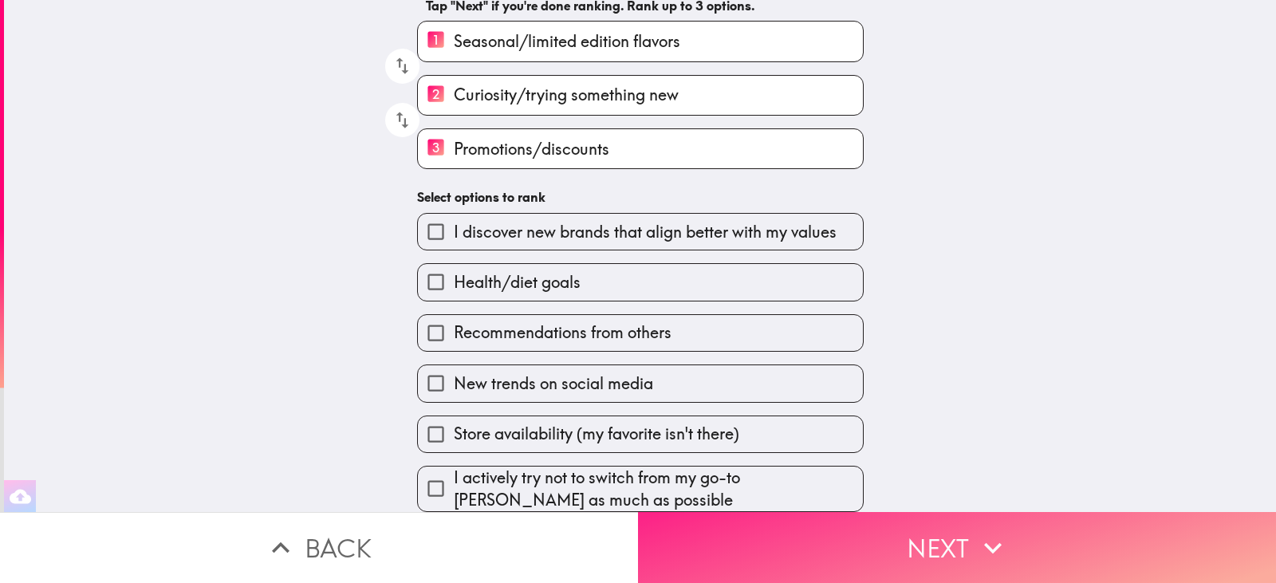
click at [902, 539] on button "Next" at bounding box center [957, 547] width 638 height 71
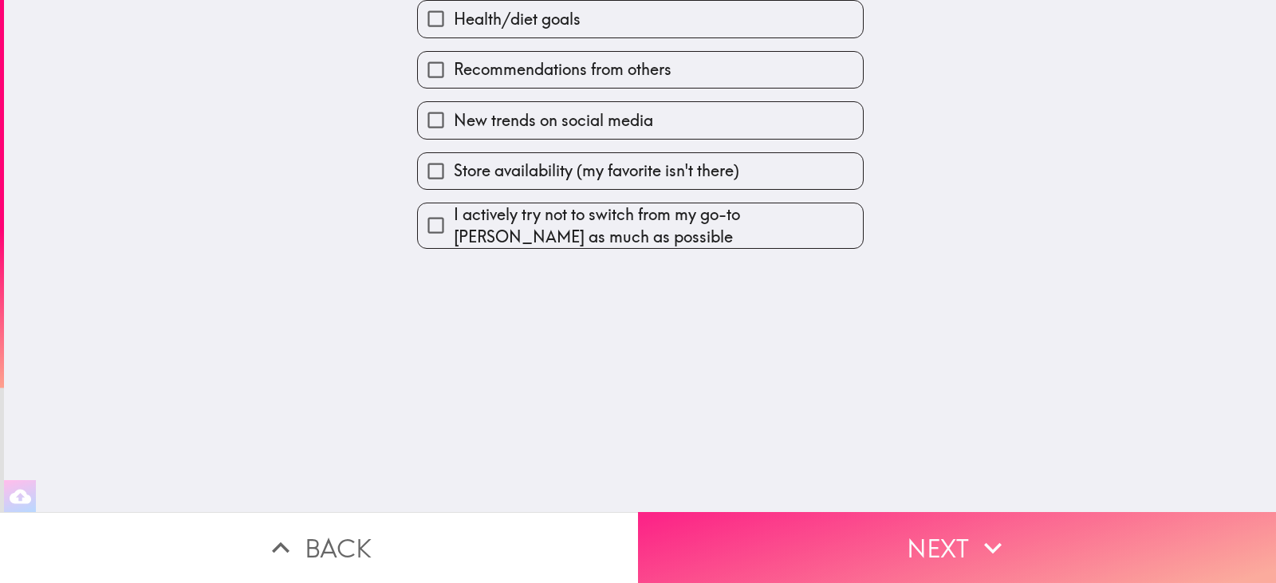
scroll to position [0, 0]
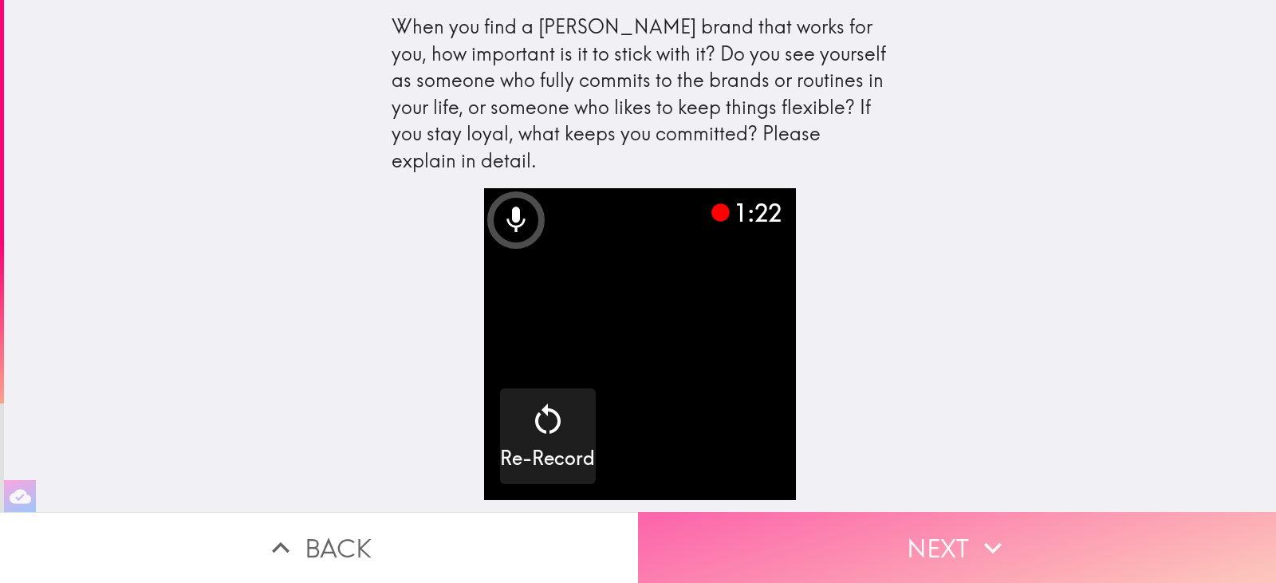
click at [912, 538] on button "Next" at bounding box center [957, 547] width 638 height 71
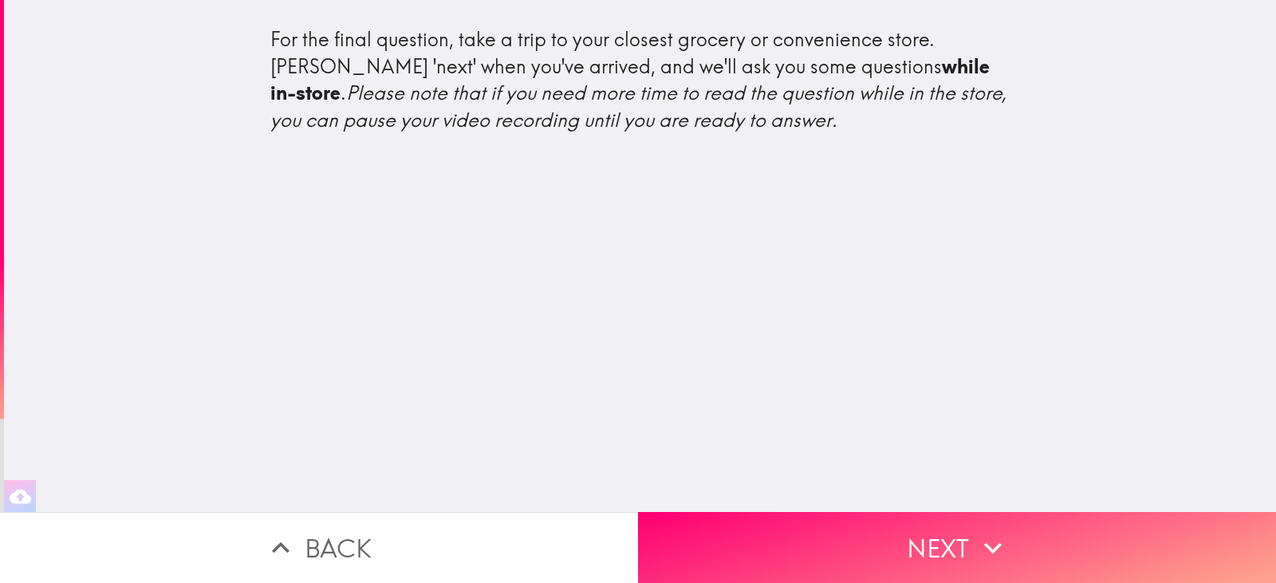
click at [396, 536] on button "Back" at bounding box center [319, 547] width 638 height 71
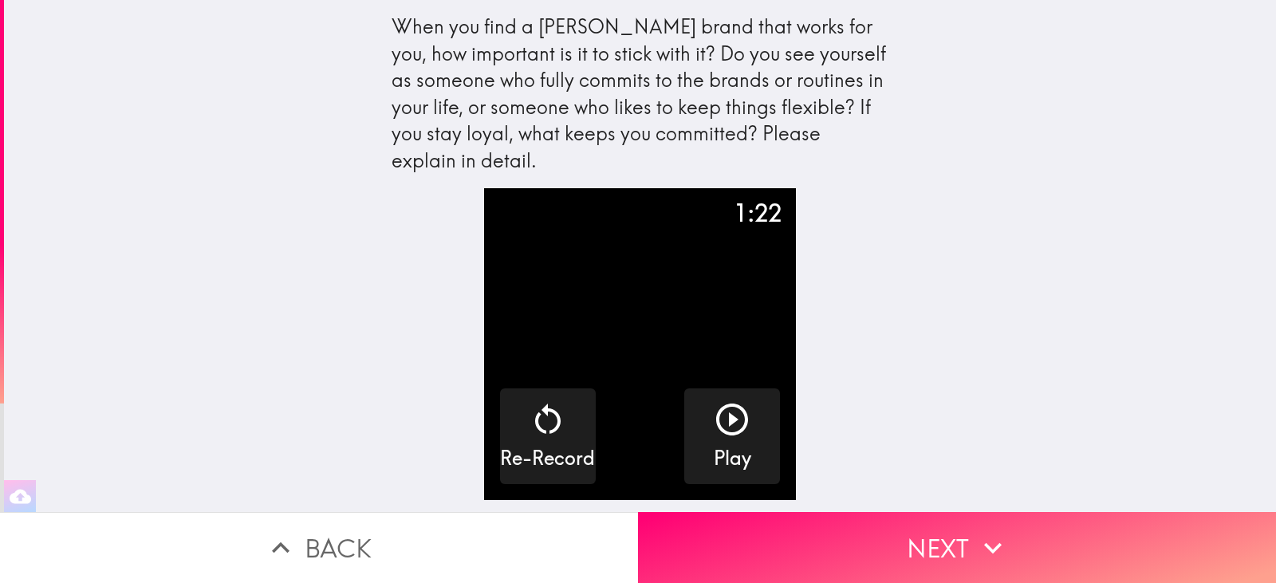
click at [396, 536] on button "Back" at bounding box center [319, 547] width 638 height 71
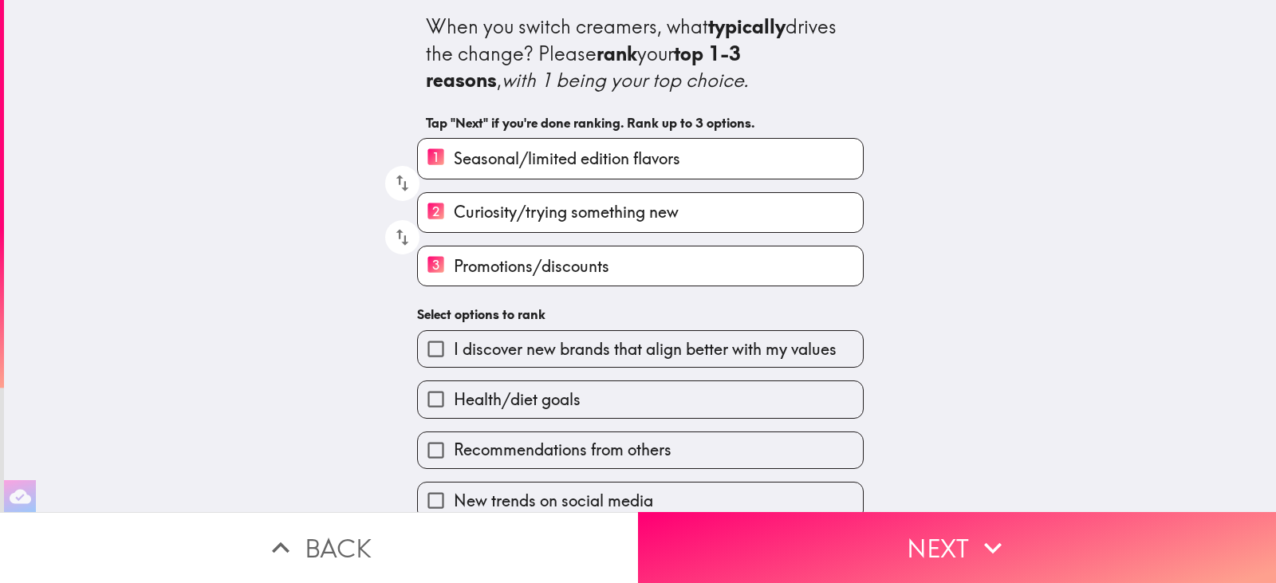
click at [396, 536] on button "Back" at bounding box center [319, 547] width 638 height 71
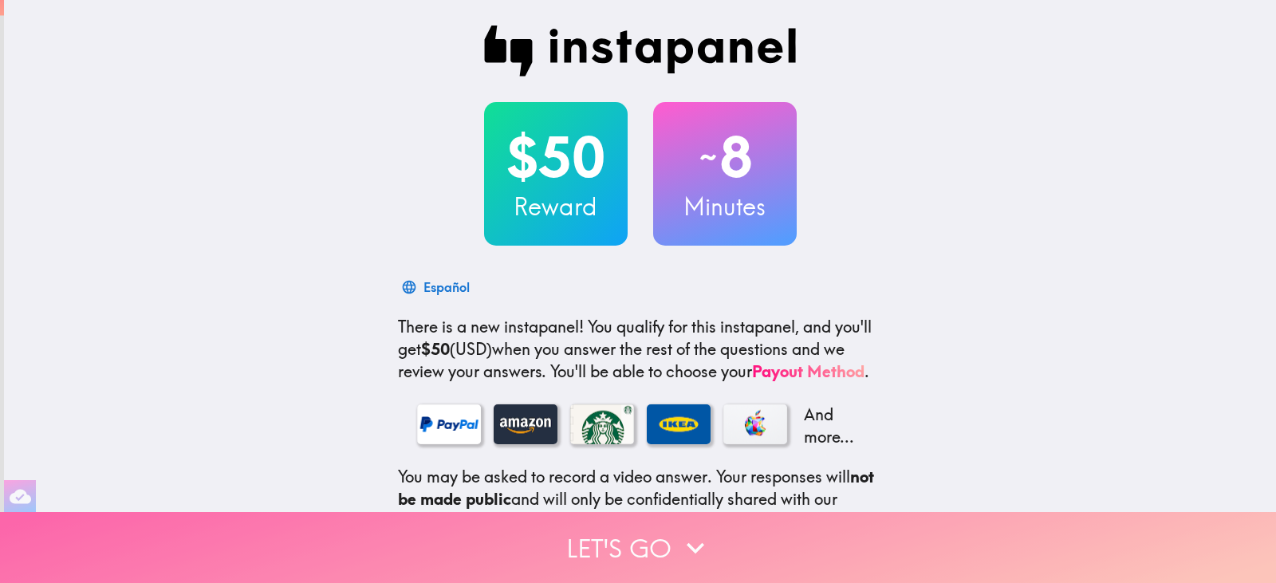
click at [688, 541] on icon "button" at bounding box center [695, 547] width 35 height 35
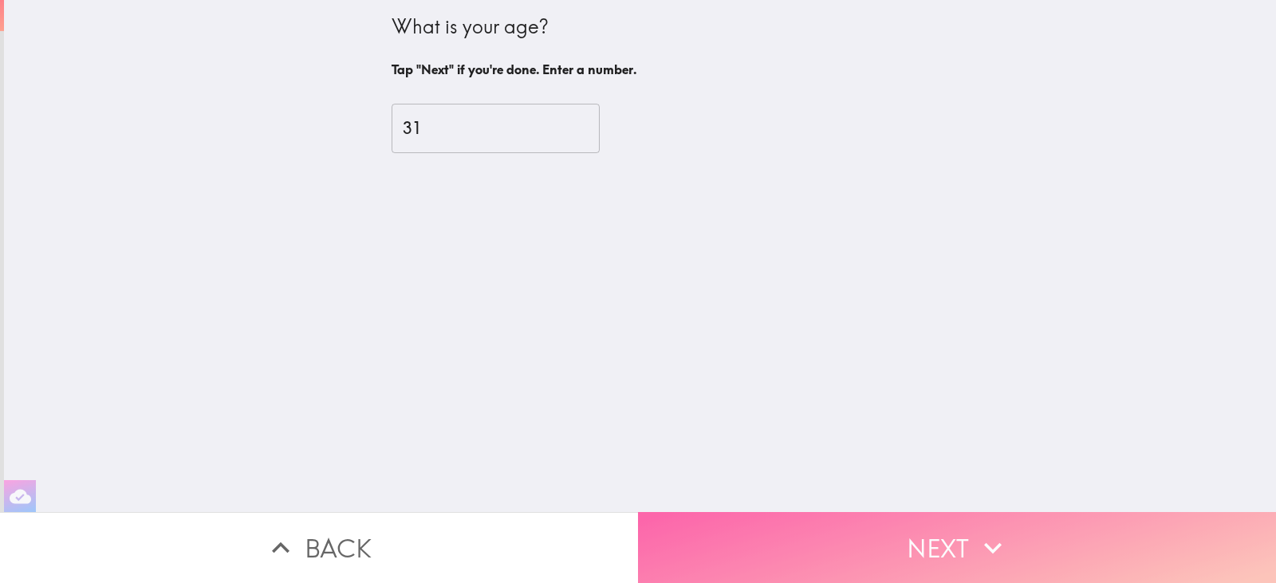
click at [790, 534] on button "Next" at bounding box center [957, 547] width 638 height 71
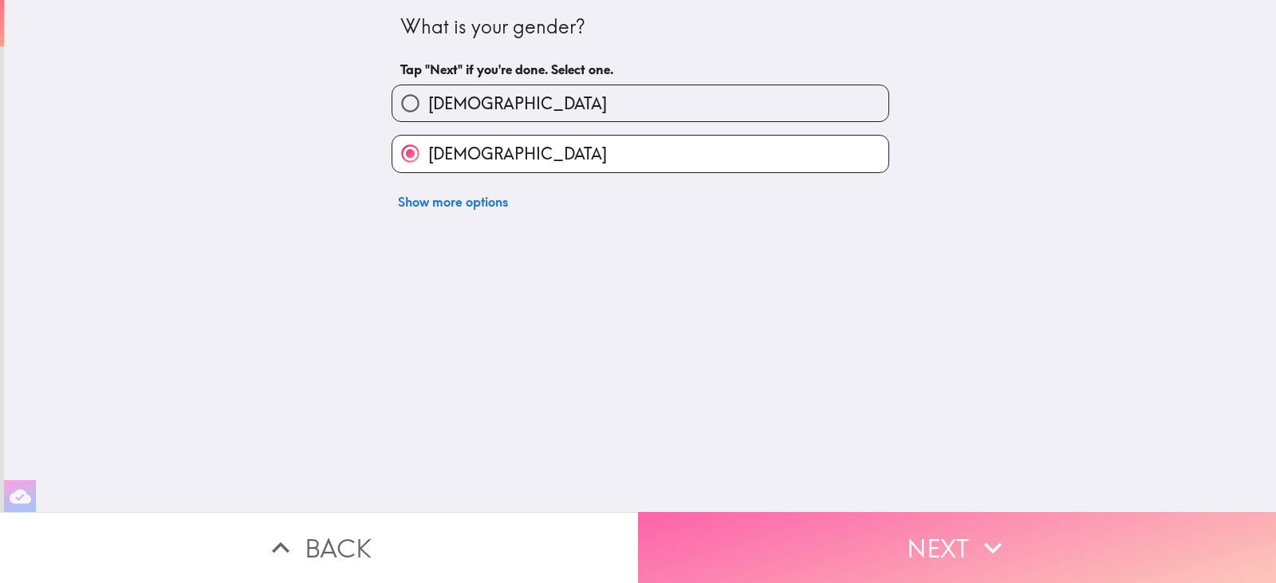
click at [790, 534] on button "Next" at bounding box center [957, 547] width 638 height 71
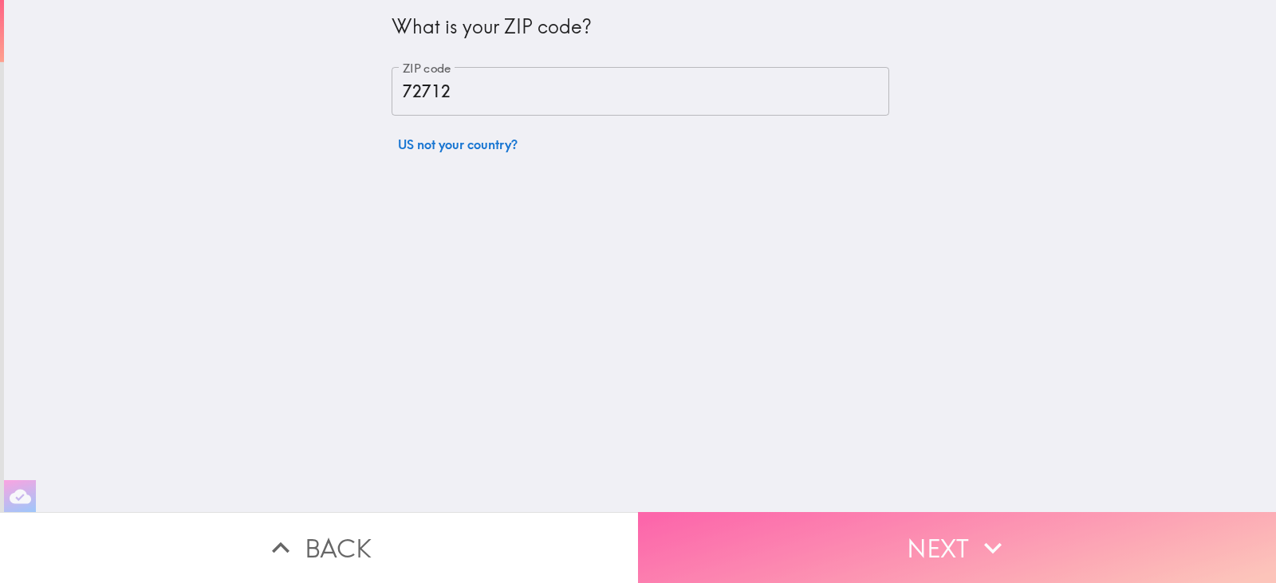
click at [1021, 528] on button "Next" at bounding box center [957, 547] width 638 height 71
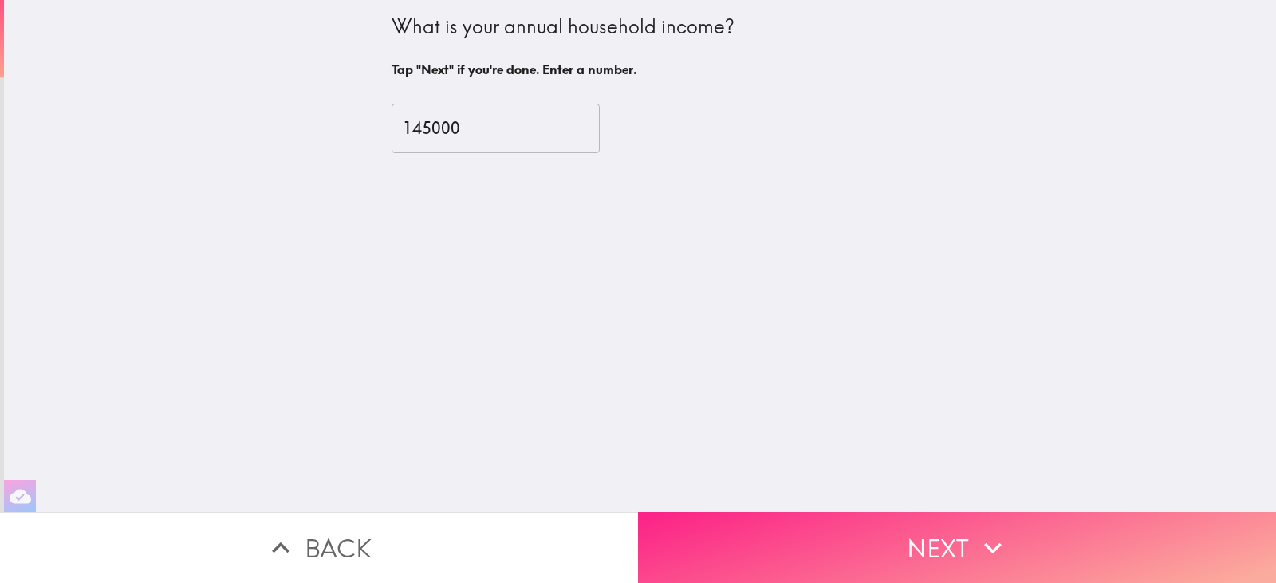
click at [1021, 528] on button "Next" at bounding box center [957, 547] width 638 height 71
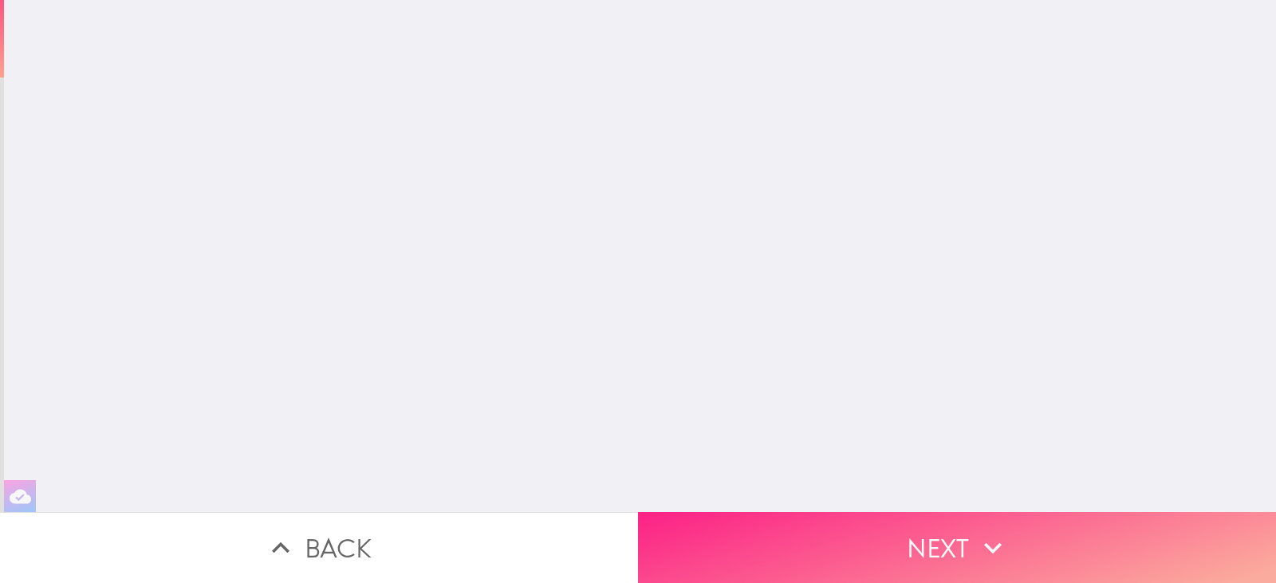
click at [1021, 528] on button "Next" at bounding box center [957, 547] width 638 height 71
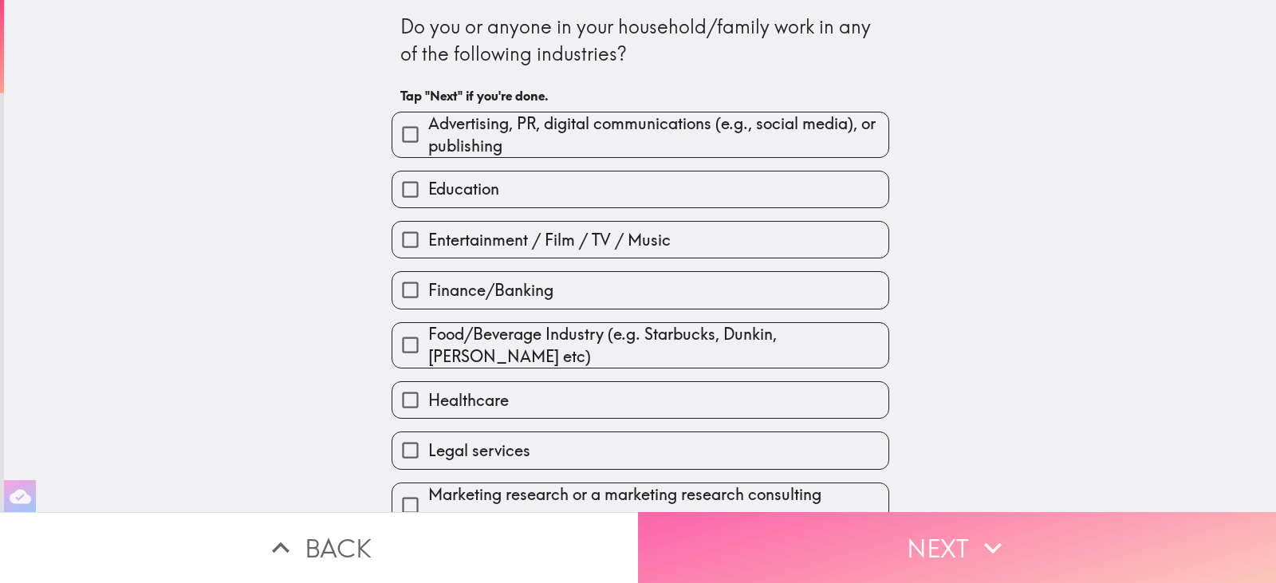
click at [1021, 528] on button "Next" at bounding box center [957, 547] width 638 height 71
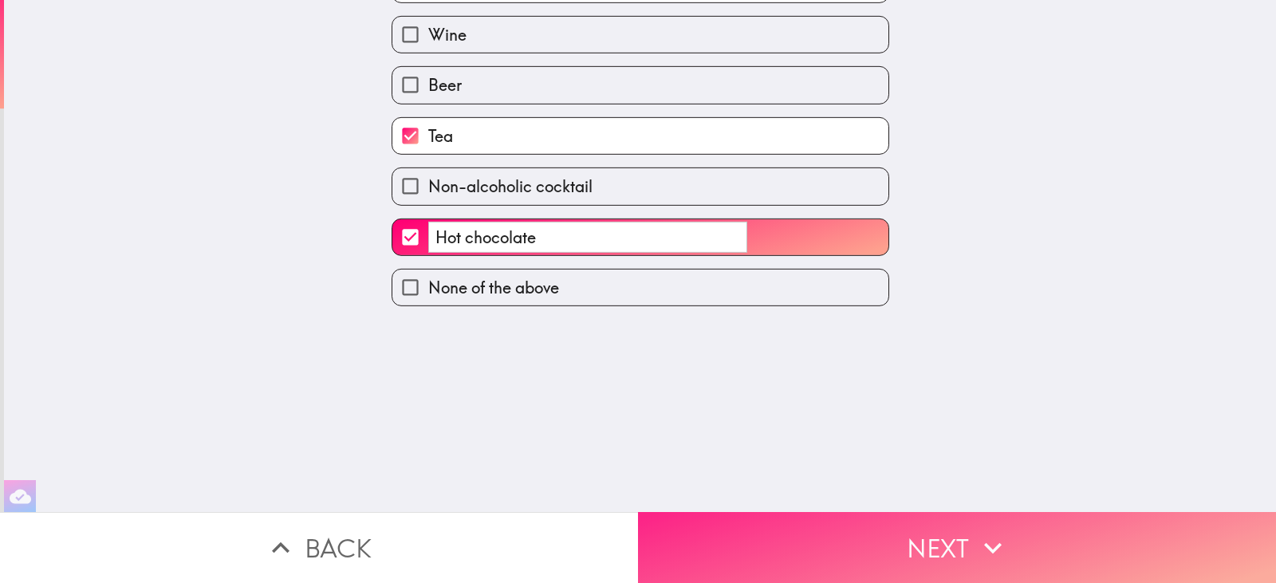
click at [1021, 528] on button "Next" at bounding box center [957, 547] width 638 height 71
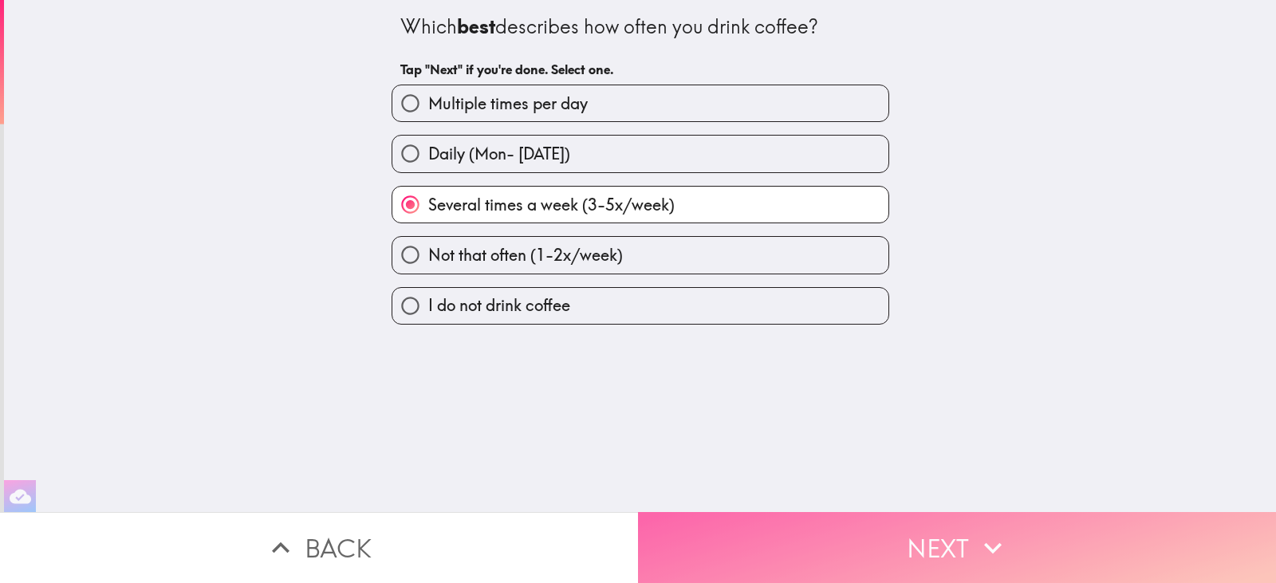
click at [1021, 528] on button "Next" at bounding box center [957, 547] width 638 height 71
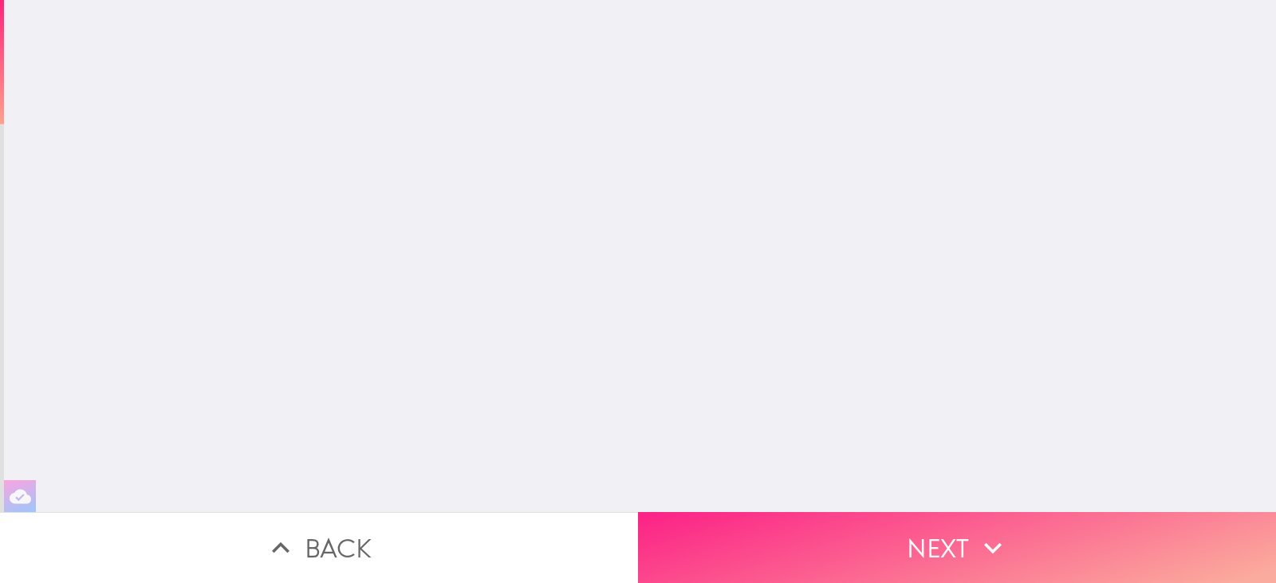
click at [1021, 528] on button "Next" at bounding box center [957, 547] width 638 height 71
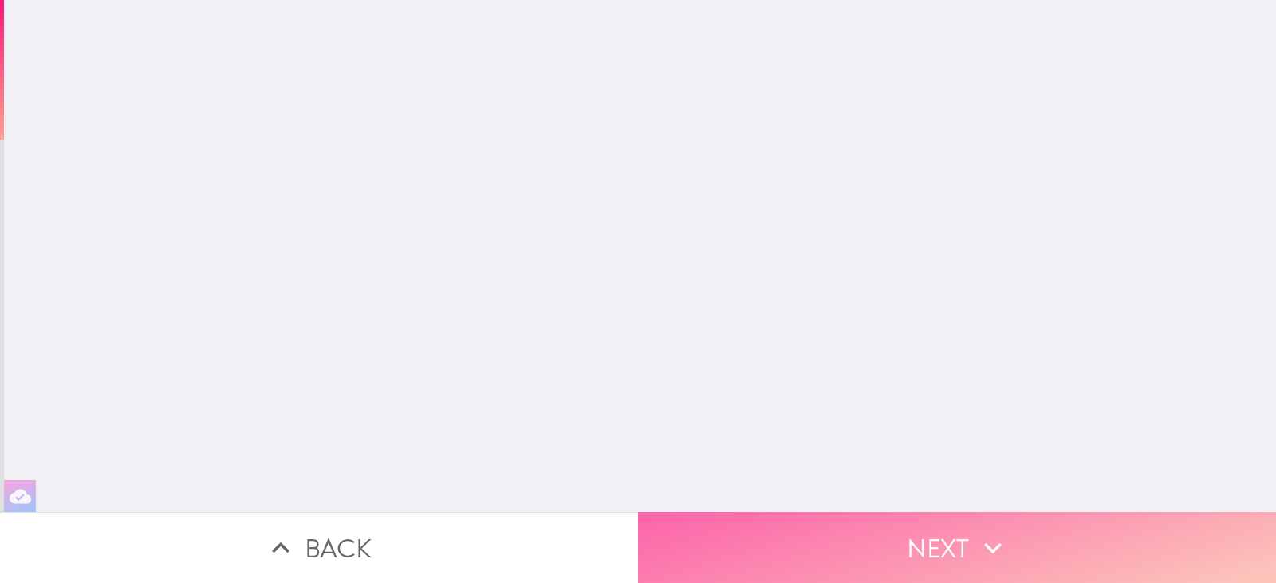
click at [1021, 528] on button "Next" at bounding box center [957, 547] width 638 height 71
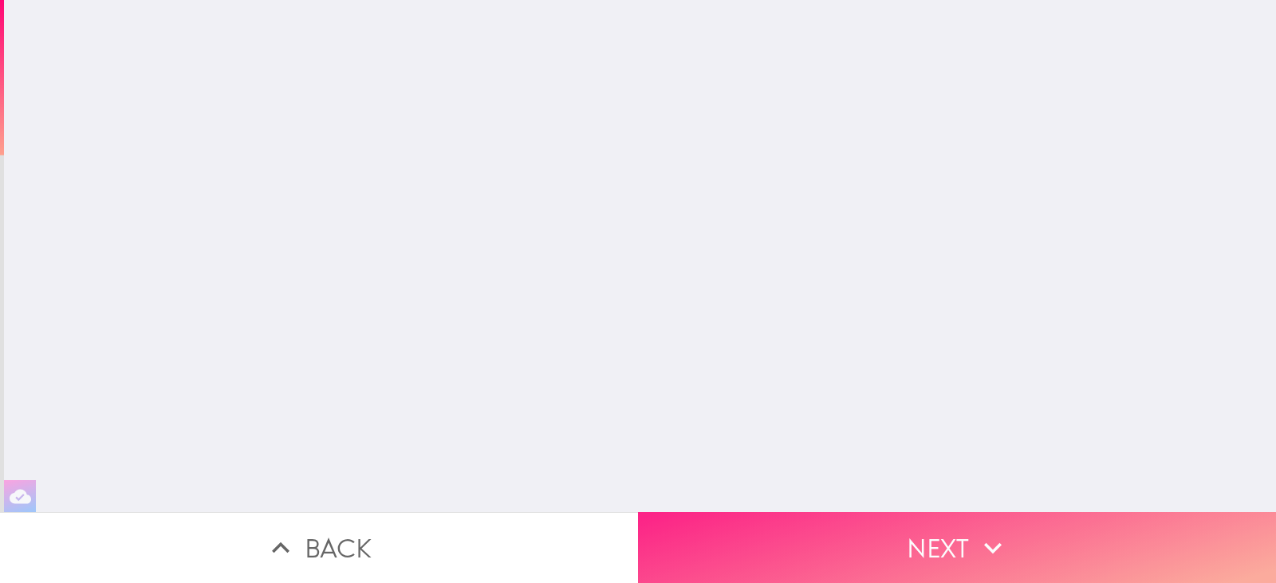
click at [1021, 528] on button "Next" at bounding box center [957, 547] width 638 height 71
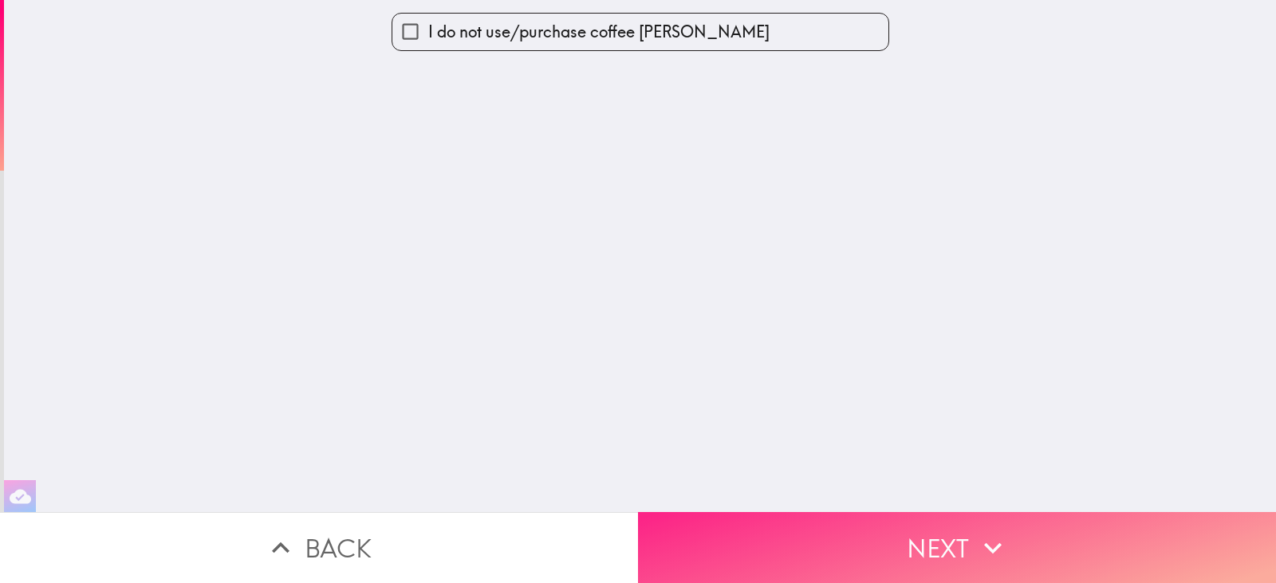
click at [1021, 528] on button "Next" at bounding box center [957, 547] width 638 height 71
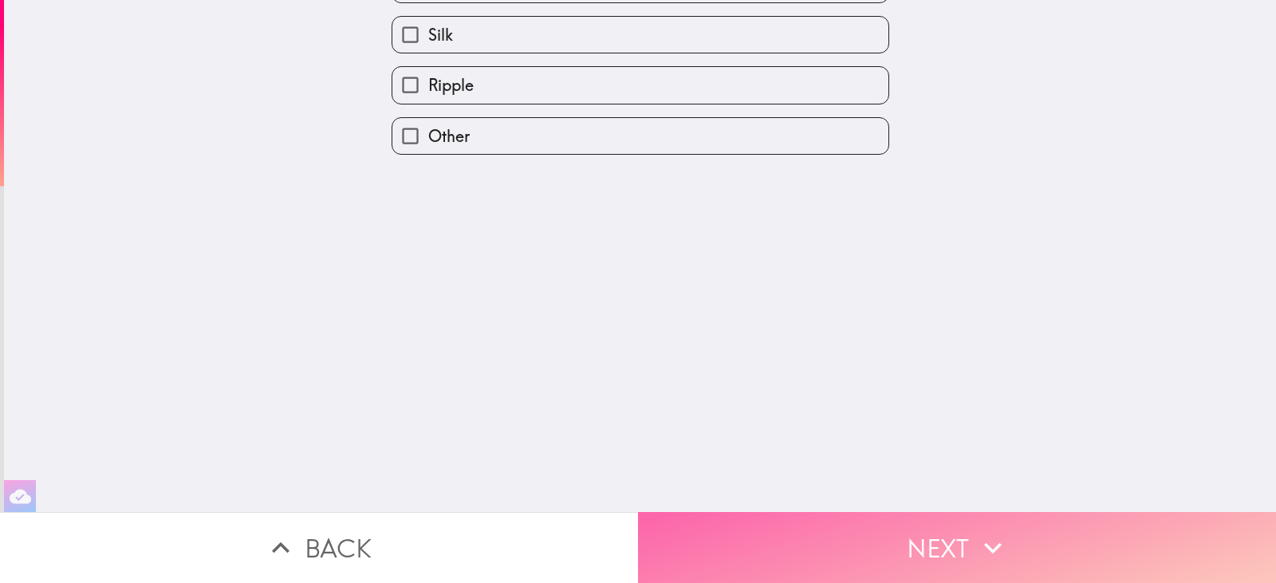
click at [1021, 528] on button "Next" at bounding box center [957, 547] width 638 height 71
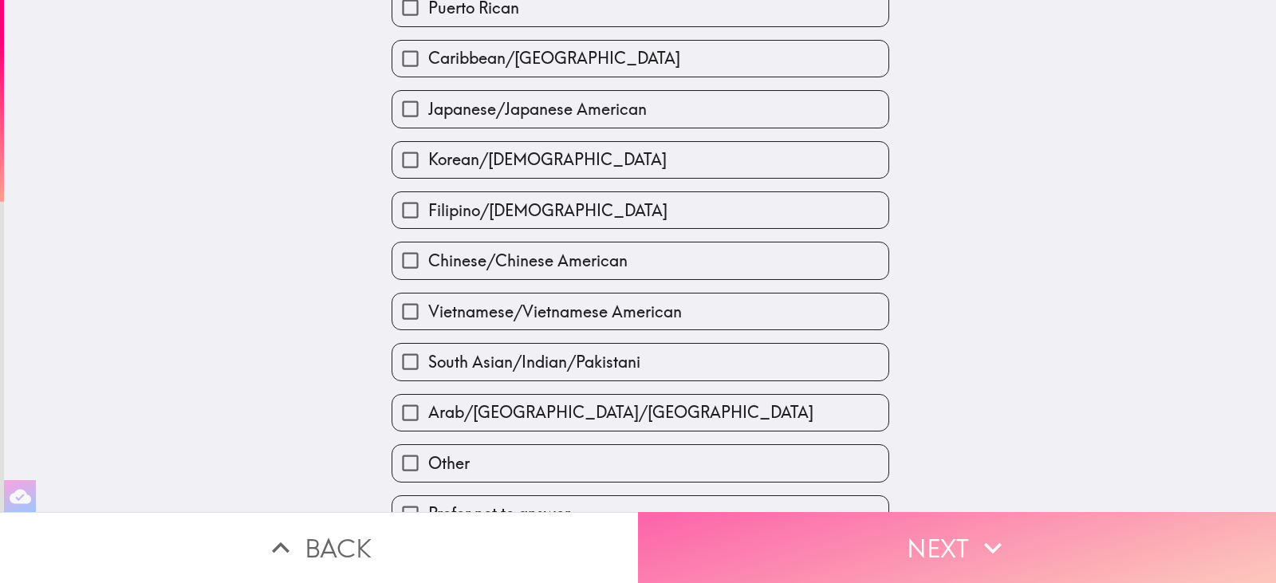
click at [1021, 528] on button "Next" at bounding box center [957, 547] width 638 height 71
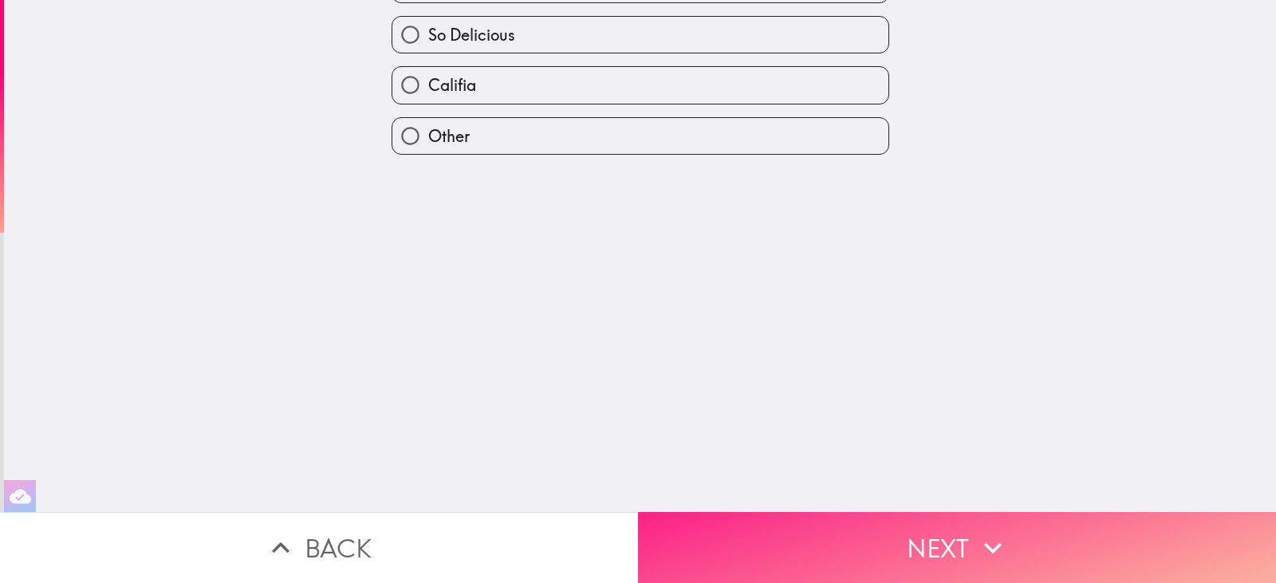
click at [1021, 528] on button "Next" at bounding box center [957, 547] width 638 height 71
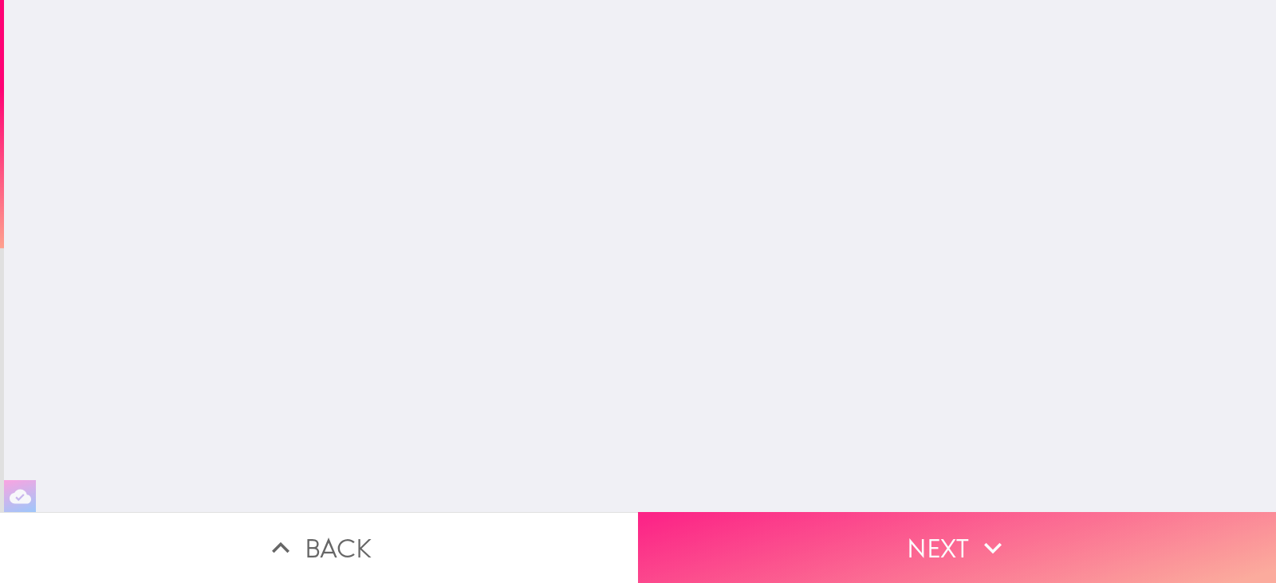
click at [1021, 528] on button "Next" at bounding box center [957, 547] width 638 height 71
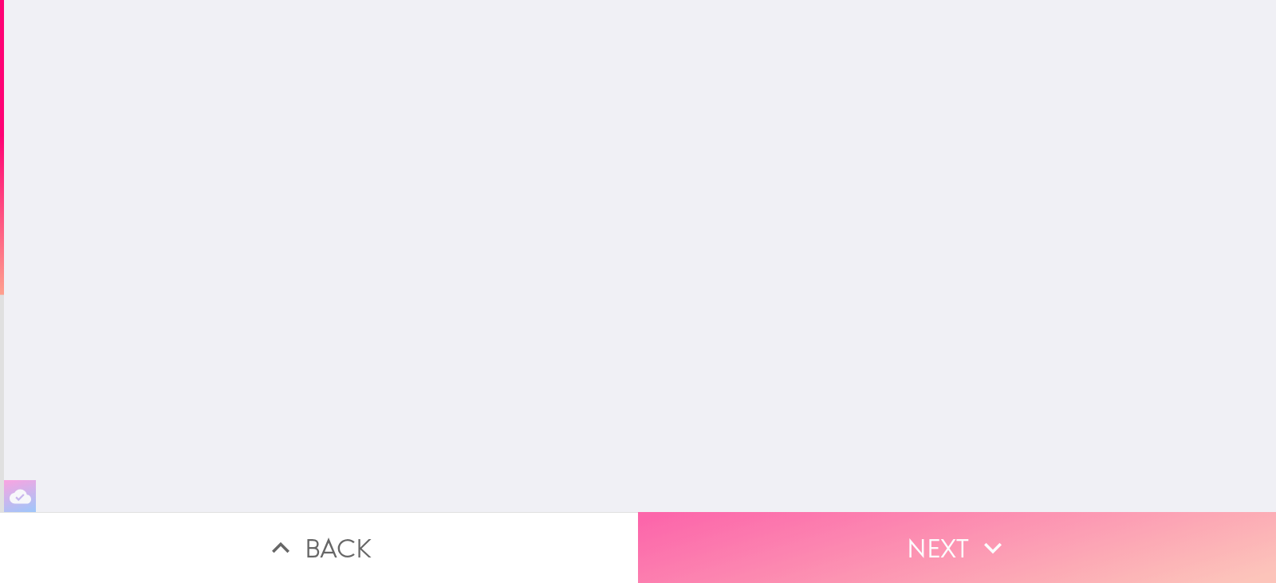
click at [1021, 528] on button "Next" at bounding box center [957, 547] width 638 height 71
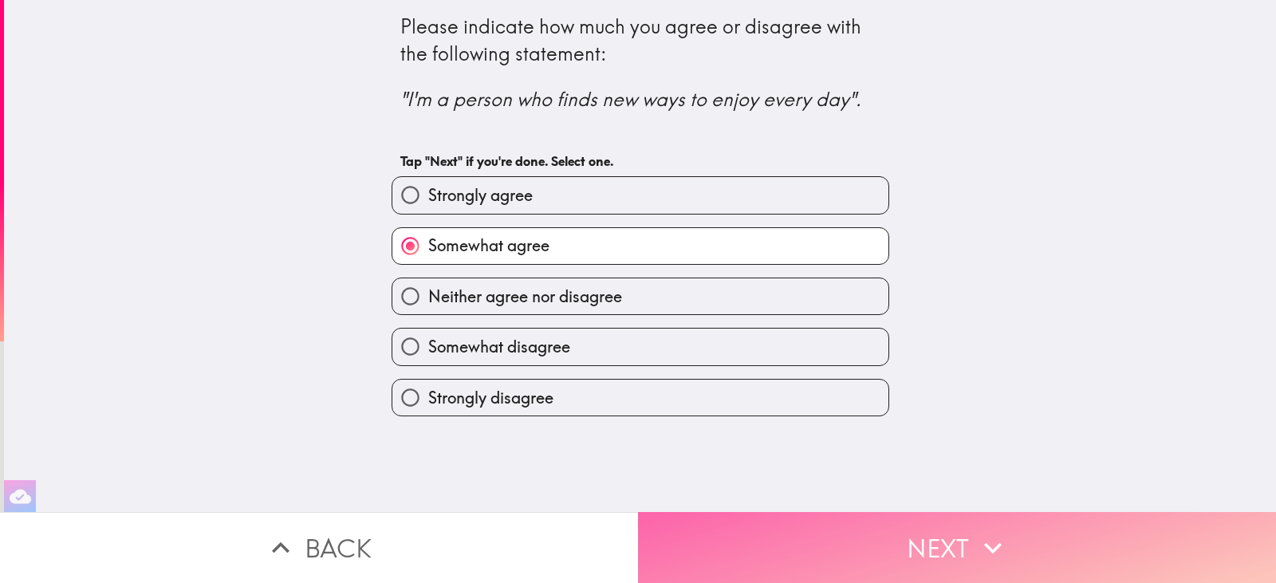
click at [1021, 528] on button "Next" at bounding box center [957, 547] width 638 height 71
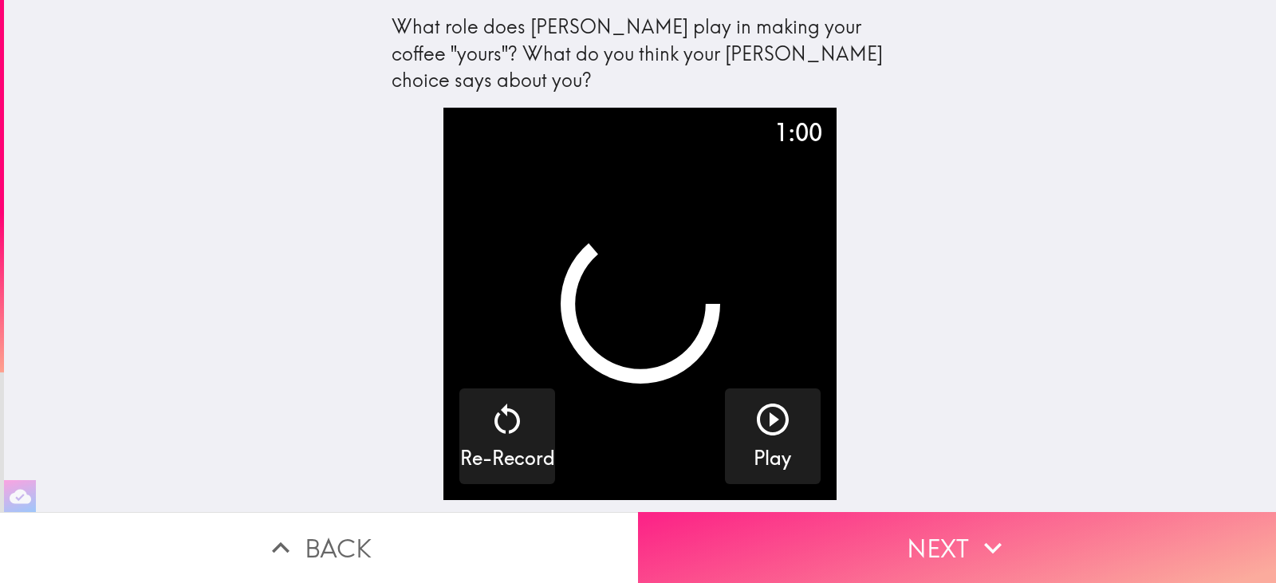
click at [1020, 522] on button "Next" at bounding box center [957, 547] width 638 height 71
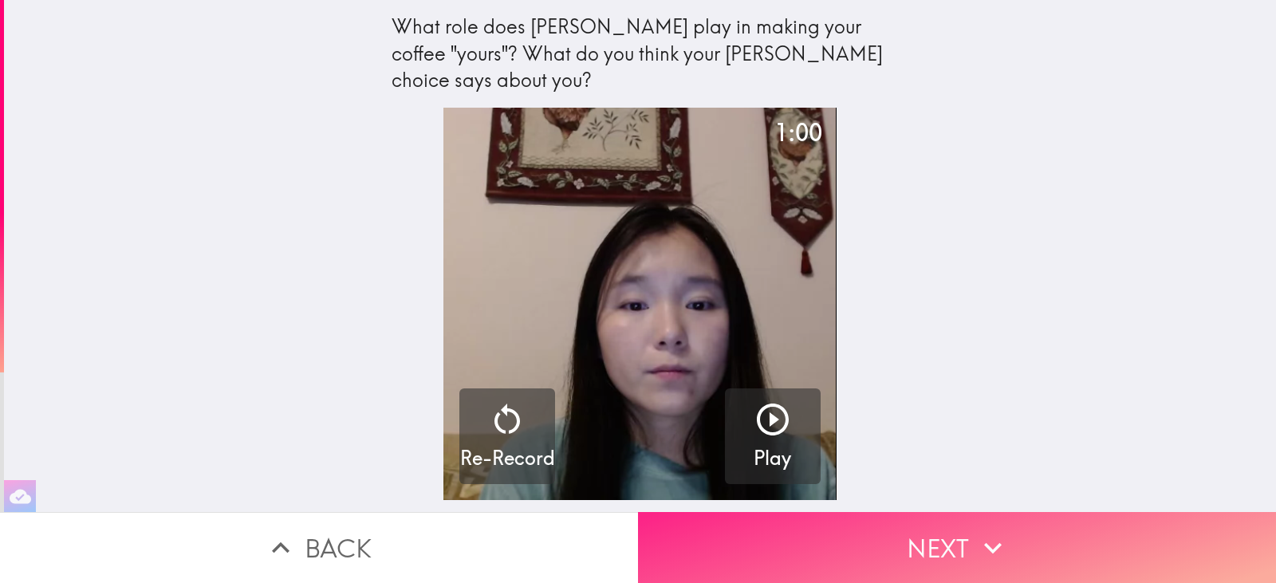
click at [1020, 522] on button "Next" at bounding box center [957, 547] width 638 height 71
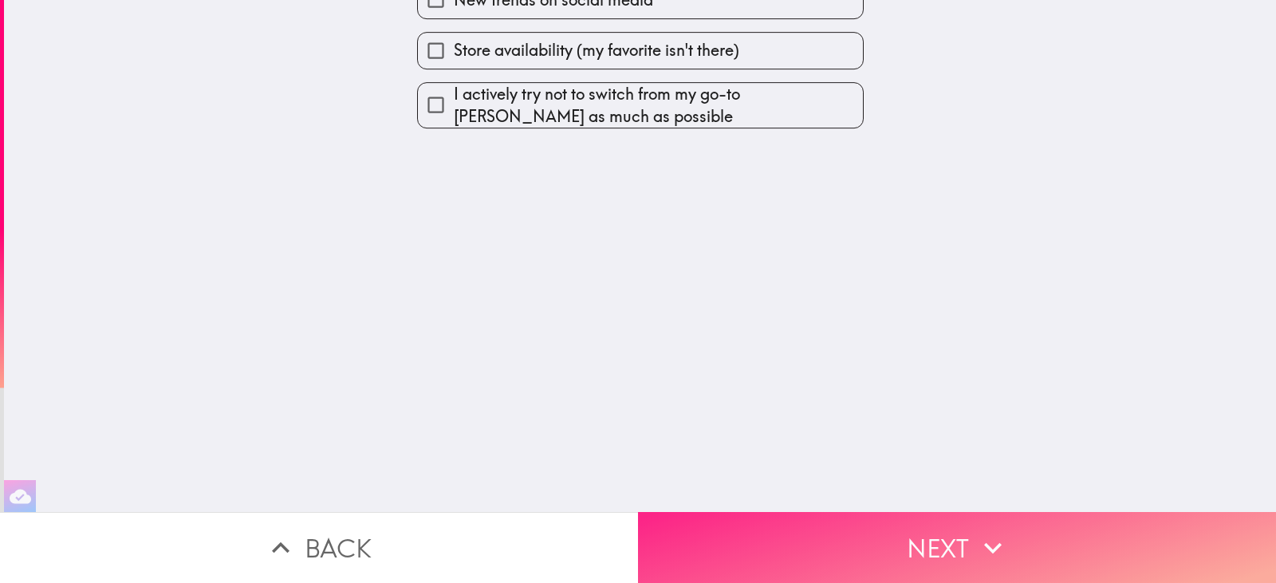
click at [1020, 527] on button "Next" at bounding box center [957, 547] width 638 height 71
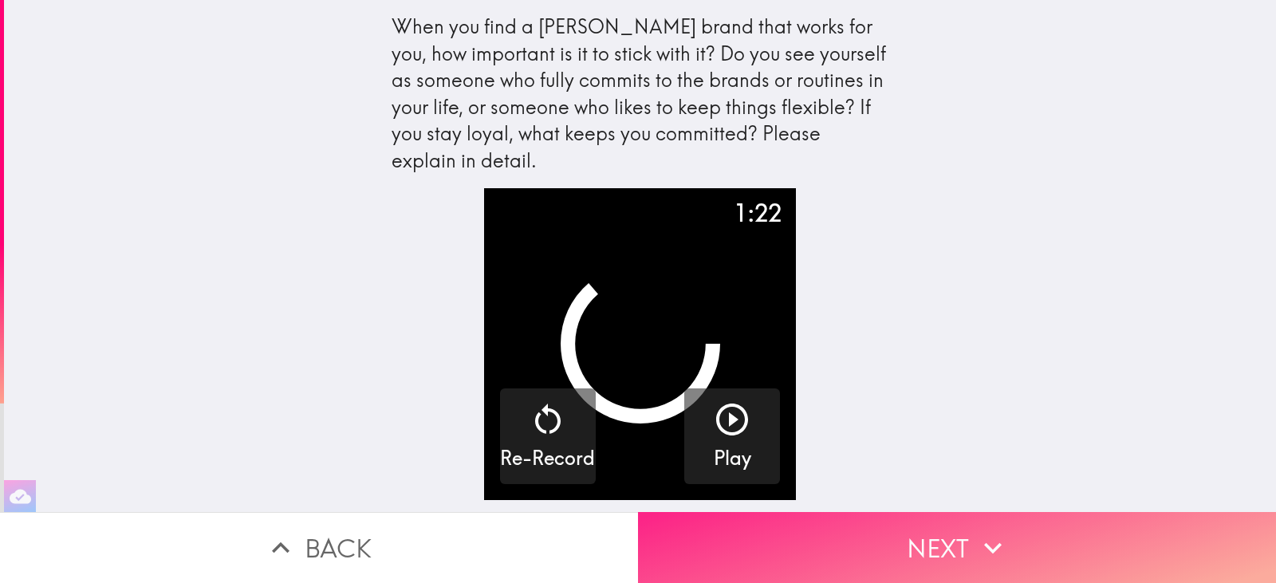
click at [1020, 527] on button "Next" at bounding box center [957, 547] width 638 height 71
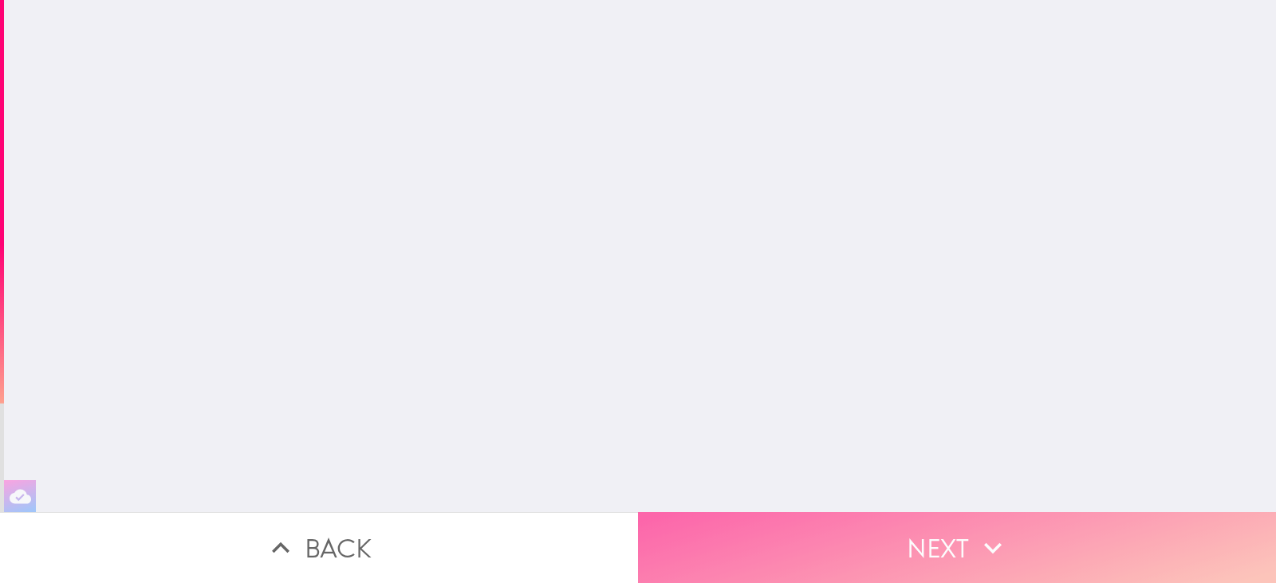
click at [1020, 527] on button "Next" at bounding box center [957, 547] width 638 height 71
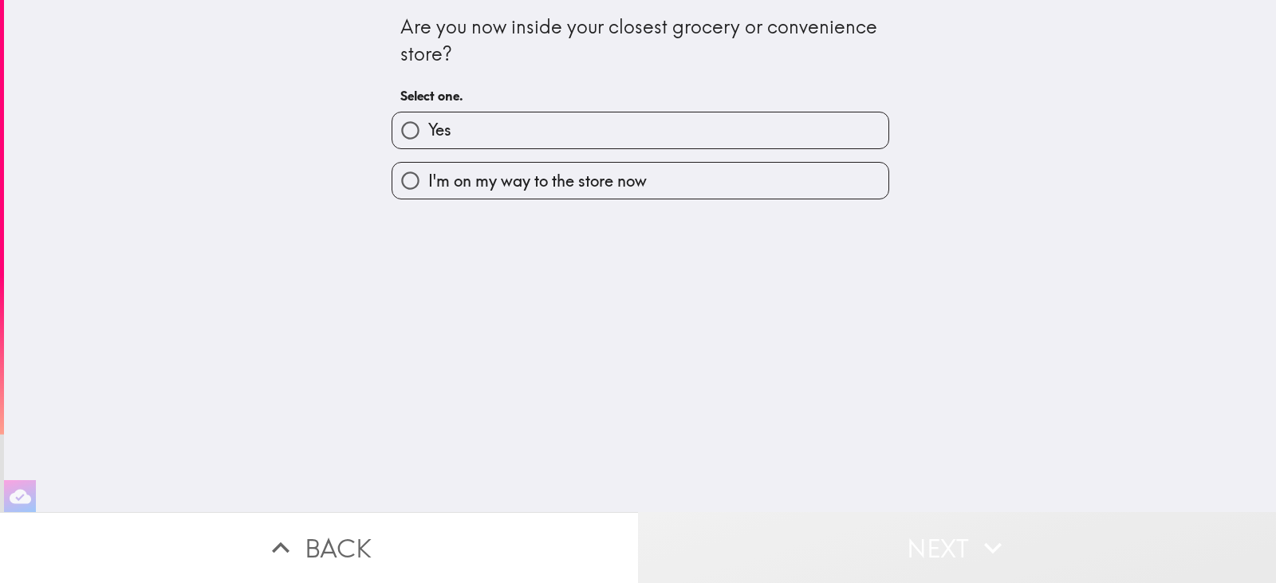
click at [1020, 527] on button "Next" at bounding box center [957, 547] width 638 height 71
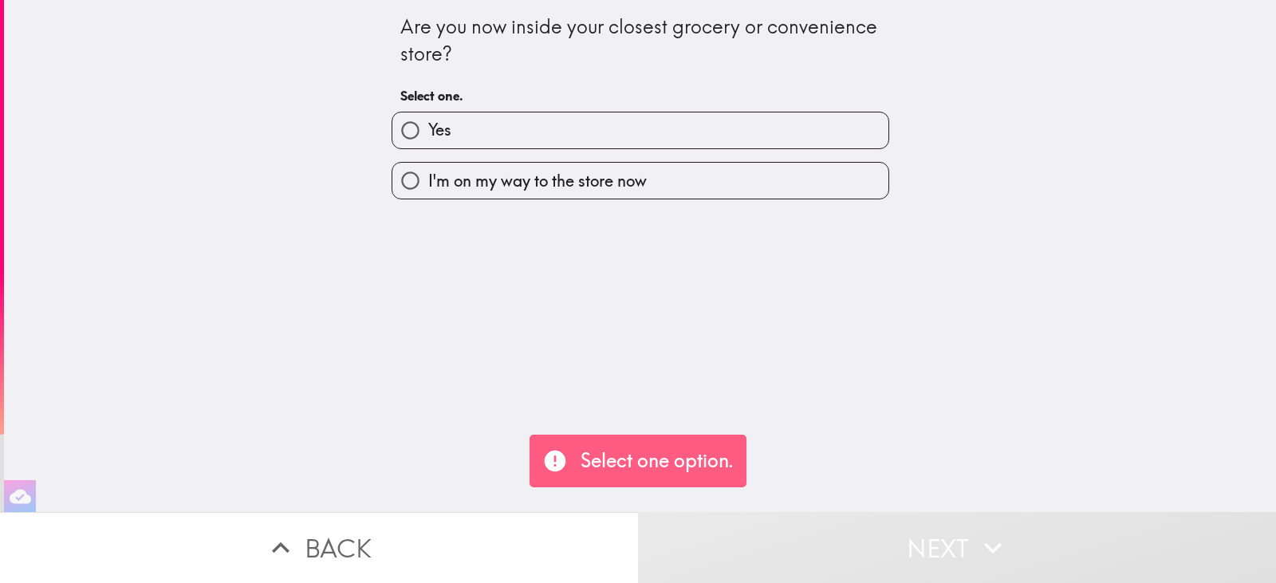
click at [1020, 527] on button "Next" at bounding box center [957, 547] width 638 height 71
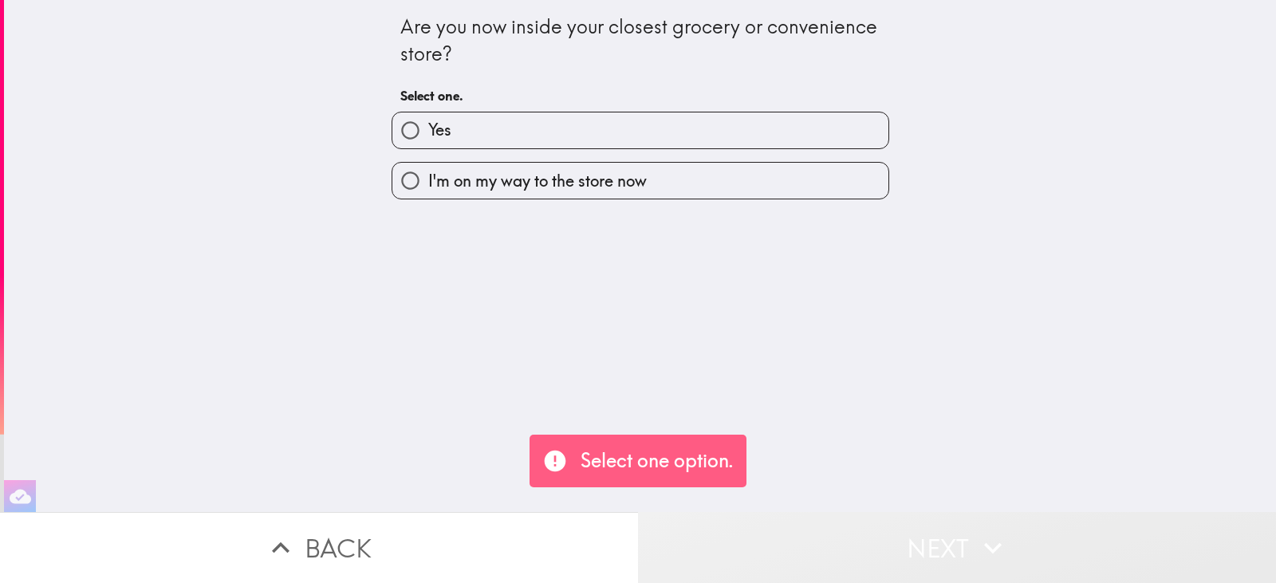
click at [1020, 527] on button "Next" at bounding box center [957, 547] width 638 height 71
